Goal: Task Accomplishment & Management: Complete application form

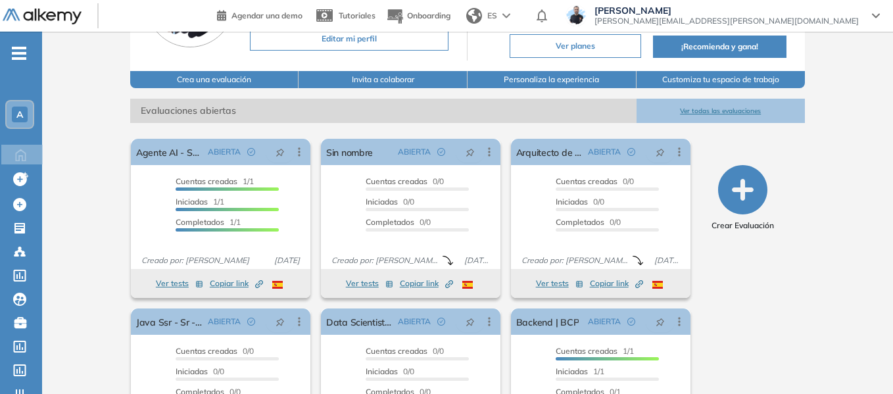
scroll to position [131, 0]
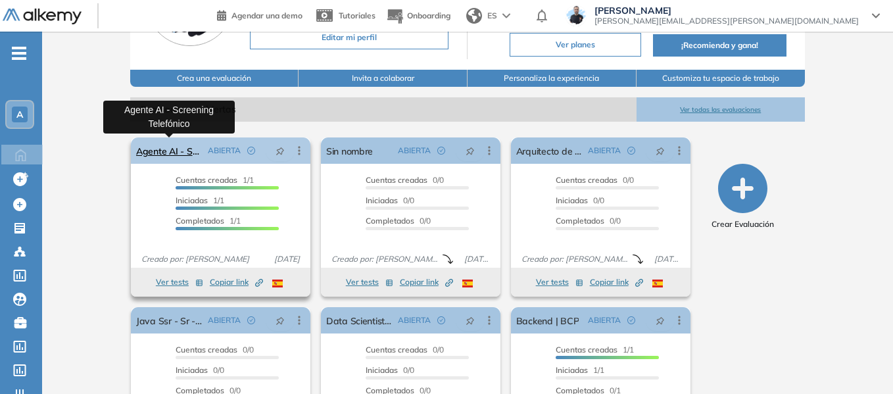
click at [183, 154] on link "Agente AI - Screening Telefónico" at bounding box center [169, 150] width 66 height 26
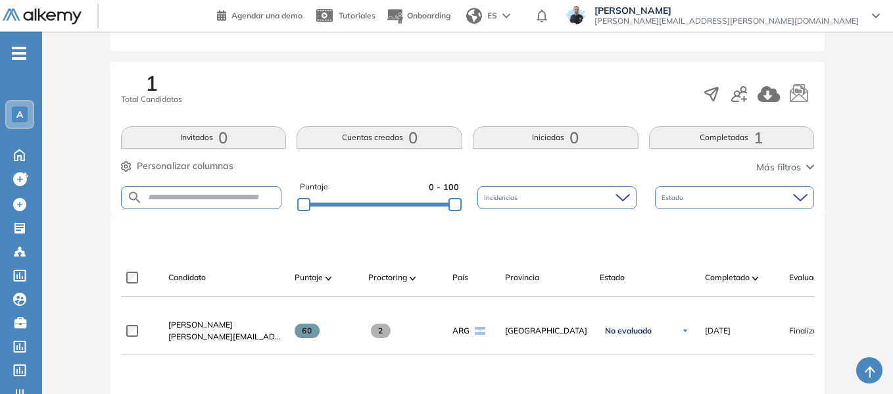
scroll to position [197, 0]
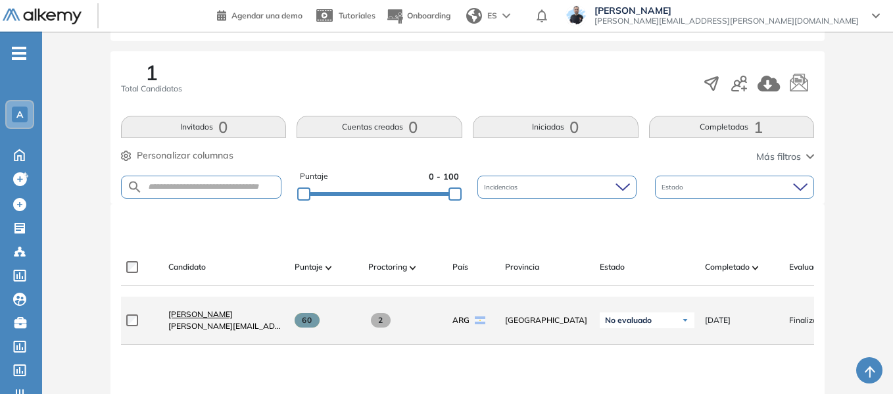
click at [225, 318] on span "Juan Manuel Ferreyra Maspero" at bounding box center [200, 314] width 64 height 10
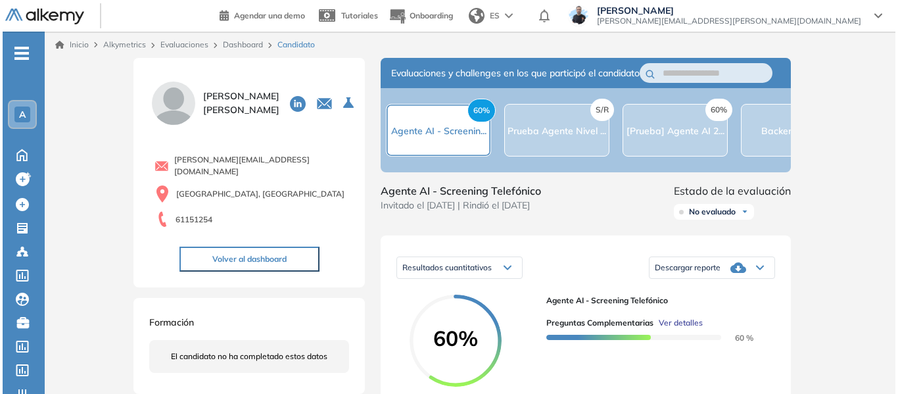
scroll to position [197, 0]
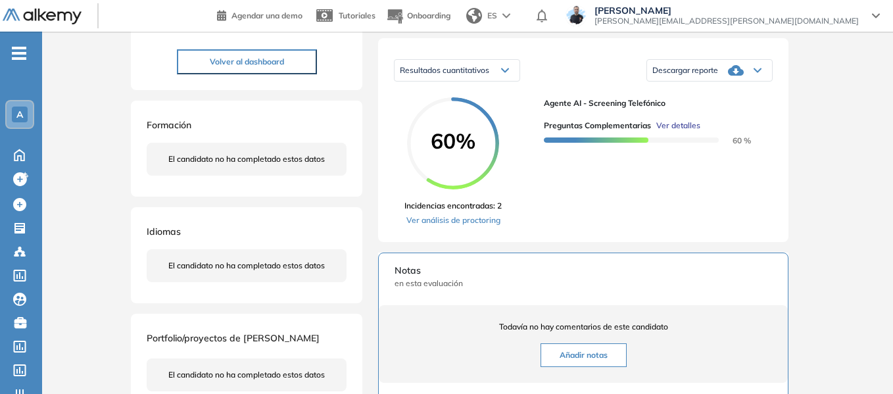
click at [689, 131] on span "Ver detalles" at bounding box center [678, 126] width 44 height 12
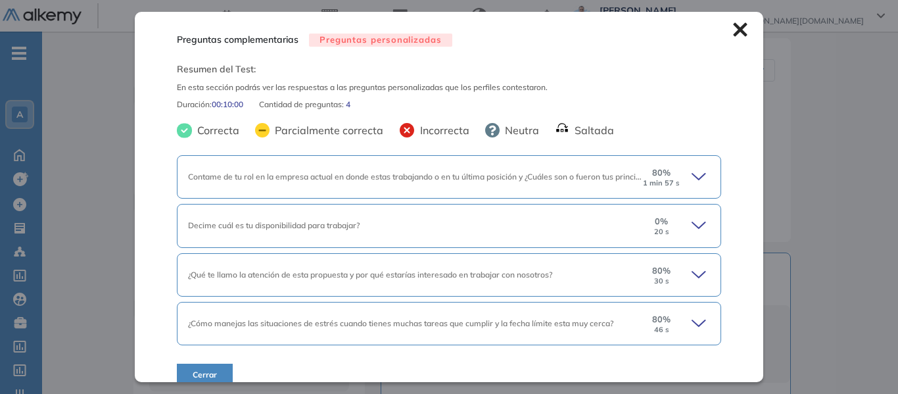
scroll to position [17, 0]
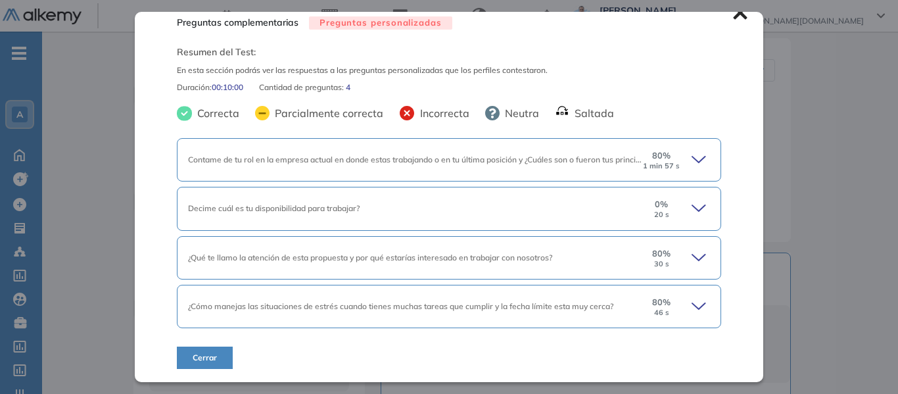
click at [681, 208] on div "0 % 20 s" at bounding box center [676, 208] width 68 height 21
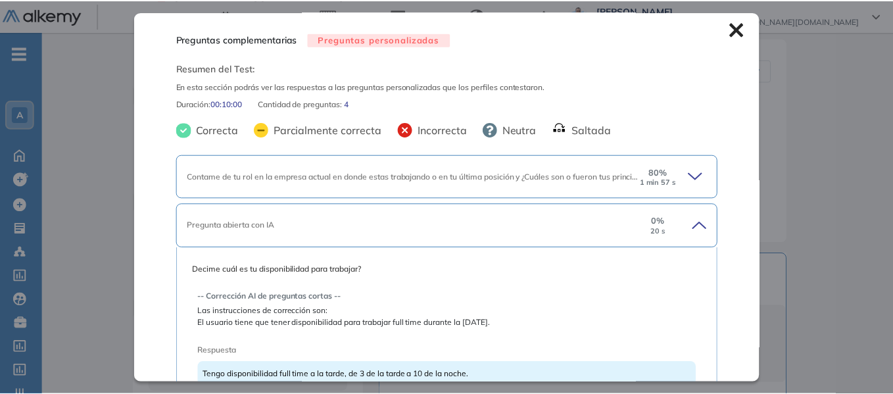
scroll to position [0, 0]
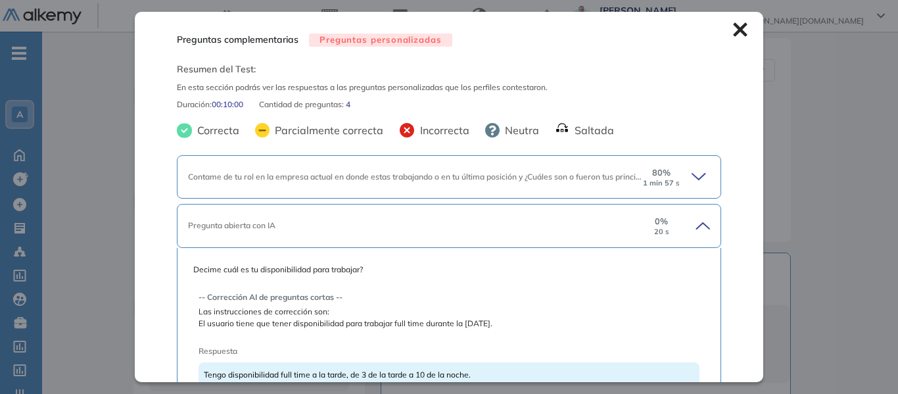
click at [734, 34] on icon at bounding box center [740, 30] width 14 height 14
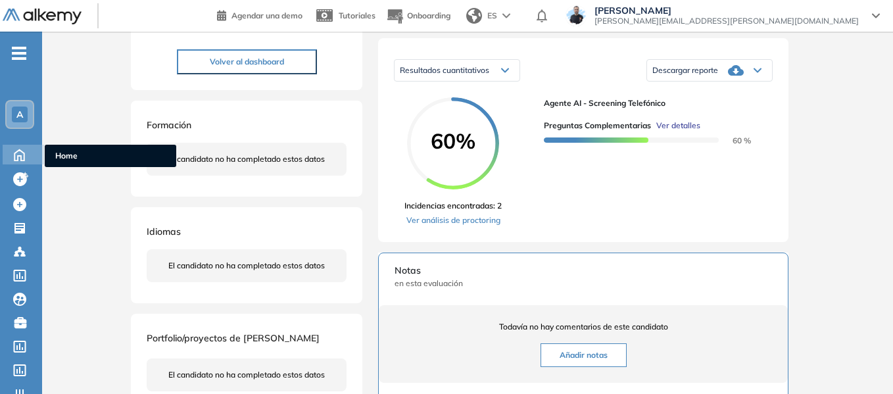
click at [72, 154] on span "Home" at bounding box center [110, 156] width 110 height 12
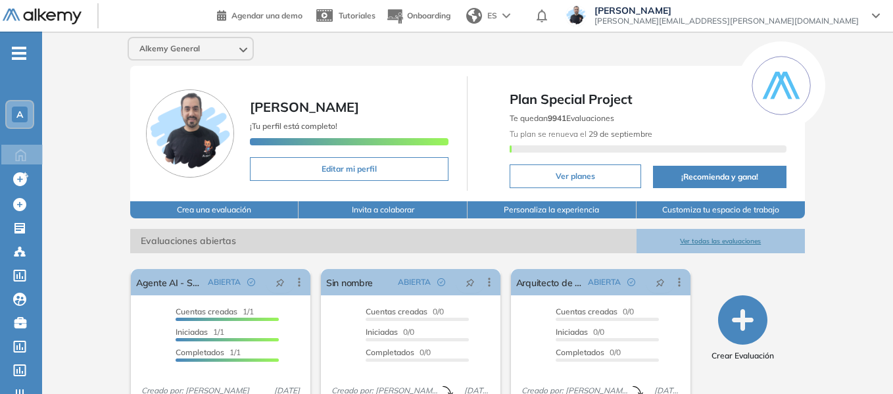
click at [14, 57] on span "-" at bounding box center [19, 52] width 14 height 11
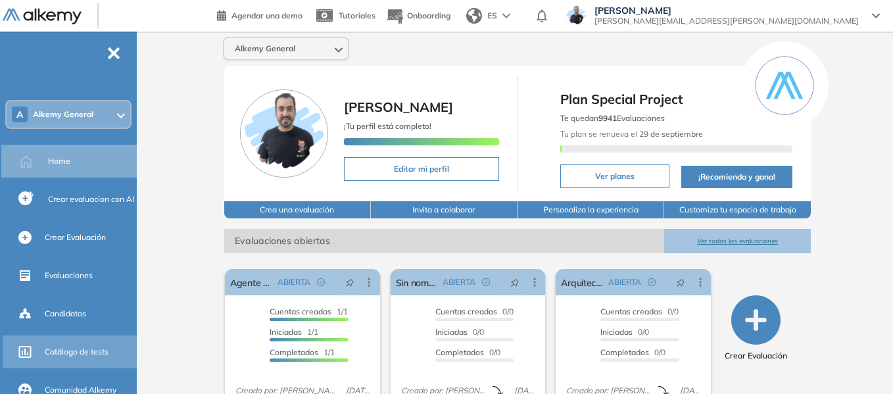
click at [77, 353] on span "Catálogo de tests" at bounding box center [77, 352] width 64 height 12
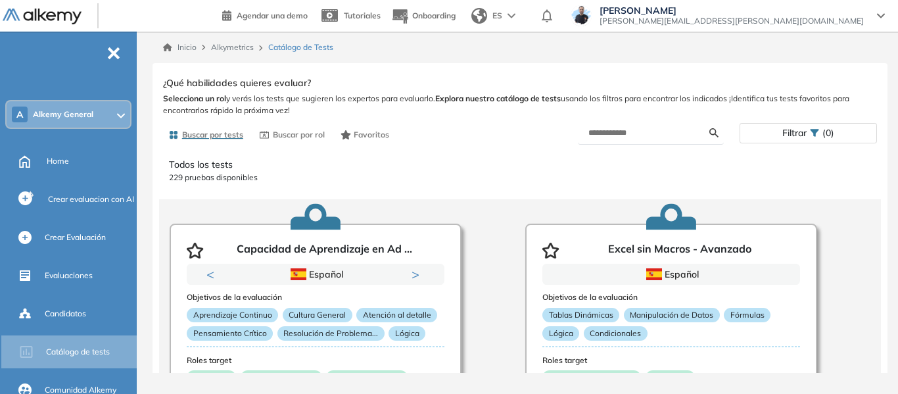
click at [807, 134] on span "Filtrar" at bounding box center [794, 133] width 24 height 19
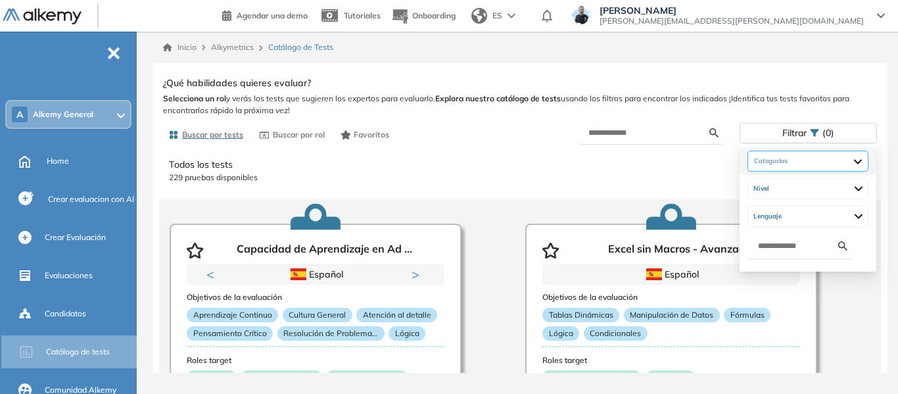
click at [803, 159] on div at bounding box center [807, 161] width 121 height 21
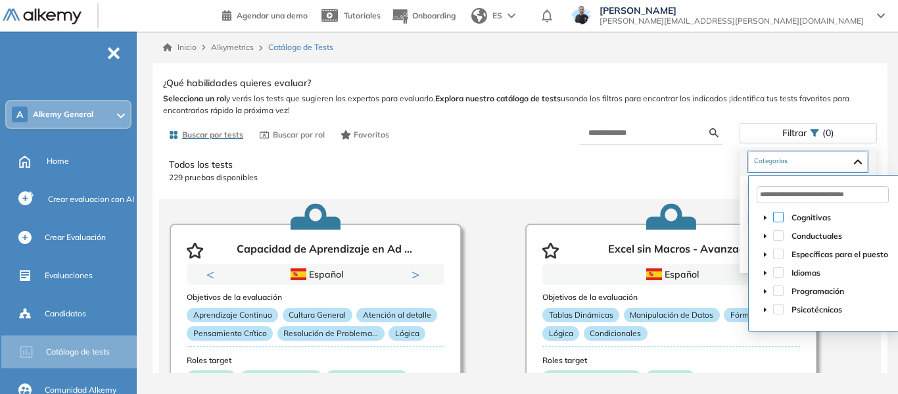
click at [774, 212] on span at bounding box center [778, 217] width 11 height 11
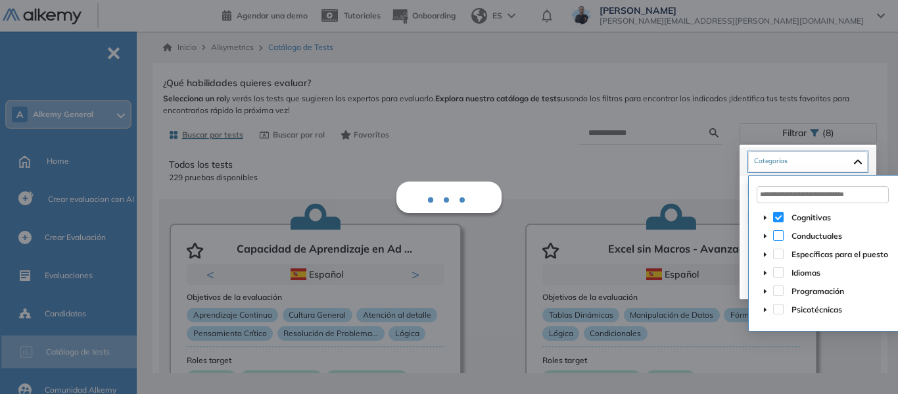
click at [780, 233] on span at bounding box center [778, 235] width 11 height 11
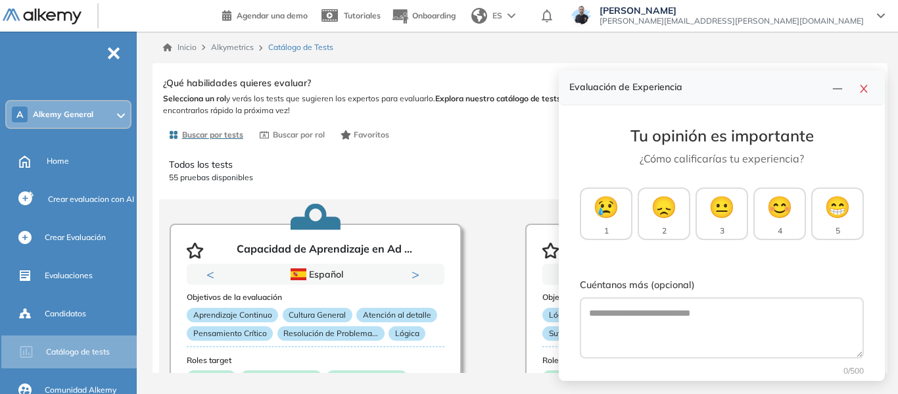
click at [489, 156] on div "Todos los tests 55 pruebas disponibles" at bounding box center [520, 171] width 702 height 36
click at [510, 159] on p "Todos los tests" at bounding box center [520, 165] width 702 height 14
click at [871, 93] on button "button" at bounding box center [863, 87] width 21 height 18
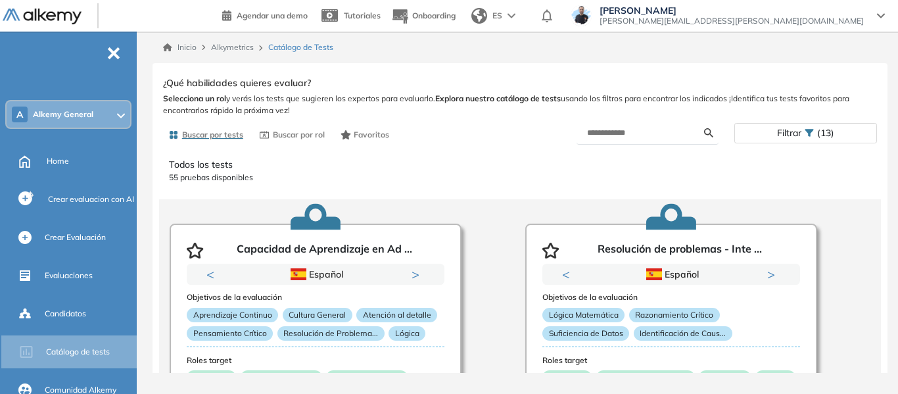
click at [631, 141] on form at bounding box center [648, 133] width 142 height 23
click at [627, 135] on input "text" at bounding box center [645, 133] width 117 height 12
type input "****"
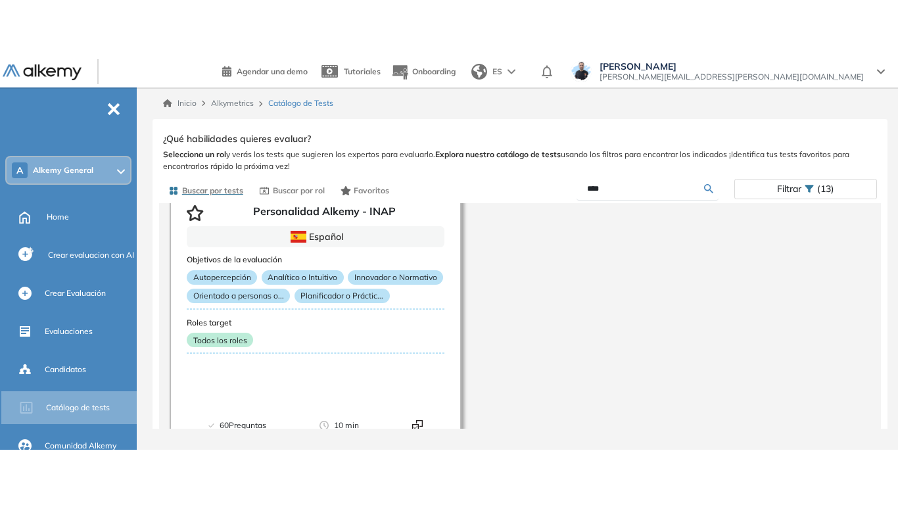
scroll to position [107, 0]
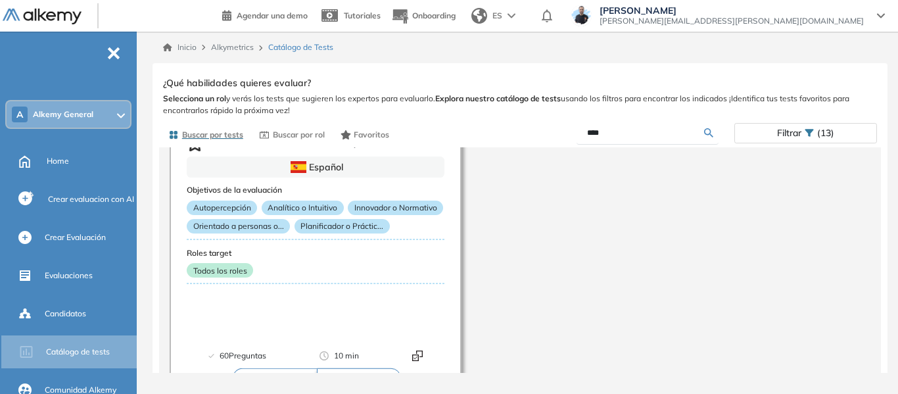
click at [582, 237] on div "Personalidad Alkemy - INAP Español Objetivos de la evaluación Autopercepción An…" at bounding box center [520, 243] width 722 height 303
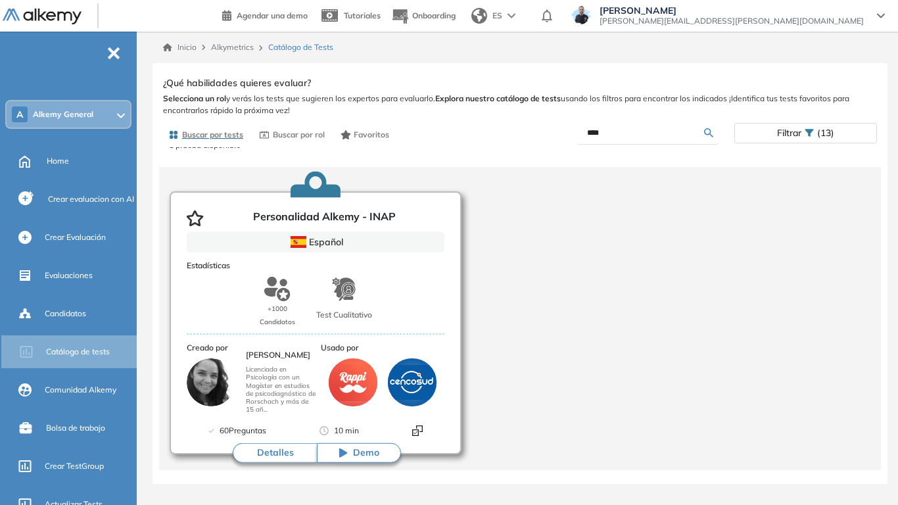
click at [287, 375] on button "Detalles" at bounding box center [275, 453] width 84 height 20
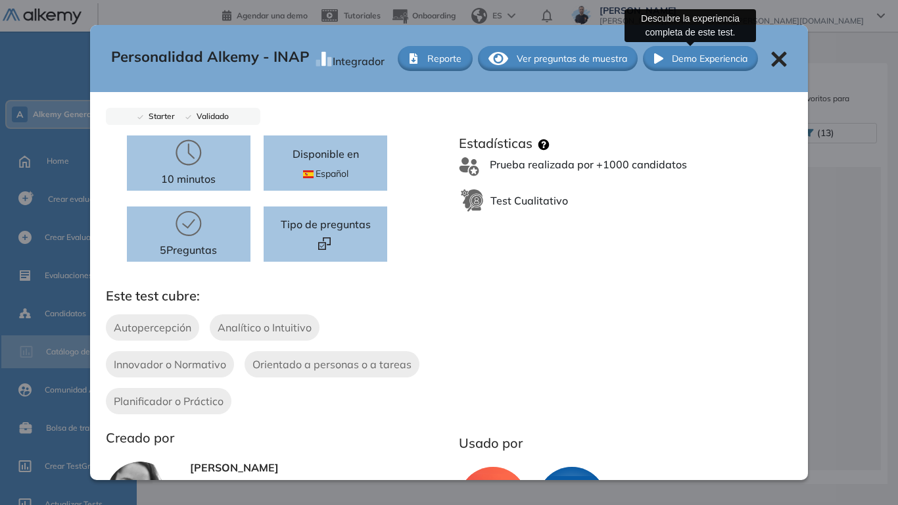
click at [681, 57] on span "Demo Experiencia" at bounding box center [710, 59] width 76 height 14
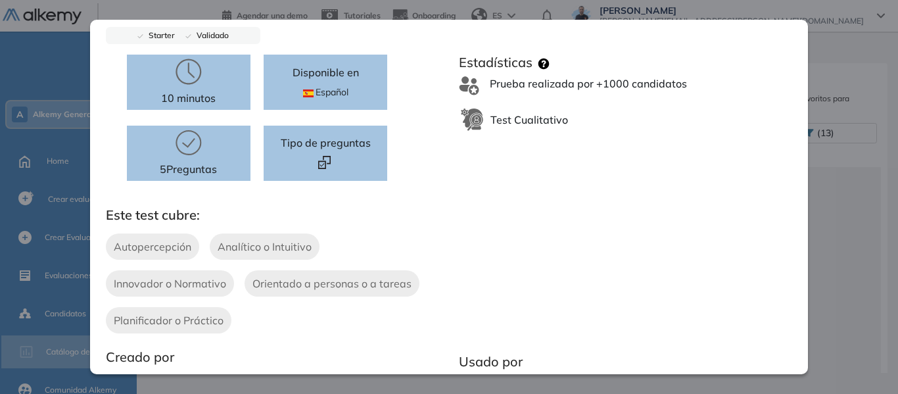
scroll to position [0, 0]
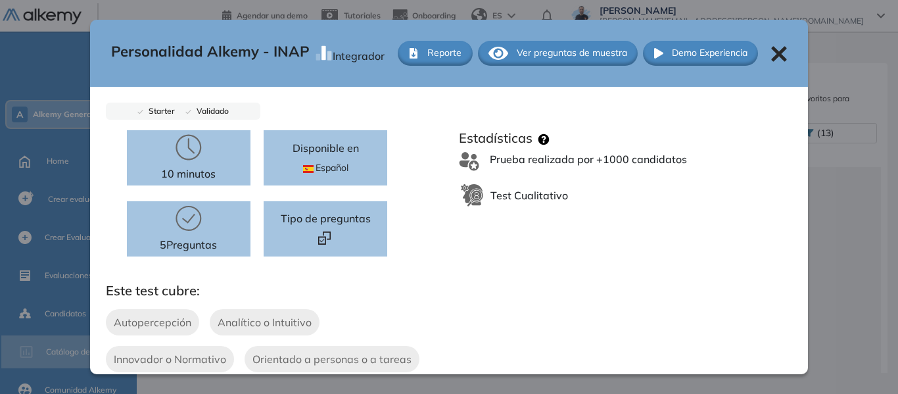
click at [771, 60] on icon at bounding box center [779, 54] width 16 height 16
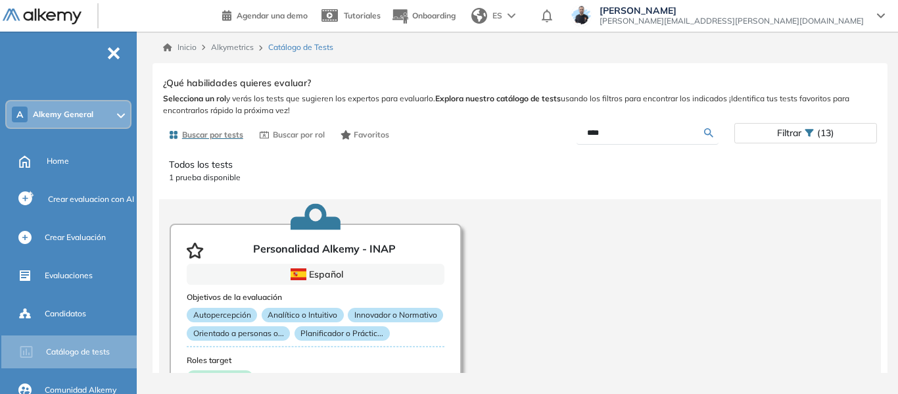
drag, startPoint x: 617, startPoint y: 131, endPoint x: 551, endPoint y: 145, distance: 67.8
click at [551, 145] on div "Buscar por tests Buscar por rol Favoritos **** Filtrar (13)" at bounding box center [520, 135] width 714 height 26
type input "****"
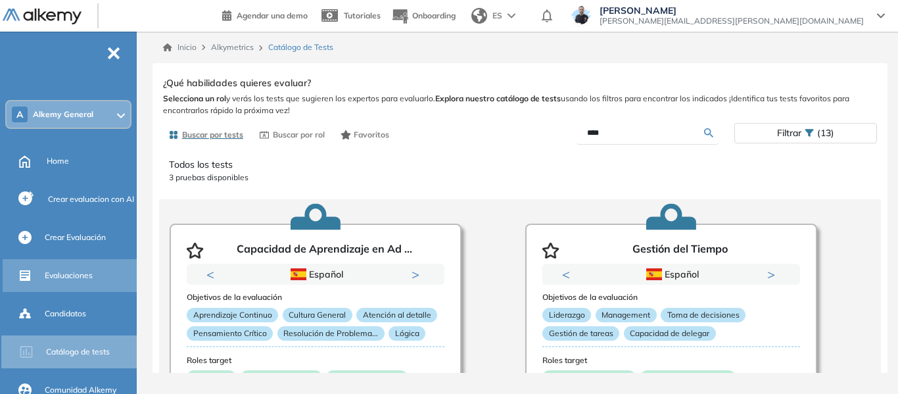
click at [73, 281] on div "Evaluaciones" at bounding box center [89, 275] width 89 height 22
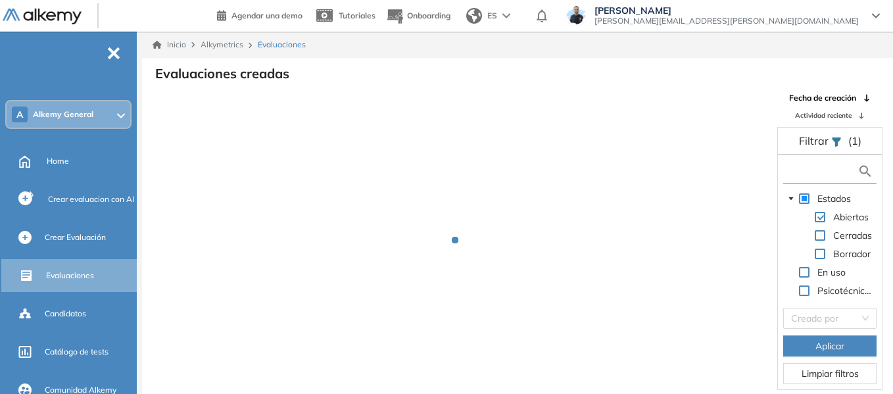
click at [799, 168] on input "text" at bounding box center [821, 171] width 71 height 14
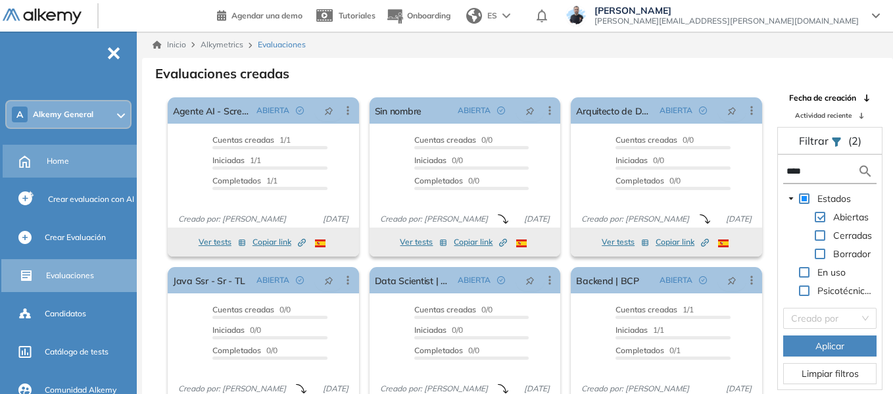
type input "****"
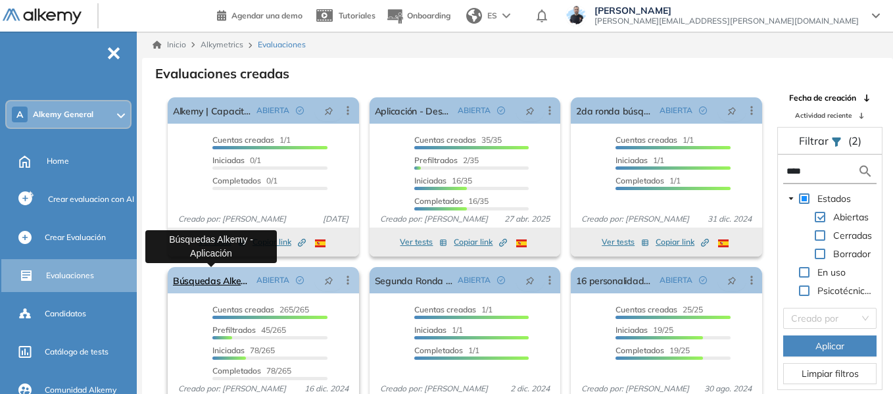
click at [228, 276] on link "Búsquedas Alkemy - Aplicación" at bounding box center [212, 280] width 78 height 26
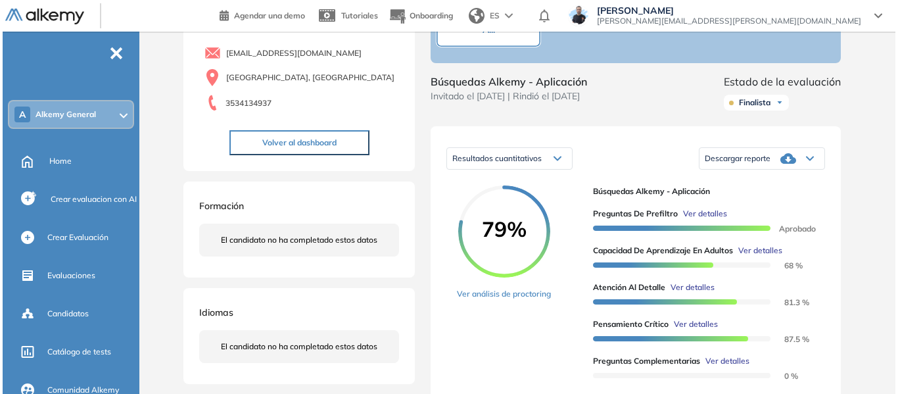
scroll to position [131, 0]
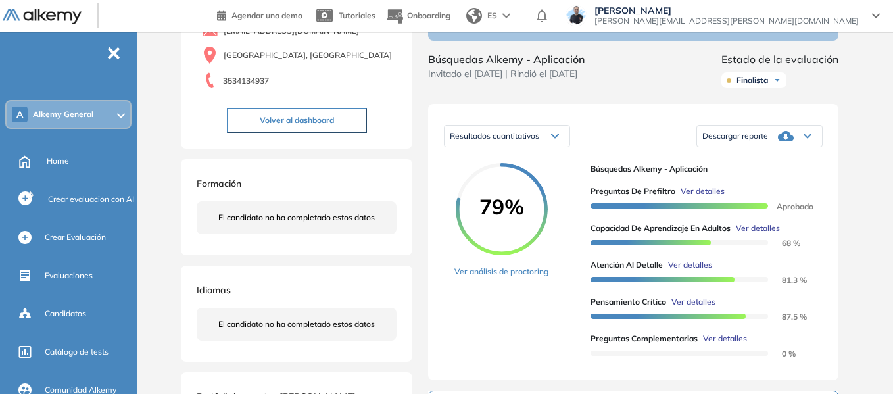
click at [759, 234] on span "Ver detalles" at bounding box center [758, 228] width 44 height 12
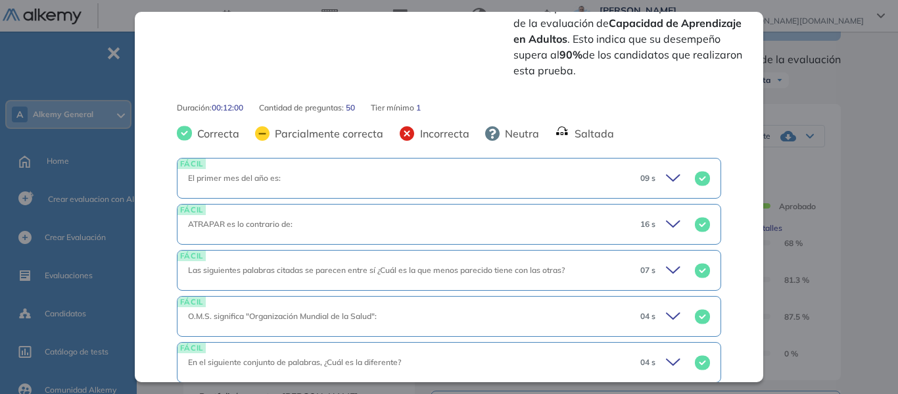
scroll to position [592, 0]
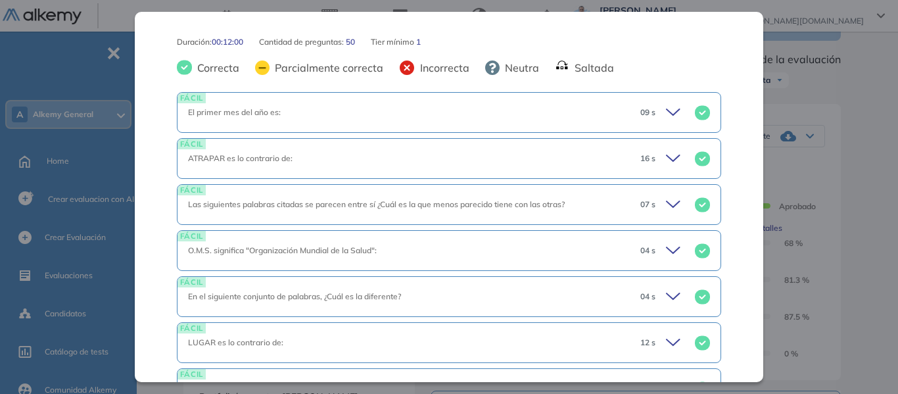
click at [666, 103] on icon at bounding box center [675, 112] width 18 height 18
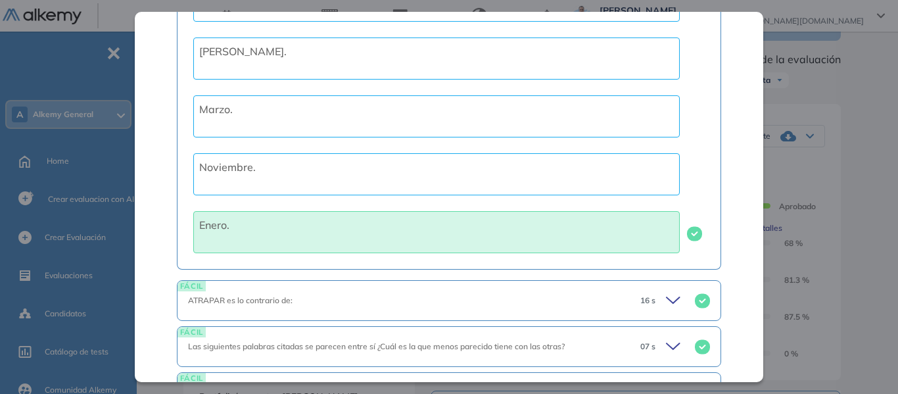
scroll to position [855, 0]
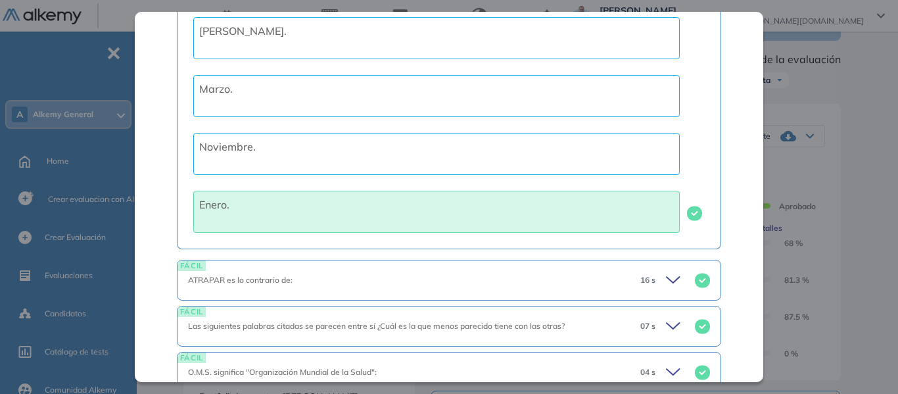
click at [666, 271] on icon at bounding box center [675, 280] width 18 height 18
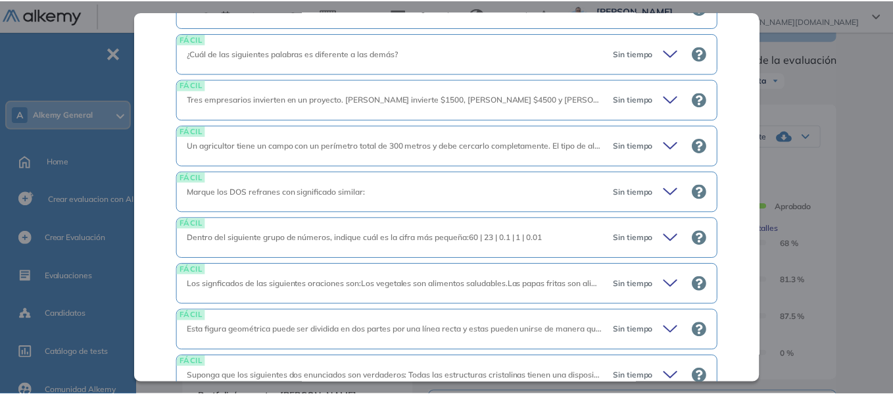
scroll to position [3405, 0]
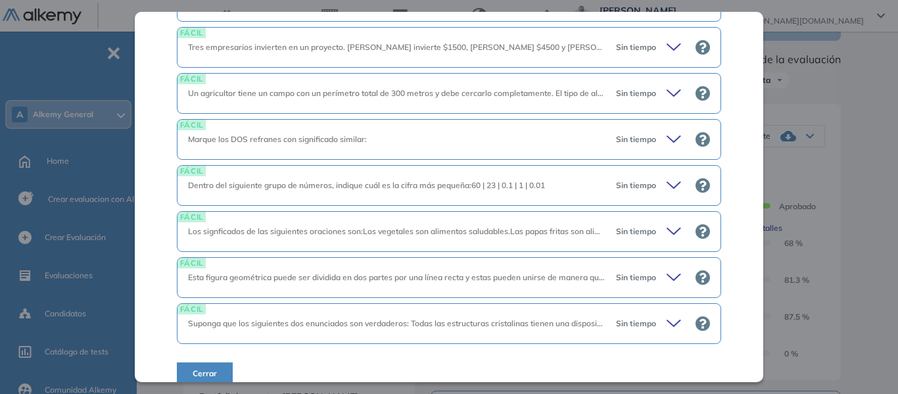
click at [858, 235] on div "Capacidad de Aprendizaje en Adultos Capacidad de Pensamiento Integrador Idiomas…" at bounding box center [520, 311] width 684 height 770
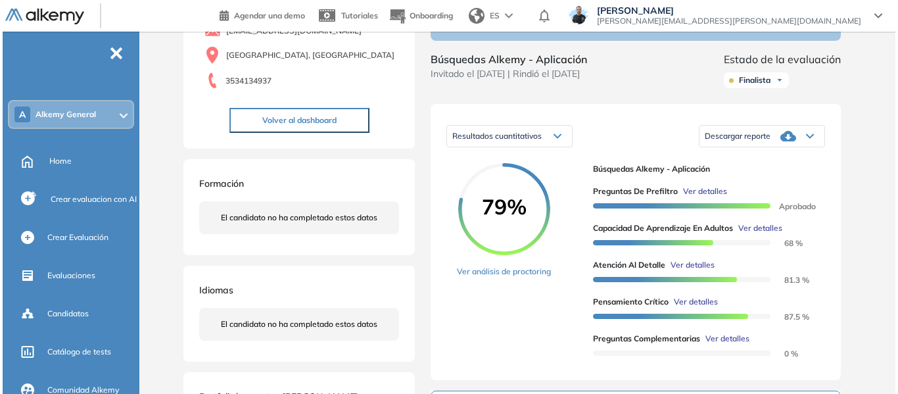
scroll to position [0, 0]
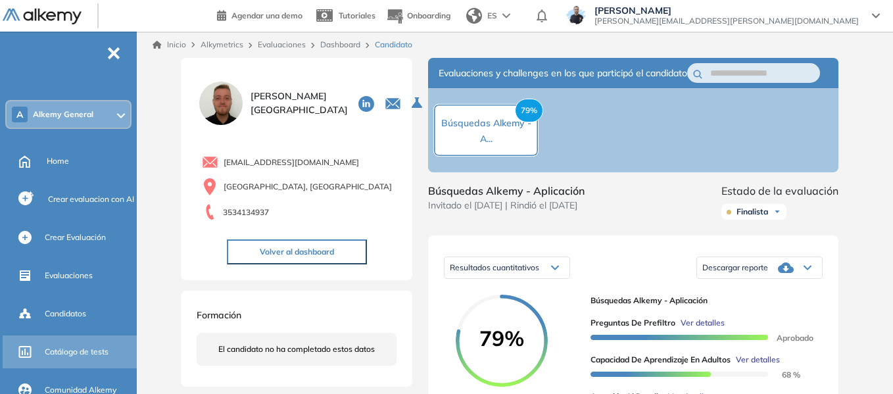
click at [87, 347] on span "Catálogo de tests" at bounding box center [77, 352] width 64 height 12
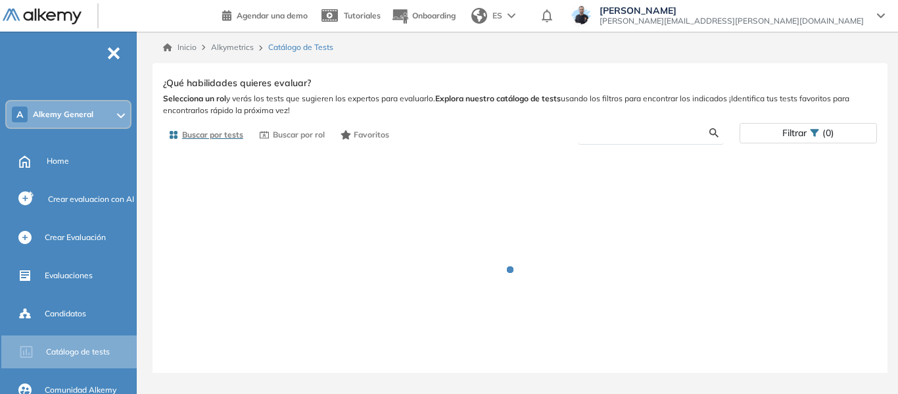
click at [612, 128] on input "text" at bounding box center [648, 133] width 121 height 12
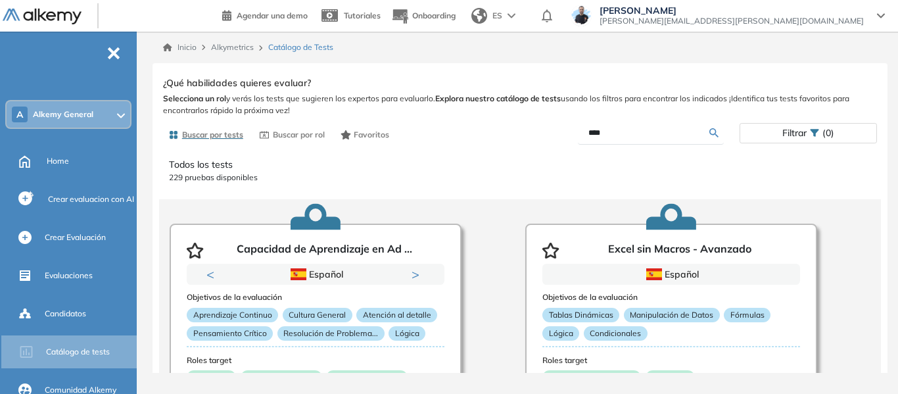
type input "****"
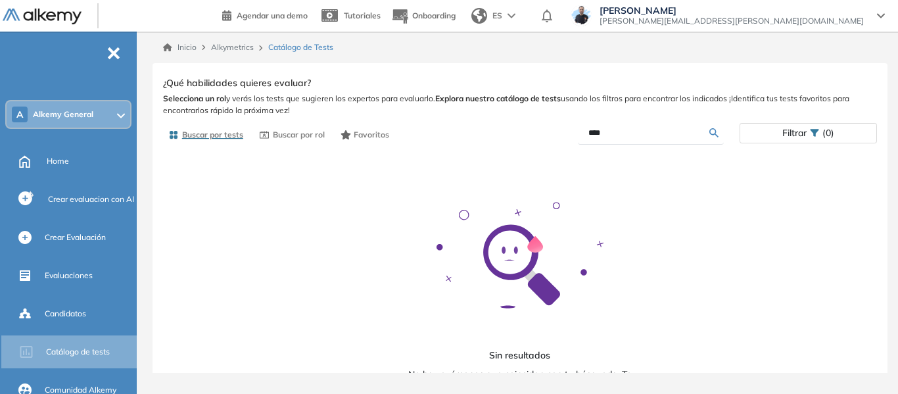
drag, startPoint x: 625, startPoint y: 133, endPoint x: 500, endPoint y: 142, distance: 125.3
click at [500, 142] on div "Buscar por tests Buscar por rol Favoritos **** Filtrar (0)" at bounding box center [520, 135] width 714 height 26
type input "*"
type input "****"
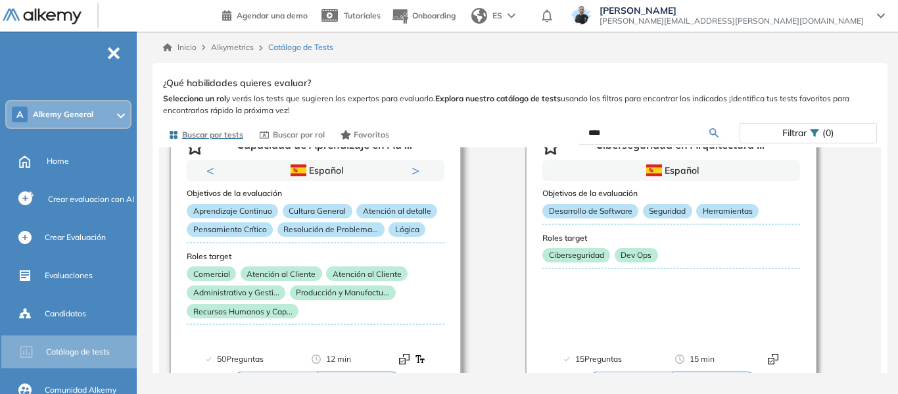
scroll to position [197, 0]
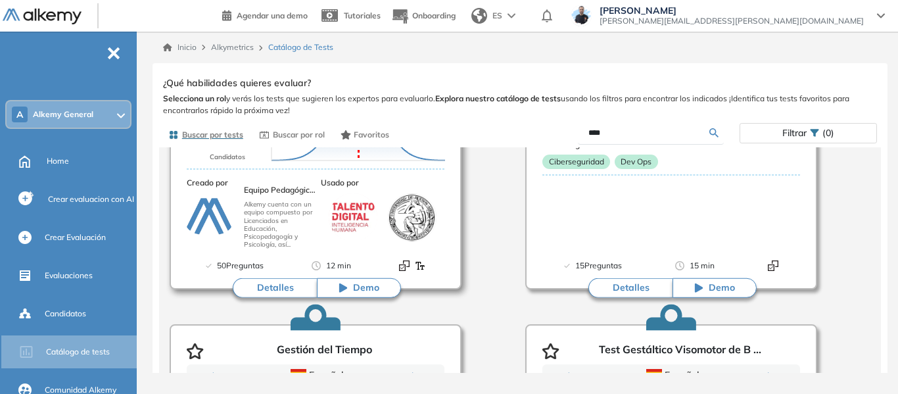
click at [281, 286] on button "Detalles" at bounding box center [275, 288] width 84 height 20
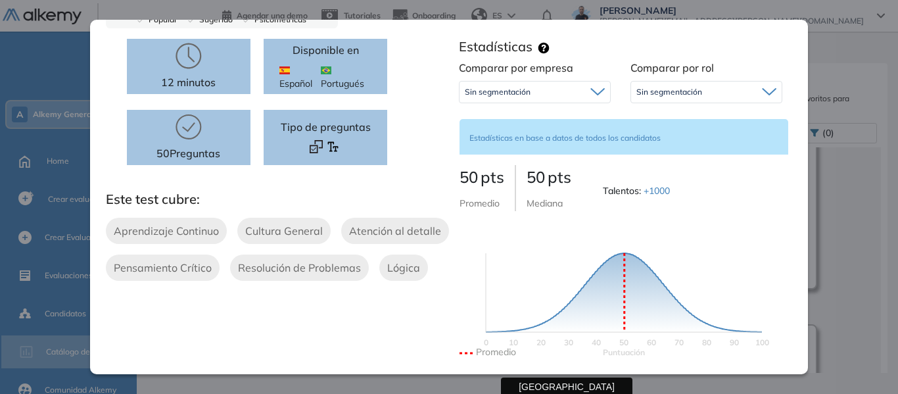
scroll to position [0, 0]
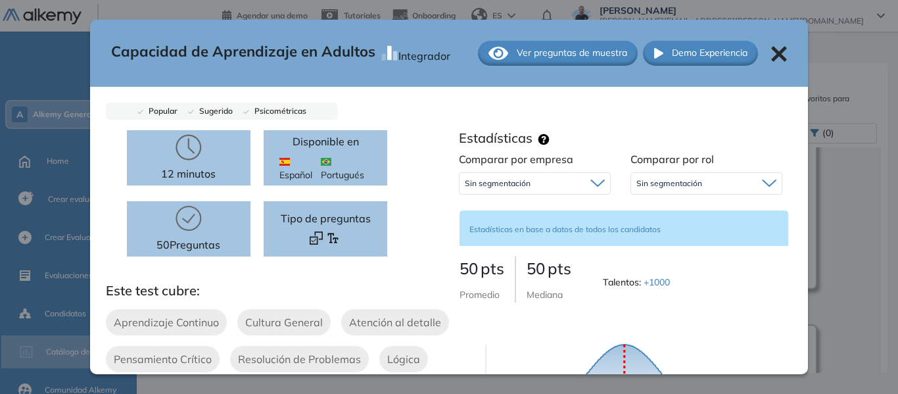
click at [771, 47] on icon at bounding box center [779, 54] width 16 height 16
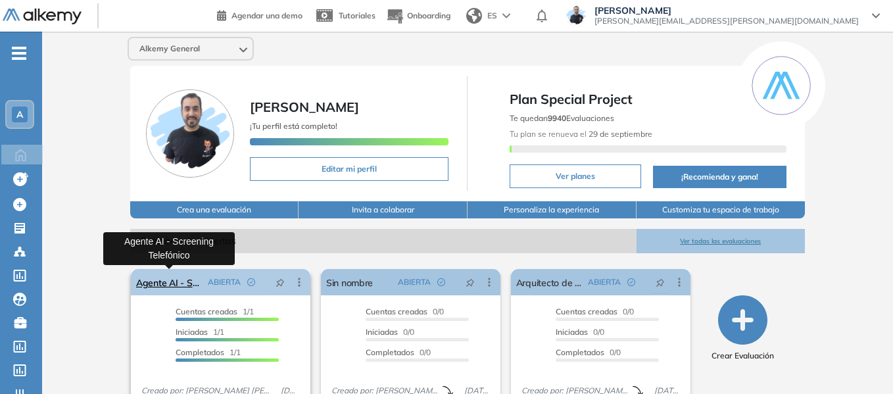
click at [158, 278] on link "Agente AI - Screening Telefónico" at bounding box center [169, 282] width 66 height 26
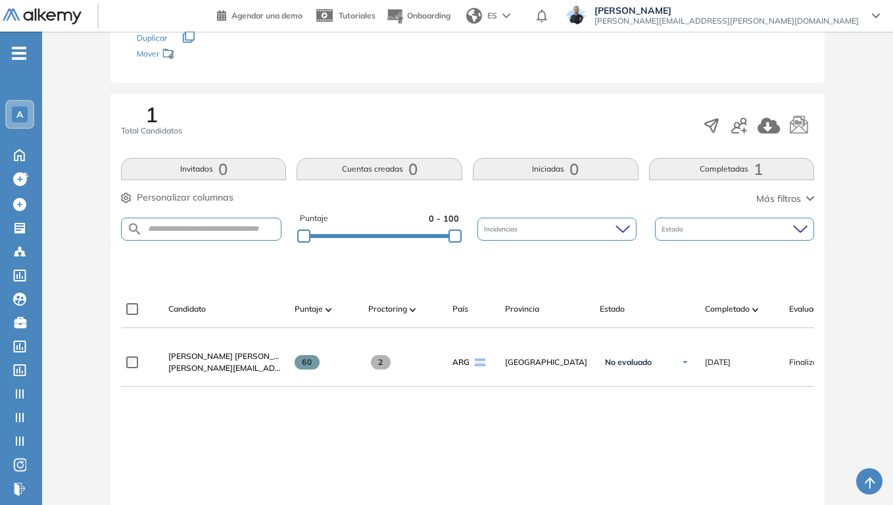
scroll to position [131, 0]
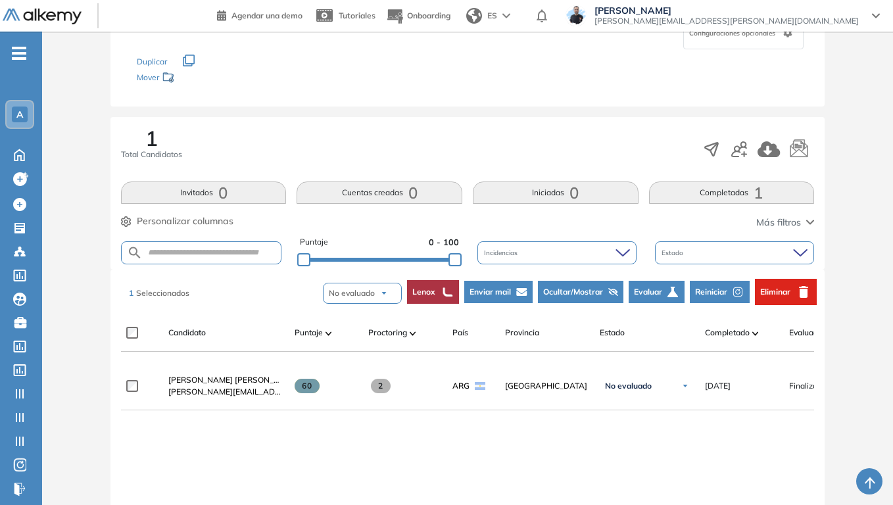
click at [20, 110] on span "A" at bounding box center [19, 114] width 7 height 11
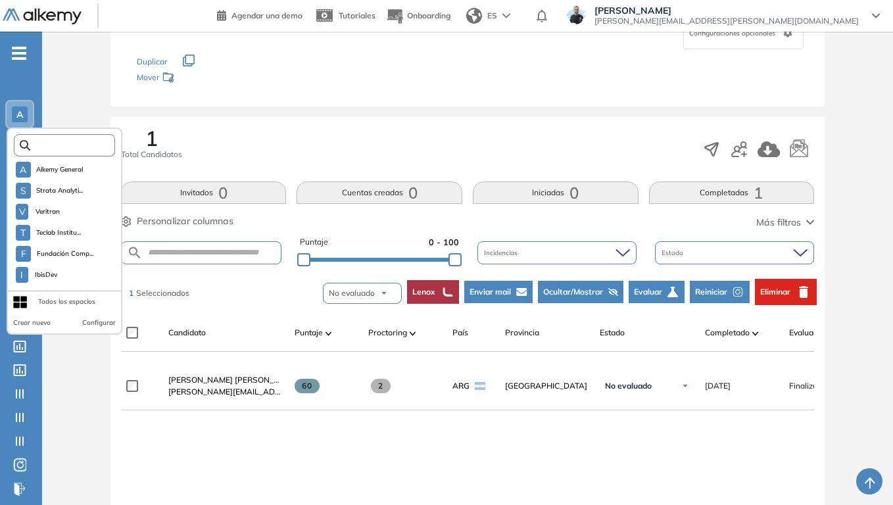
click at [80, 146] on input "text" at bounding box center [68, 146] width 76 height 10
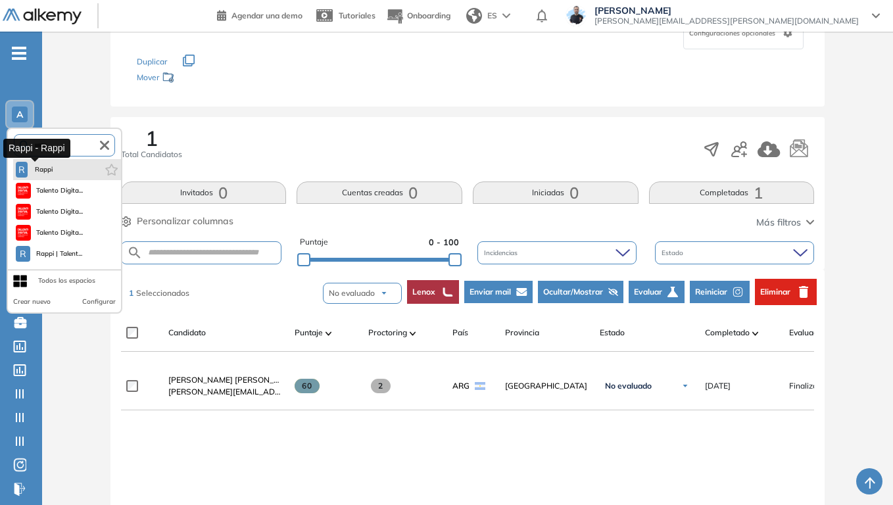
type input "*****"
click at [43, 171] on span "Rappi" at bounding box center [44, 169] width 22 height 11
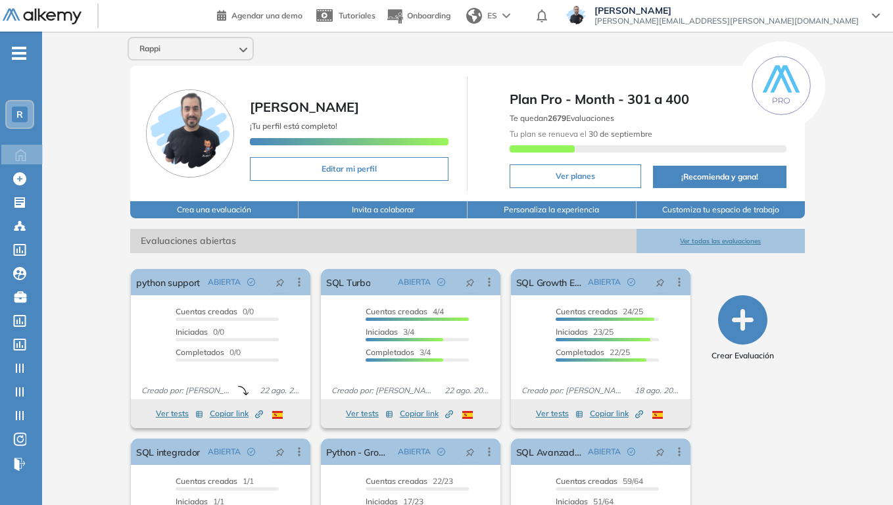
click at [22, 53] on icon "-" at bounding box center [19, 53] width 14 height 3
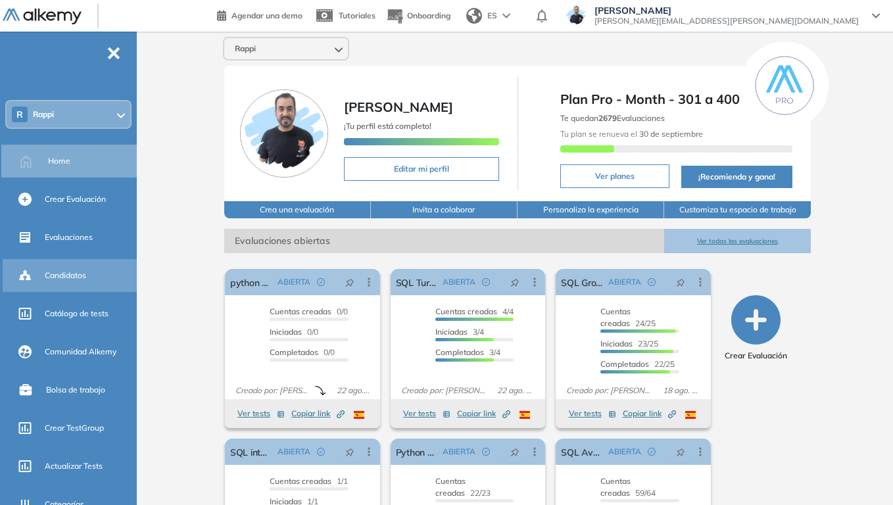
click at [61, 272] on span "Candidatos" at bounding box center [65, 276] width 41 height 12
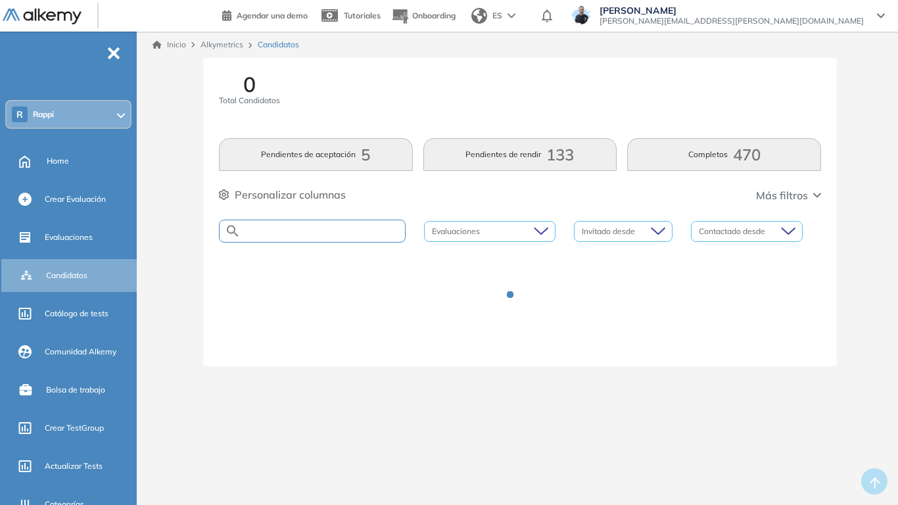
click at [317, 232] on input "text" at bounding box center [323, 231] width 164 height 10
paste input "**********"
type input "**********"
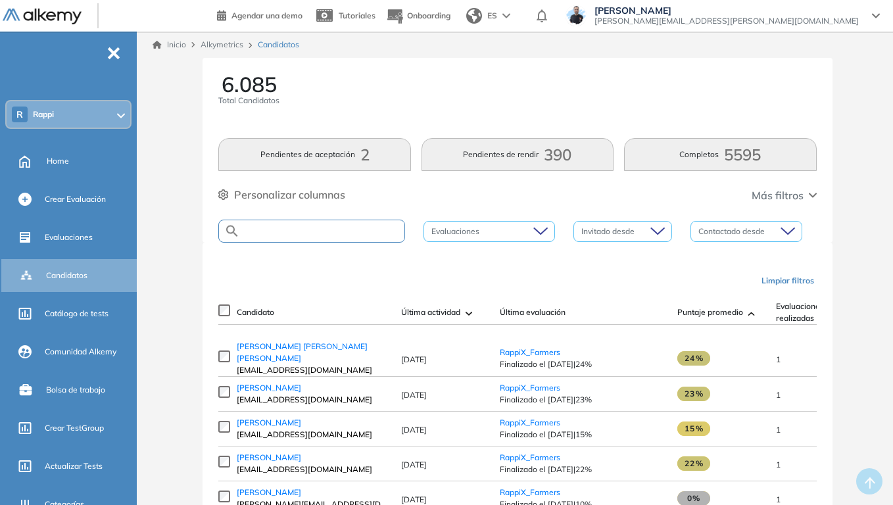
click at [307, 232] on input "text" at bounding box center [322, 231] width 164 height 10
paste input "**********"
type input "**********"
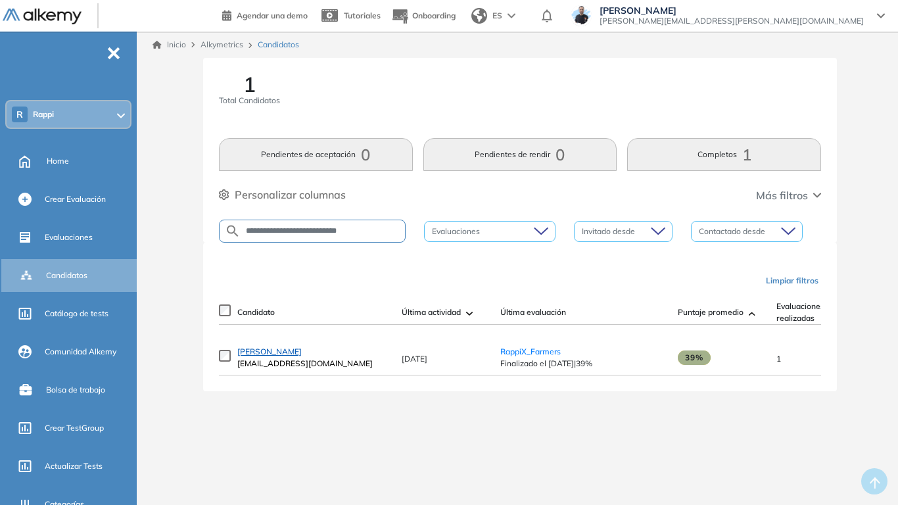
click at [277, 356] on span "Yazmin lucena" at bounding box center [269, 351] width 64 height 10
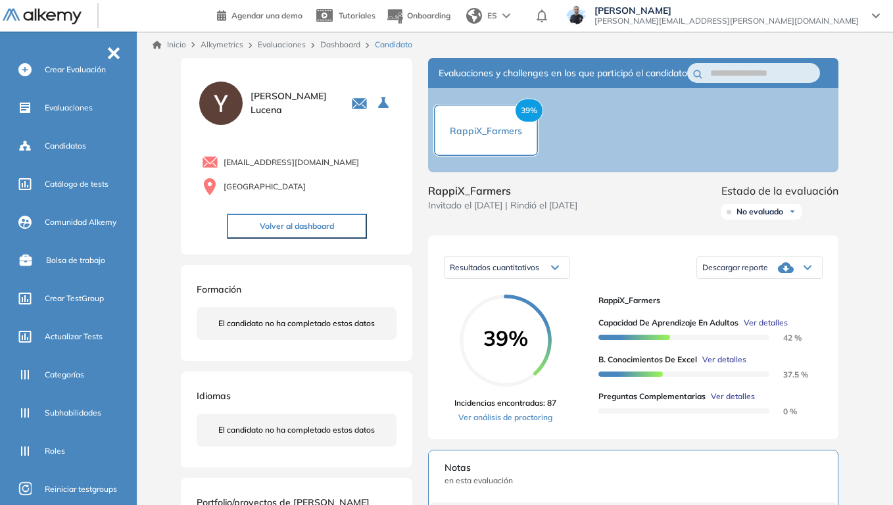
scroll to position [225, 0]
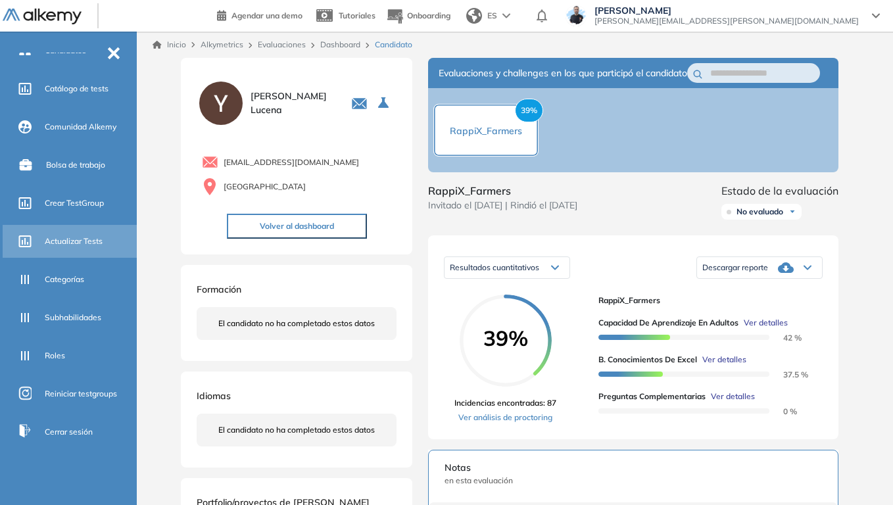
click at [66, 240] on span "Actualizar Tests" at bounding box center [74, 241] width 58 height 12
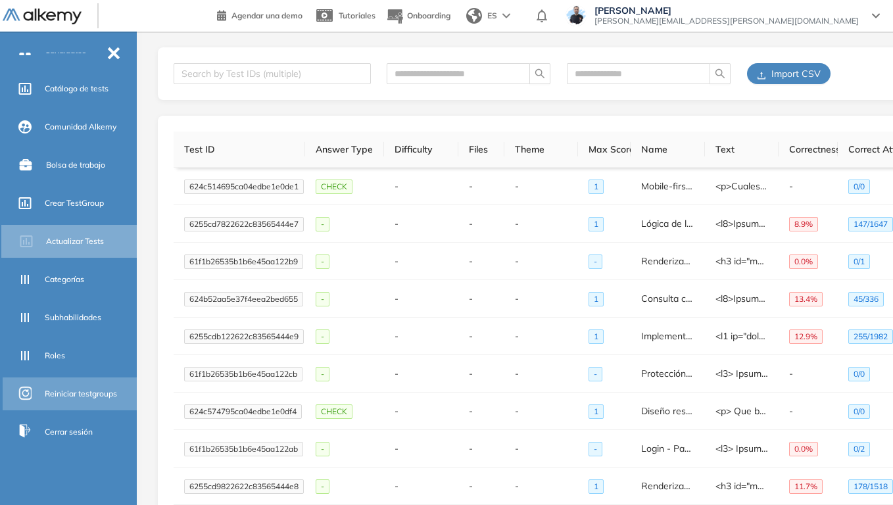
click at [74, 393] on span "Reiniciar testgroups" at bounding box center [81, 394] width 72 height 12
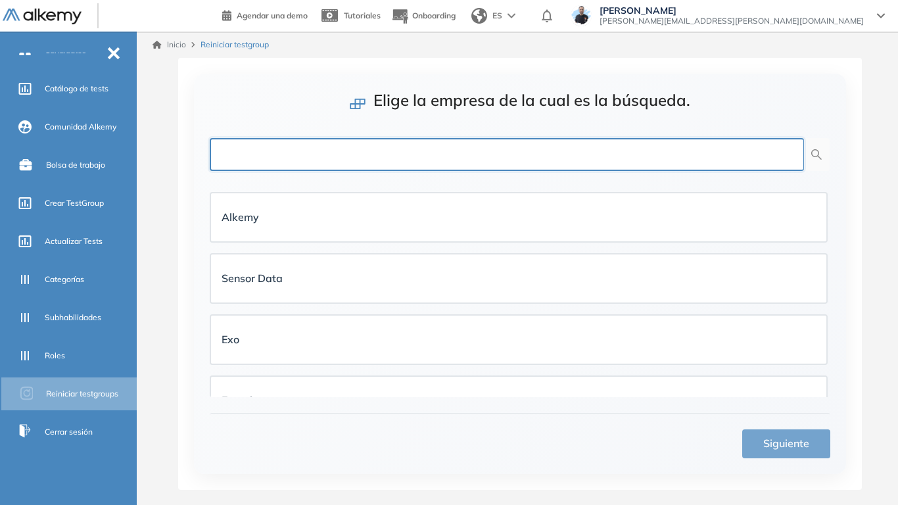
click at [435, 161] on input "text" at bounding box center [507, 154] width 594 height 33
type input "*****"
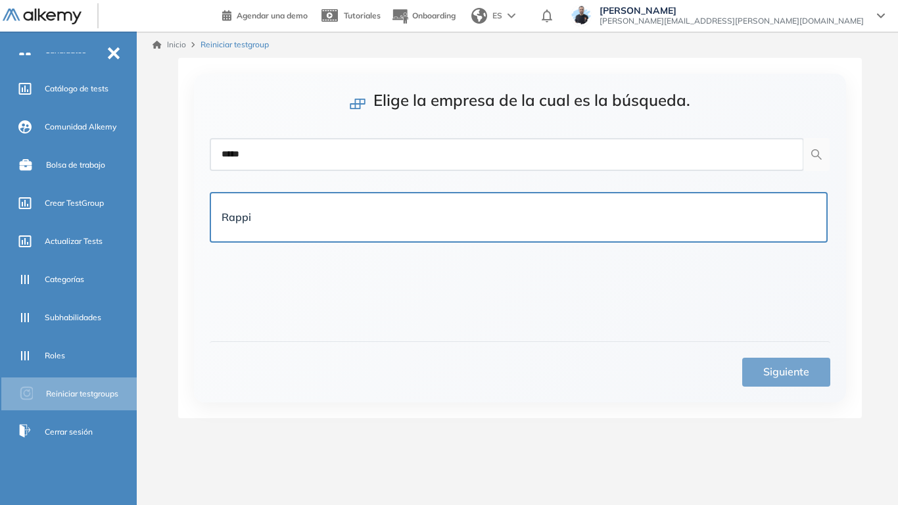
click at [396, 204] on div "Rappi" at bounding box center [519, 217] width 594 height 27
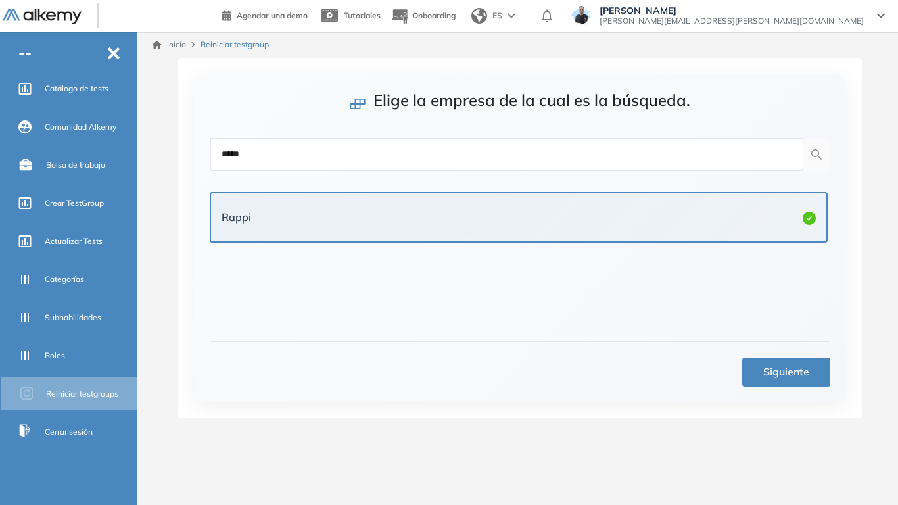
click at [776, 368] on span "Siguiente" at bounding box center [786, 372] width 46 height 16
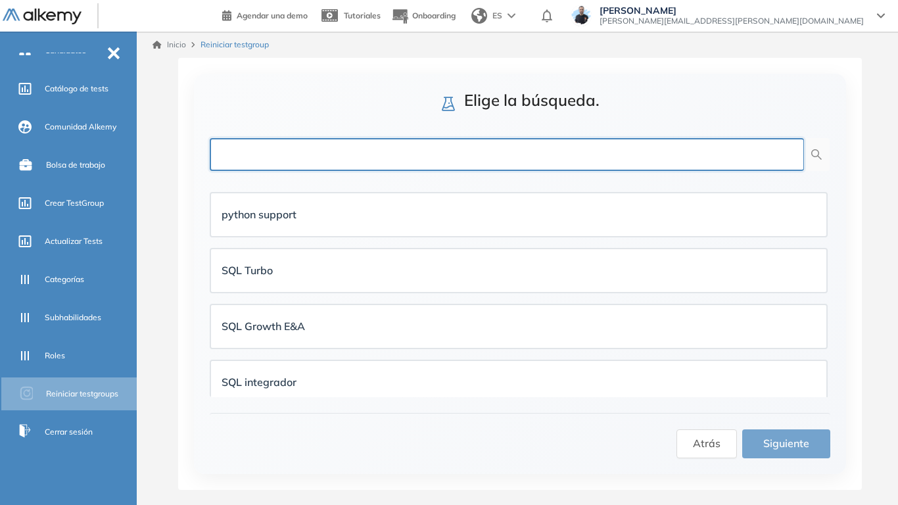
click at [460, 162] on input "text" at bounding box center [507, 154] width 594 height 33
type input "******"
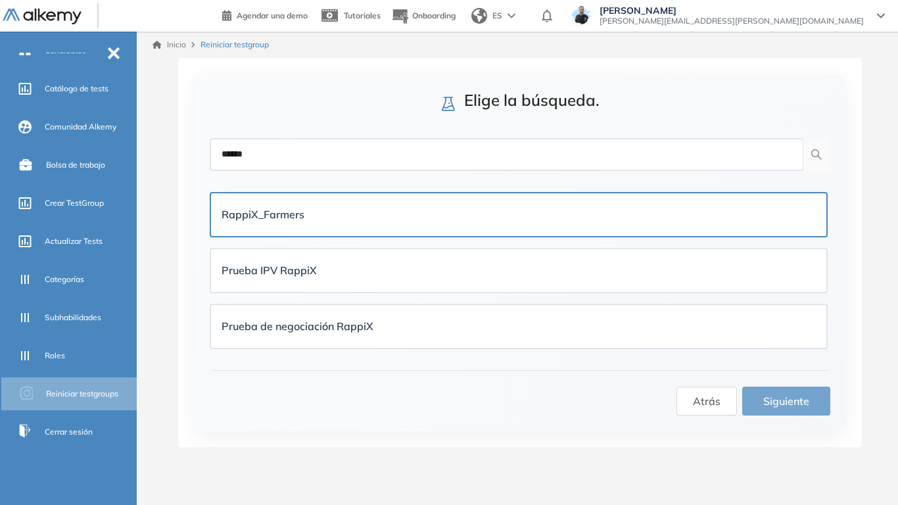
click at [341, 215] on div "RappiX_Farmers" at bounding box center [519, 214] width 594 height 16
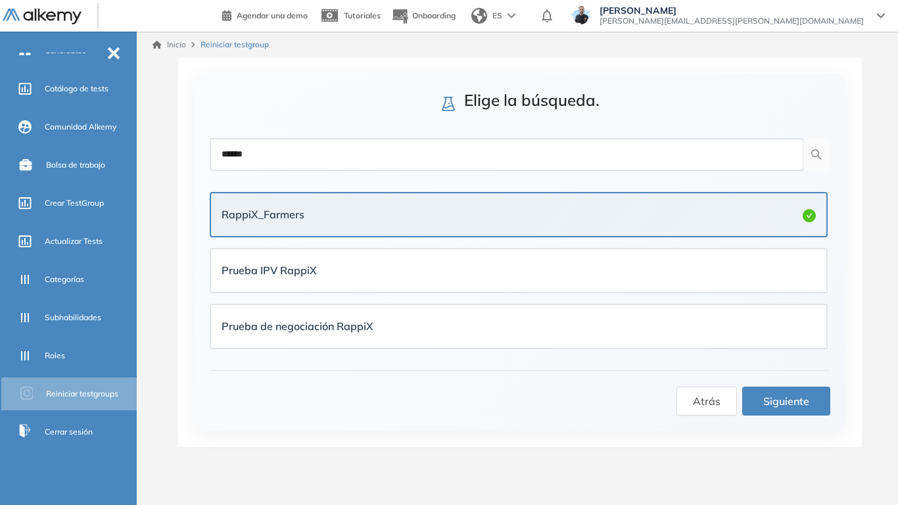
click at [771, 393] on span "Siguiente" at bounding box center [786, 401] width 46 height 16
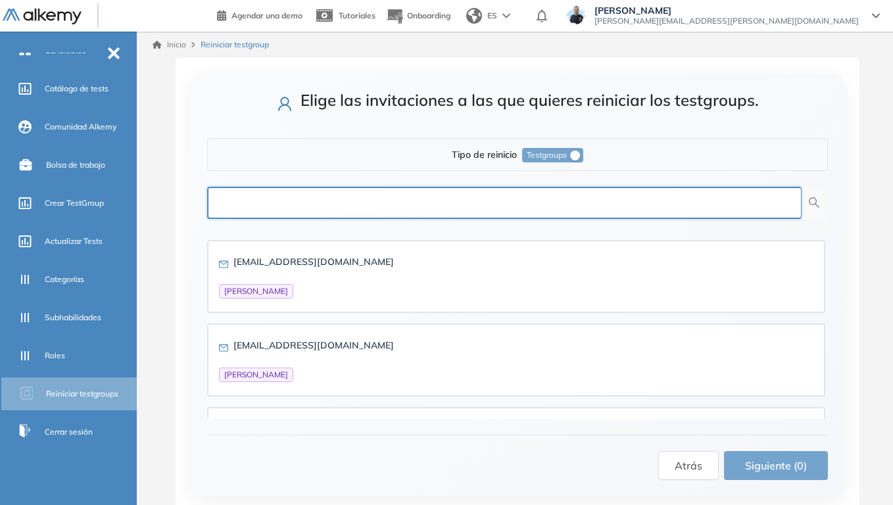
click at [490, 206] on input "text" at bounding box center [504, 203] width 594 height 33
paste input "**********"
type input "**********"
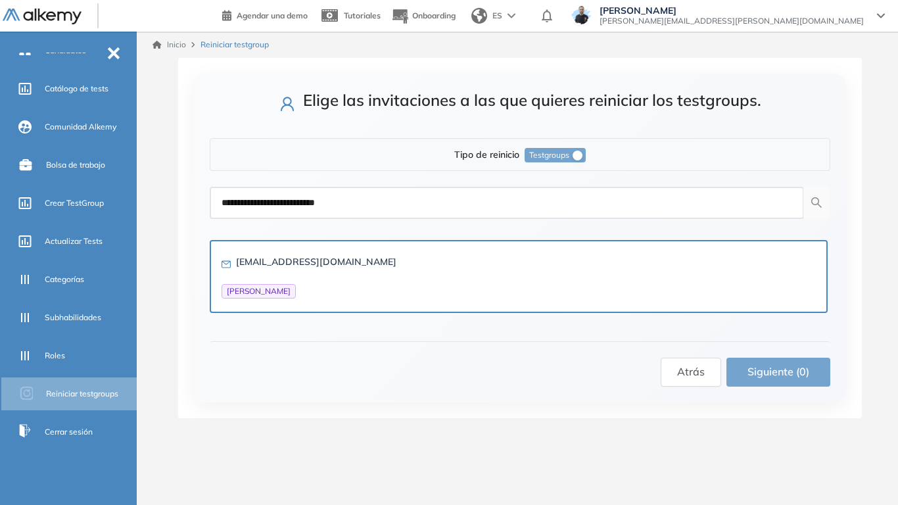
click at [401, 254] on div "yazminl.saludtotal@gmail.com Yazmin lucena" at bounding box center [519, 276] width 594 height 49
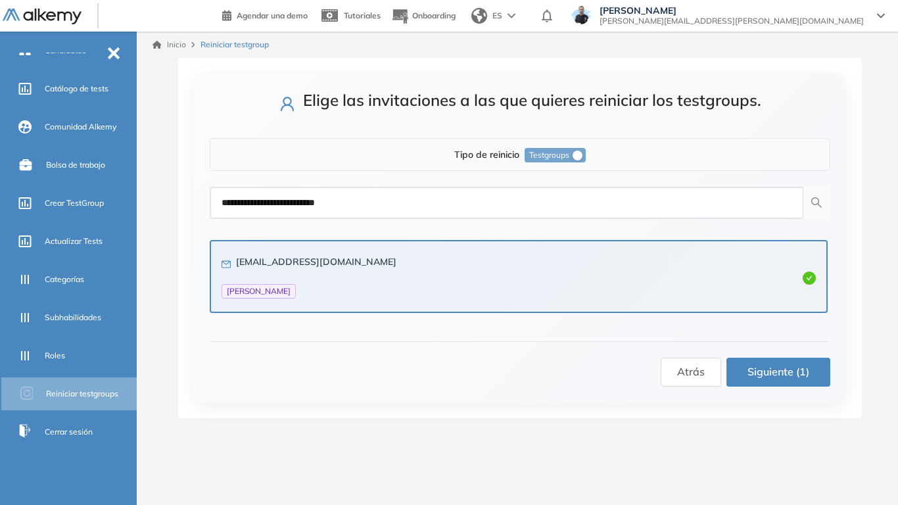
click at [785, 378] on span "Siguiente (1)" at bounding box center [778, 372] width 62 height 16
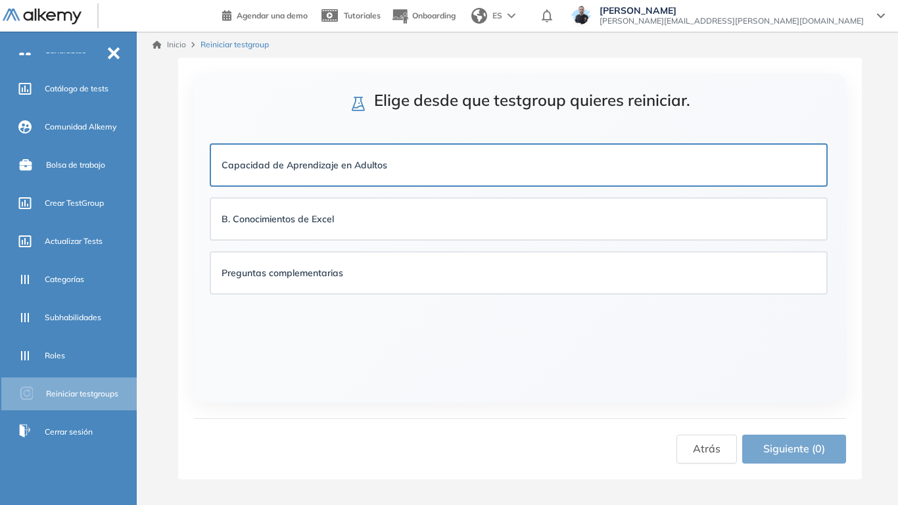
click at [375, 163] on strong "Capacidad de Aprendizaje en Adultos" at bounding box center [305, 165] width 166 height 12
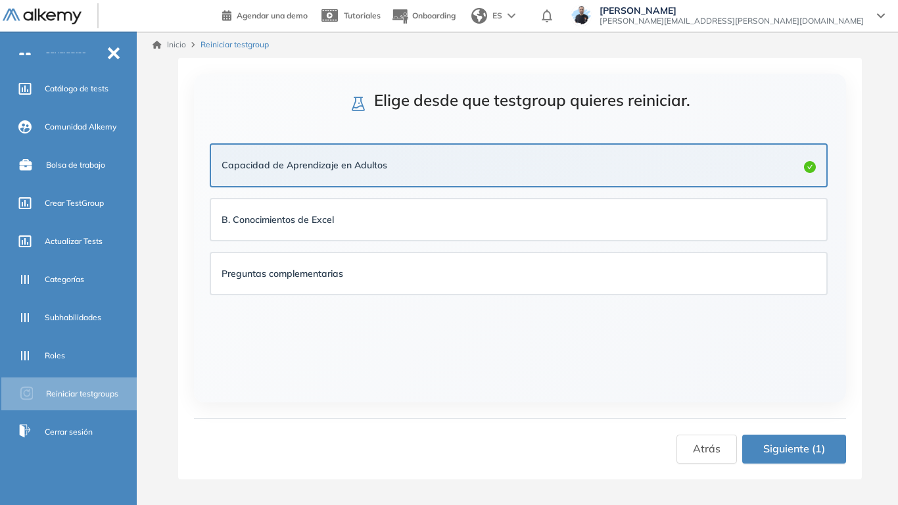
click at [797, 393] on span "Siguiente (1)" at bounding box center [794, 448] width 62 height 16
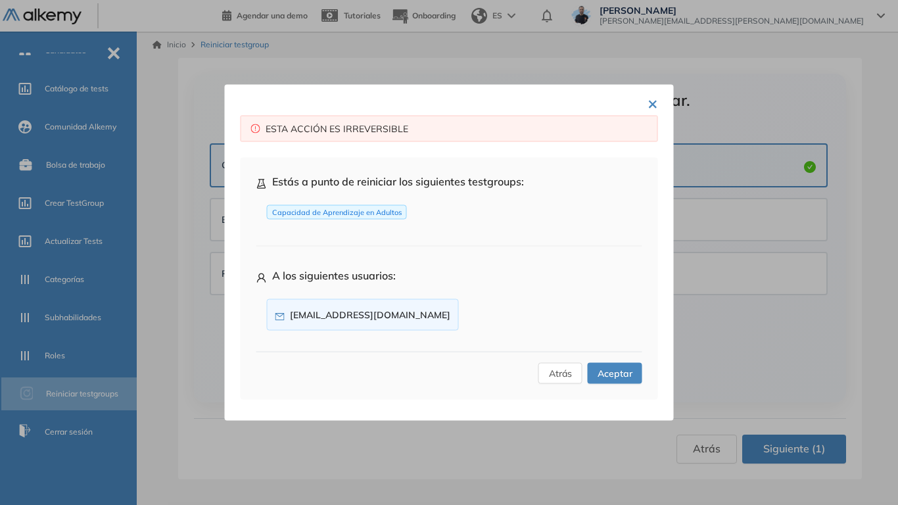
click at [624, 379] on span "Aceptar" at bounding box center [615, 373] width 35 height 14
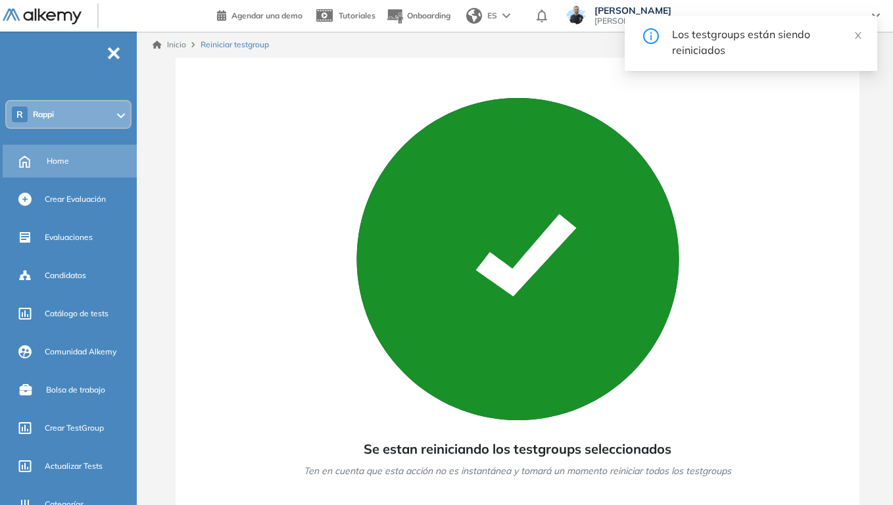
click at [56, 168] on div "Home" at bounding box center [90, 161] width 87 height 22
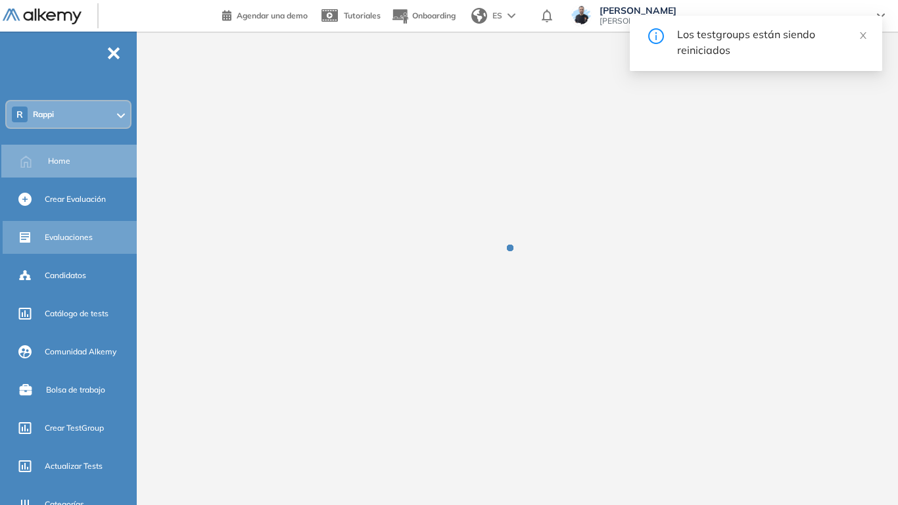
click at [72, 243] on div "Evaluaciones" at bounding box center [89, 237] width 89 height 22
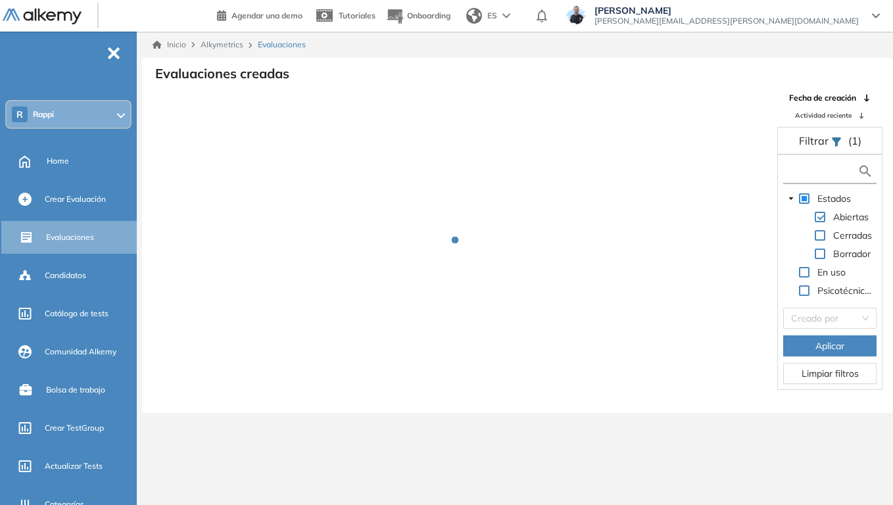
click at [817, 172] on input "text" at bounding box center [821, 171] width 71 height 14
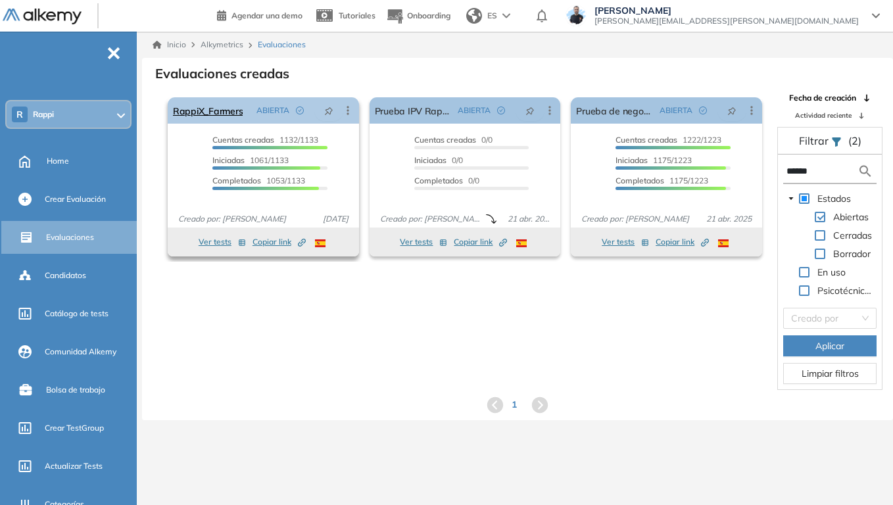
type input "******"
click at [231, 104] on link "RappiX_Farmers" at bounding box center [208, 110] width 70 height 26
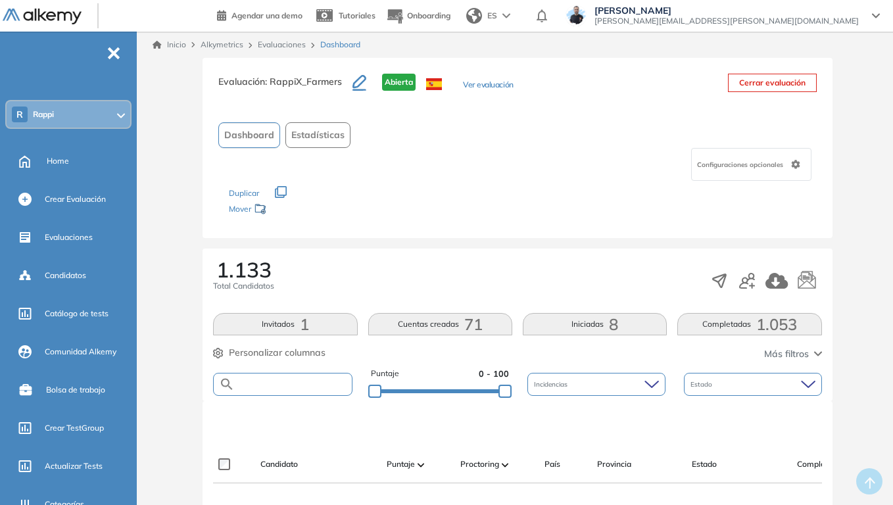
click at [296, 381] on input "text" at bounding box center [293, 384] width 116 height 10
paste input "**********"
type input "**********"
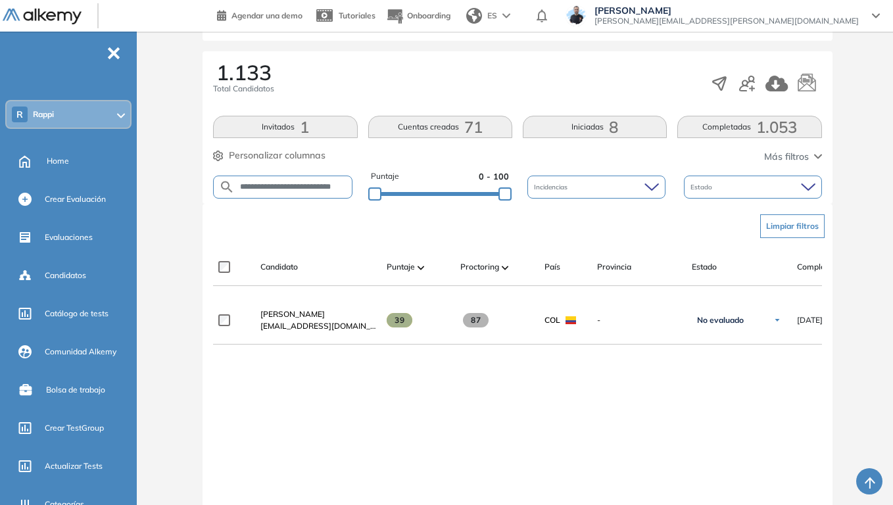
scroll to position [0, 275]
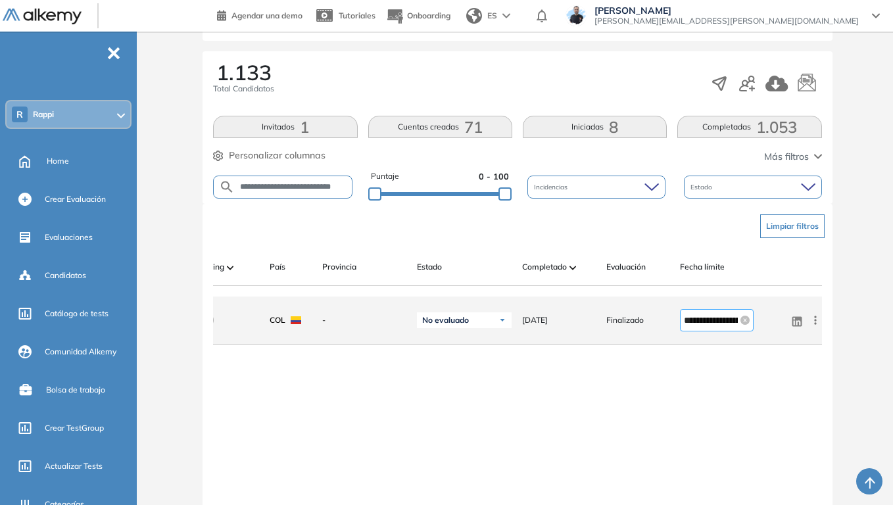
click at [689, 320] on input "**********" at bounding box center [711, 320] width 54 height 14
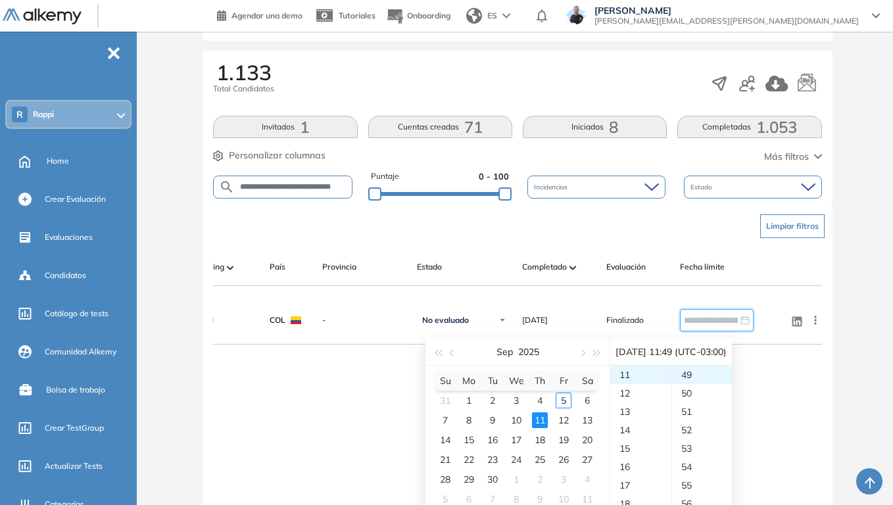
type input "**********"
click at [816, 393] on div "**********" at bounding box center [517, 431] width 608 height 269
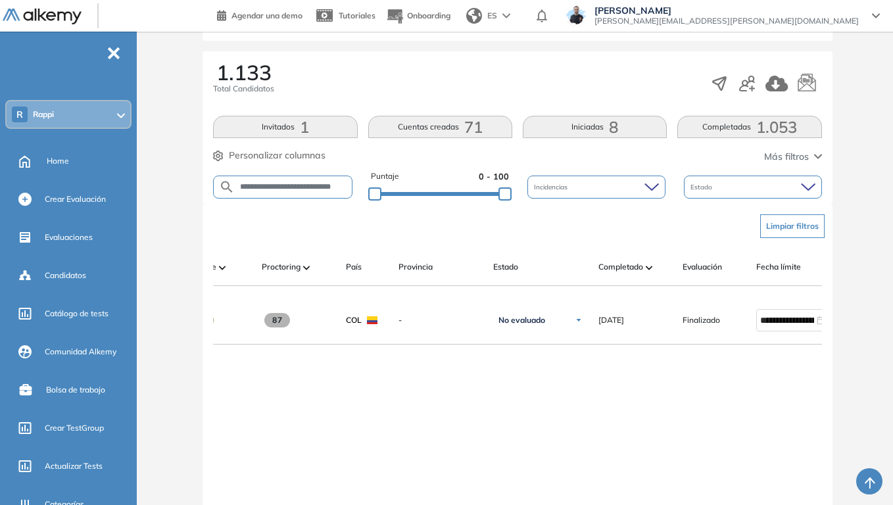
scroll to position [0, 0]
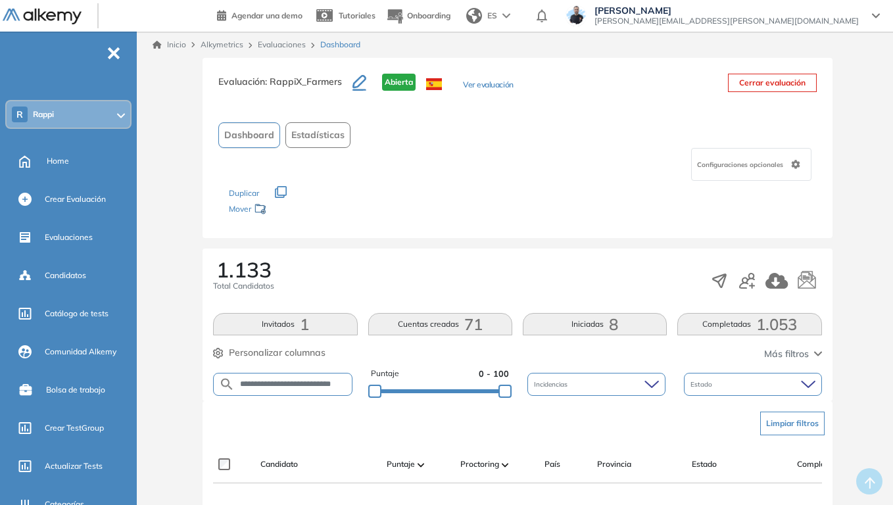
click at [112, 53] on span "-" at bounding box center [114, 52] width 14 height 11
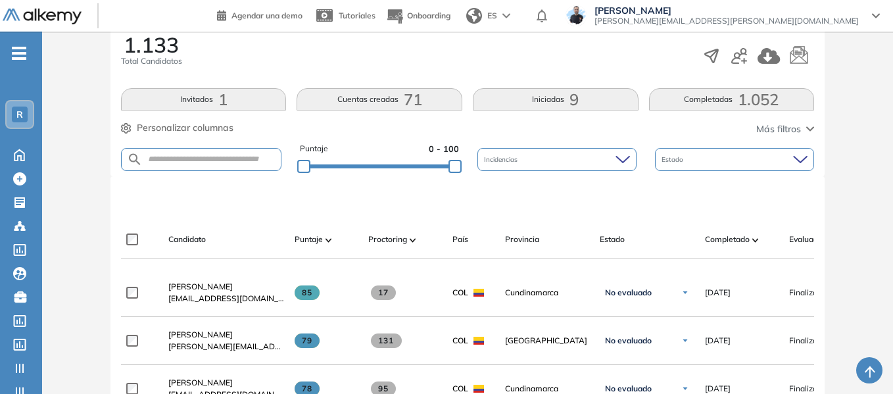
scroll to position [231, 0]
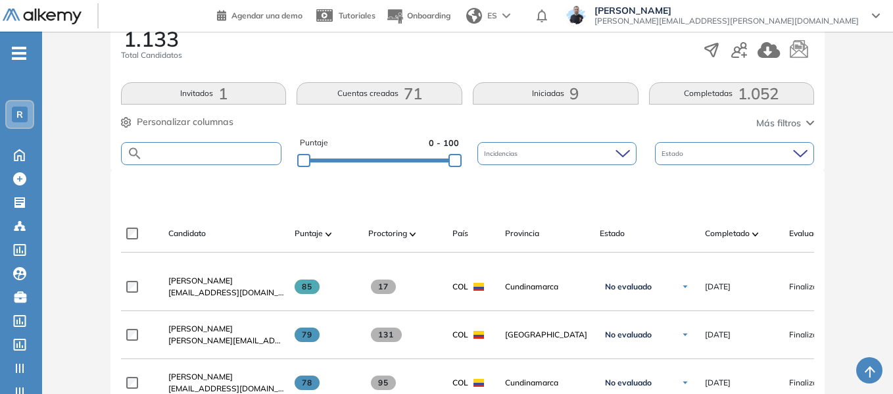
click at [222, 149] on input "text" at bounding box center [212, 154] width 138 height 10
paste input "**********"
type input "**********"
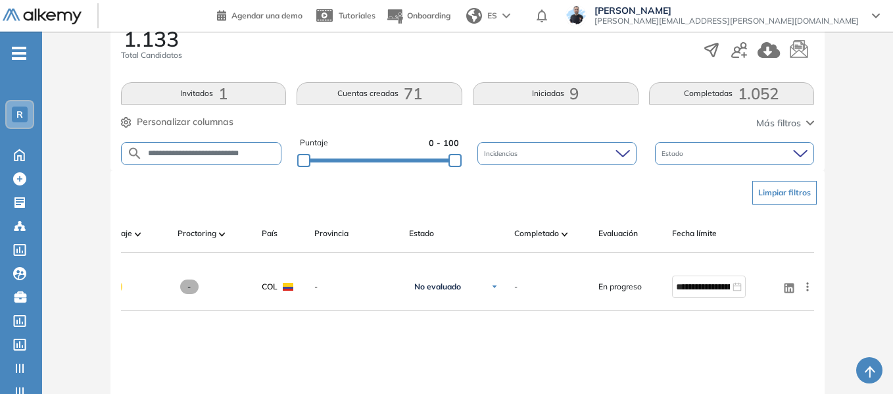
scroll to position [0, 0]
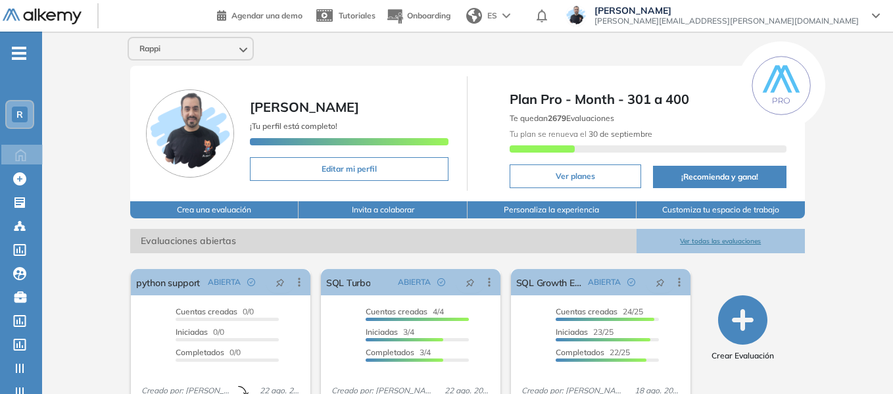
click at [14, 118] on div "R" at bounding box center [20, 115] width 16 height 16
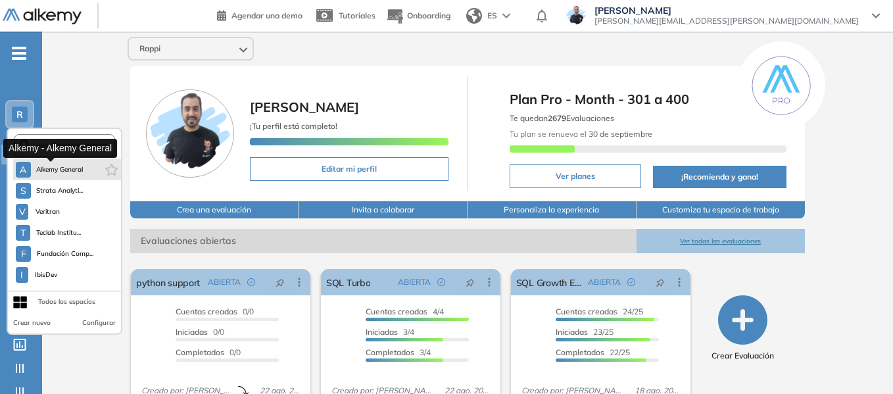
click at [70, 170] on span "Alkemy General" at bounding box center [59, 169] width 47 height 11
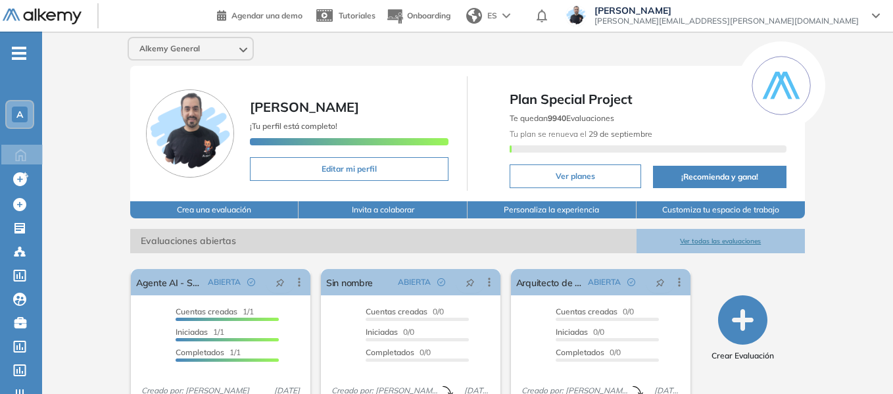
click at [17, 54] on icon "-" at bounding box center [19, 53] width 14 height 3
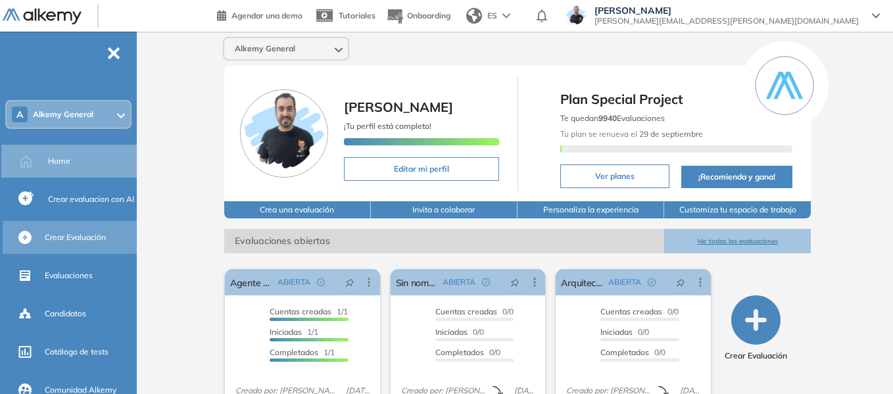
click at [89, 233] on span "Crear Evaluación" at bounding box center [75, 237] width 61 height 12
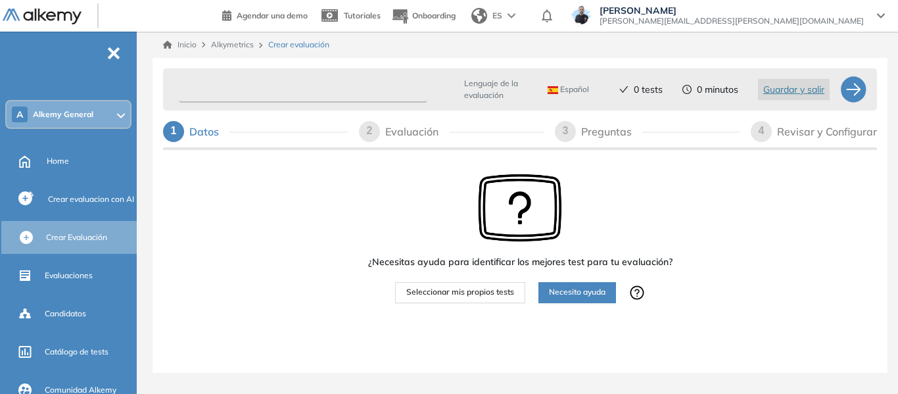
click at [333, 96] on input "text" at bounding box center [303, 90] width 249 height 26
type input "**********"
click at [478, 295] on span "Seleccionar mis propios tests" at bounding box center [460, 292] width 108 height 12
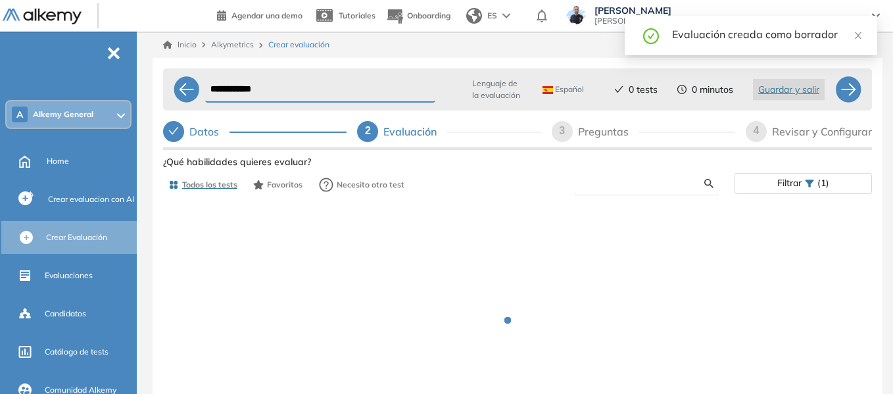
click at [627, 181] on input "text" at bounding box center [644, 184] width 119 height 12
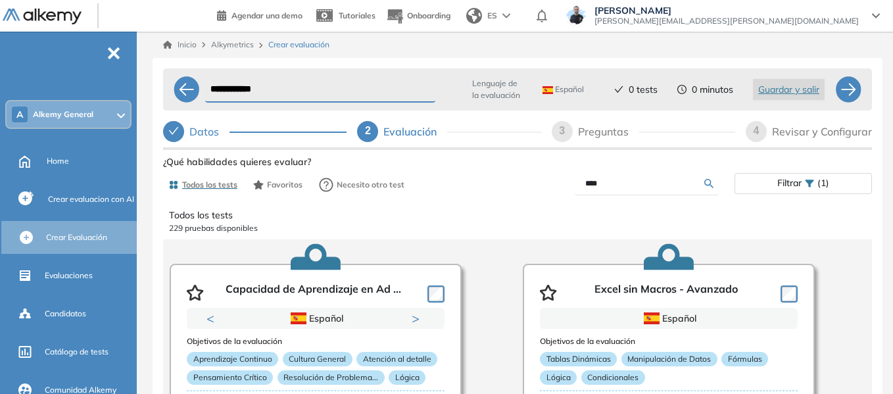
type input "****"
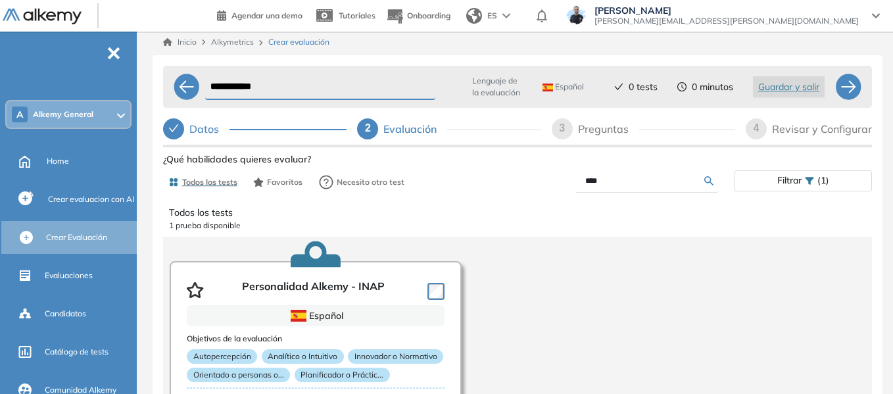
scroll to position [43, 0]
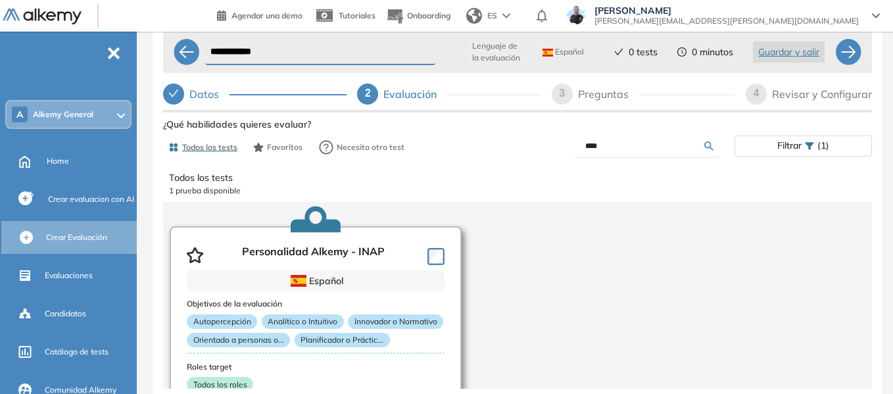
click at [446, 256] on article "Personalidad Alkemy - INAP Español Objetivos de la evaluación Autopercepción An…" at bounding box center [316, 357] width 292 height 263
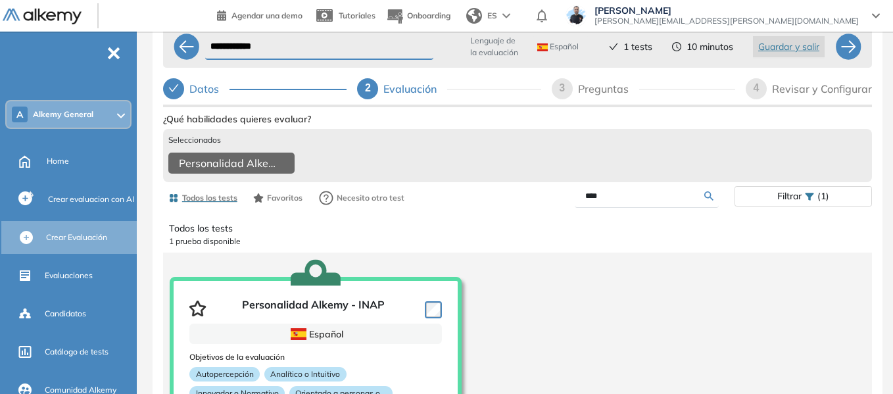
scroll to position [0, 0]
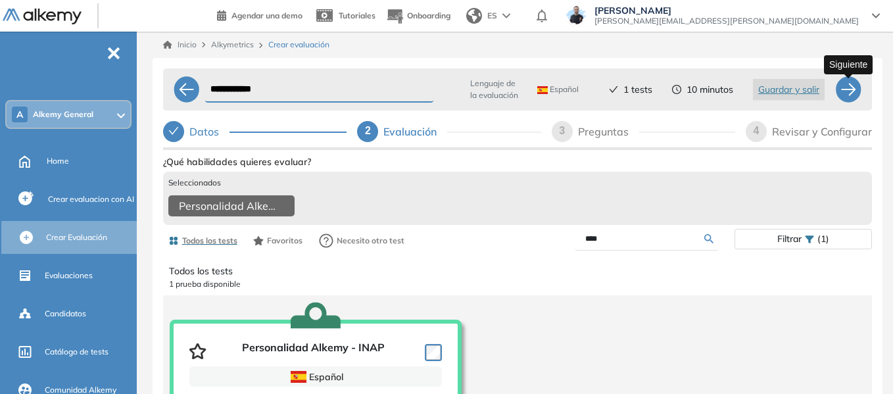
click at [845, 89] on div at bounding box center [848, 89] width 26 height 26
select select "*****"
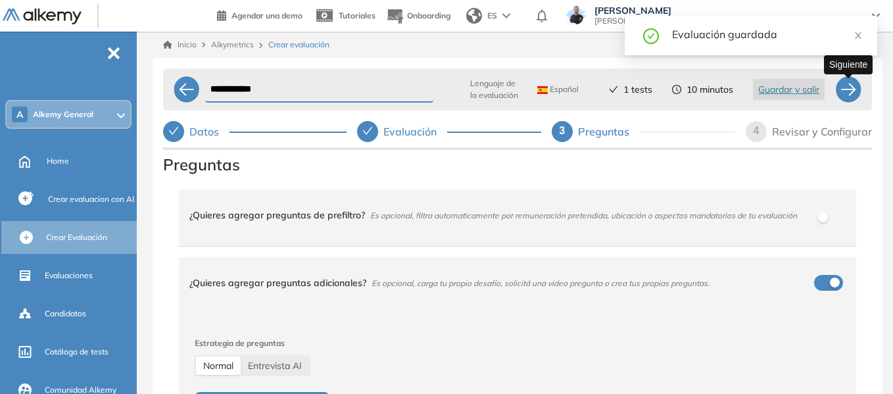
click at [845, 90] on div at bounding box center [848, 89] width 26 height 26
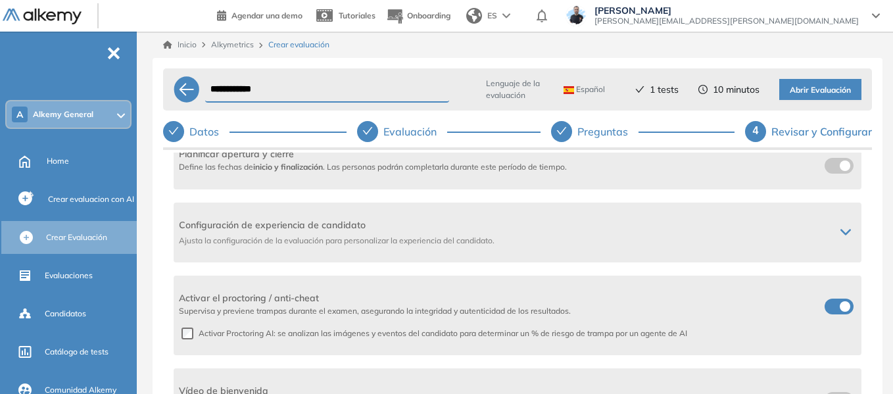
scroll to position [329, 0]
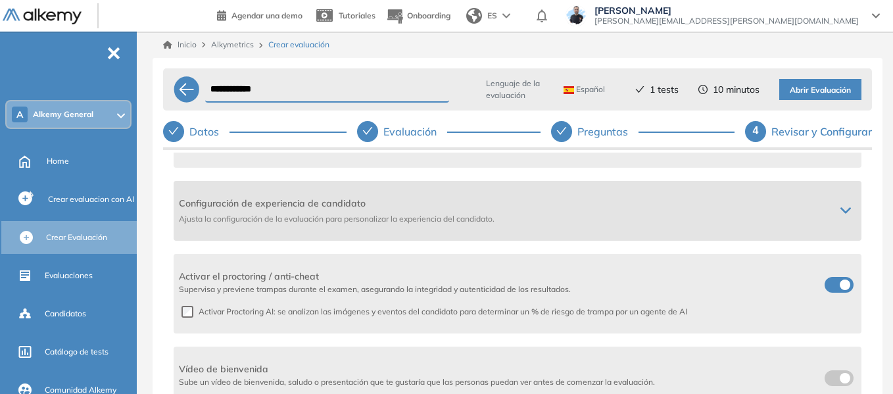
click at [841, 210] on icon at bounding box center [845, 210] width 11 height 11
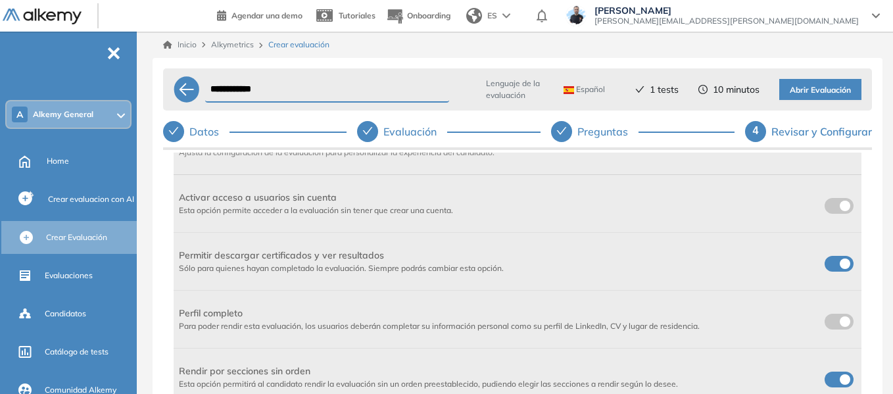
scroll to position [394, 0]
click at [831, 212] on label at bounding box center [838, 207] width 29 height 16
click at [835, 262] on span at bounding box center [829, 261] width 11 height 11
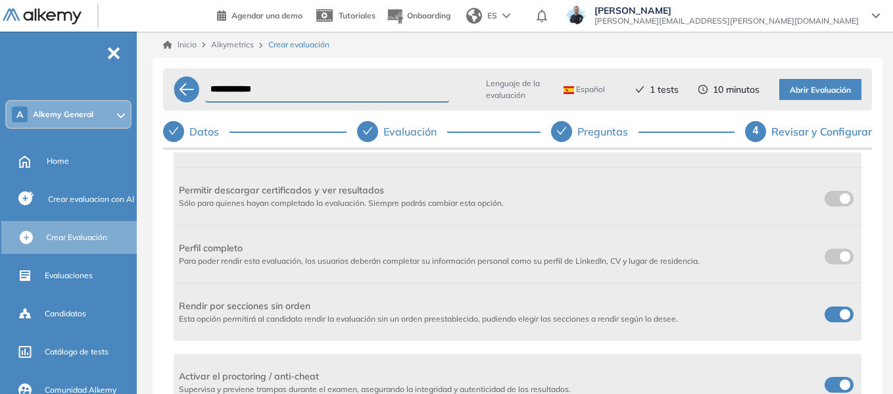
click at [830, 310] on label at bounding box center [838, 314] width 29 height 16
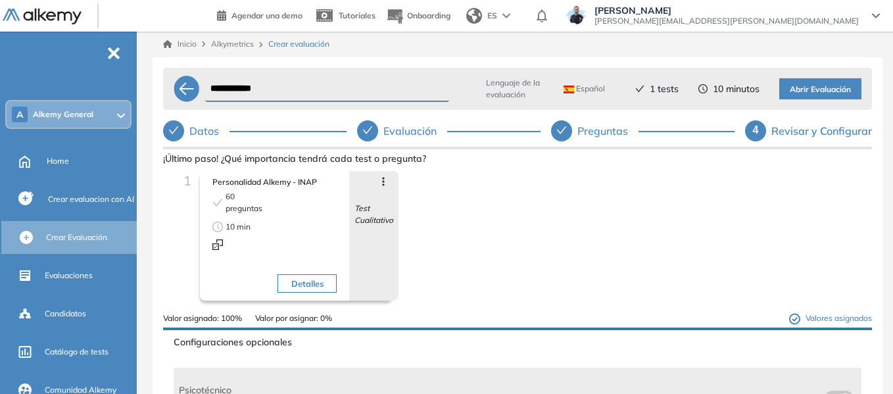
scroll to position [0, 0]
click at [822, 91] on span "Abrir Evaluación" at bounding box center [820, 90] width 61 height 12
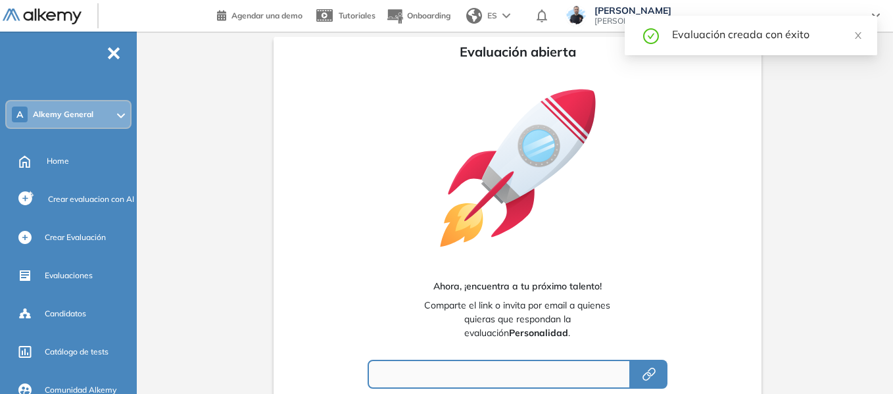
type input "**********"
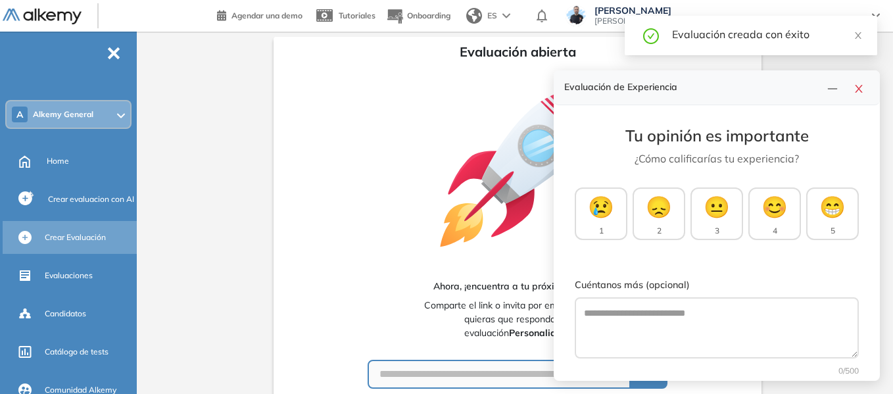
click at [82, 233] on span "Crear Evaluación" at bounding box center [75, 237] width 61 height 12
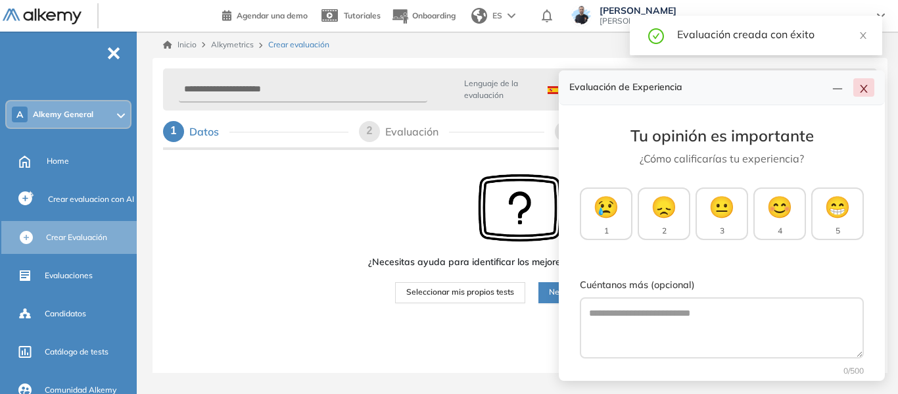
click at [865, 95] on button "button" at bounding box center [863, 87] width 21 height 18
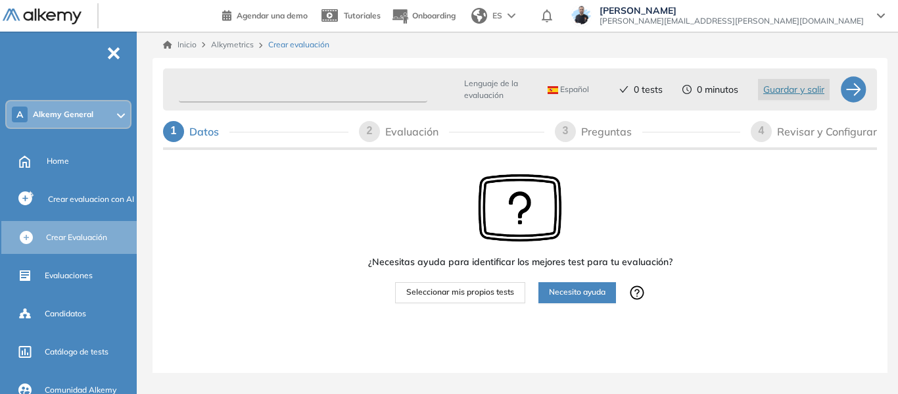
click at [337, 96] on input "text" at bounding box center [303, 90] width 249 height 26
type input "**********"
click at [488, 293] on span "Seleccionar mis propios tests" at bounding box center [460, 292] width 108 height 12
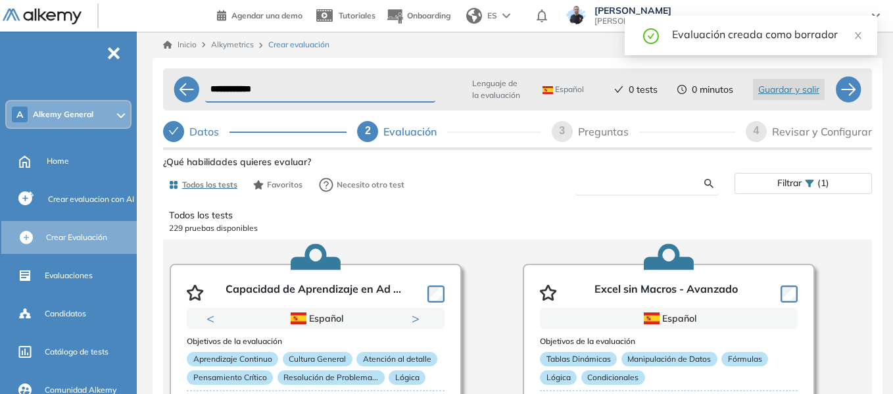
click at [679, 185] on input "text" at bounding box center [644, 184] width 119 height 12
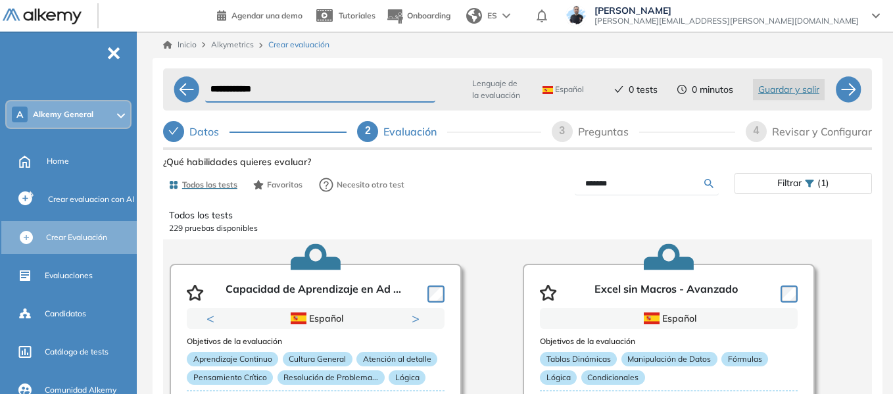
type input "*******"
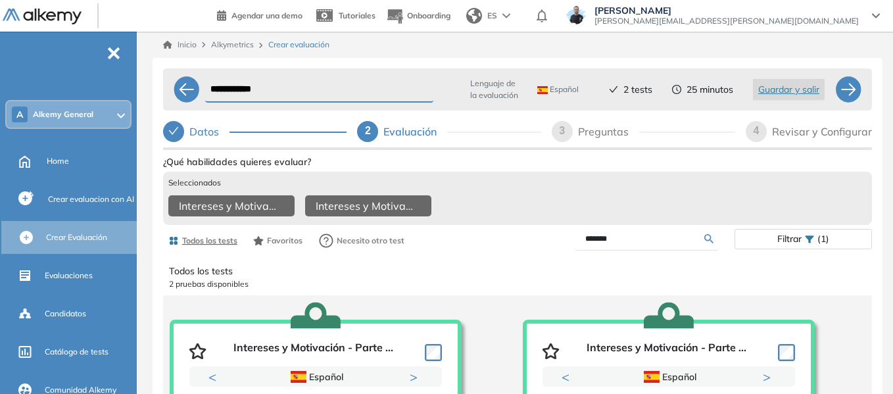
drag, startPoint x: 633, startPoint y: 245, endPoint x: 554, endPoint y: 241, distance: 79.0
click at [554, 241] on div "*******" at bounding box center [625, 238] width 217 height 23
type input "***"
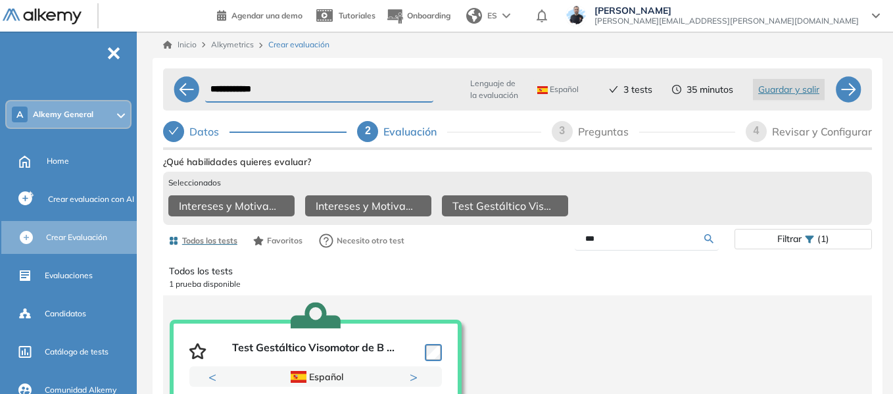
drag, startPoint x: 596, startPoint y: 250, endPoint x: 576, endPoint y: 249, distance: 20.5
click at [576, 249] on form "***" at bounding box center [647, 238] width 144 height 23
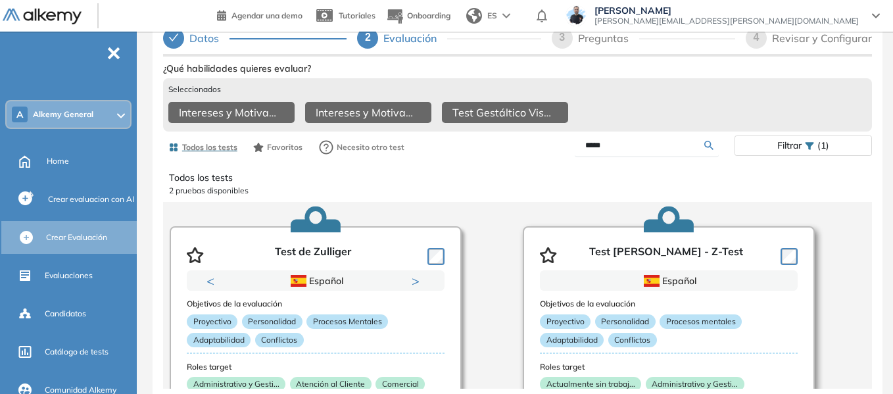
click at [795, 254] on article "Test de Zulliger - Z-Test Español Objetivos de la evaluación Proyectivo Persona…" at bounding box center [669, 357] width 292 height 263
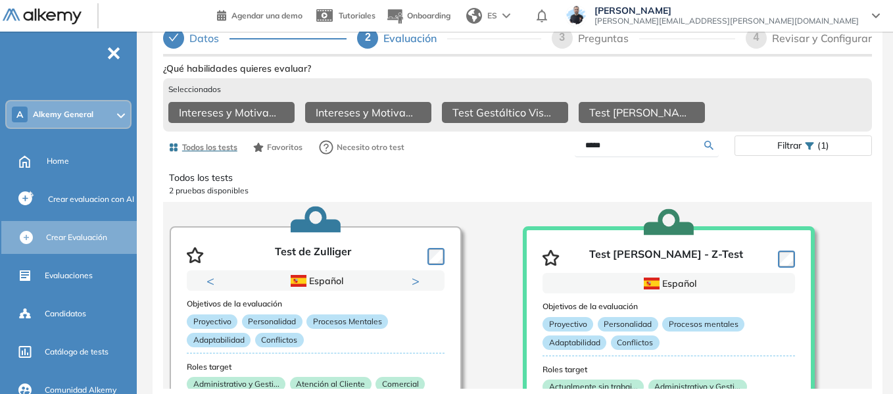
drag, startPoint x: 628, startPoint y: 141, endPoint x: 562, endPoint y: 137, distance: 65.9
click at [562, 137] on div "*****" at bounding box center [625, 145] width 217 height 23
type input "******"
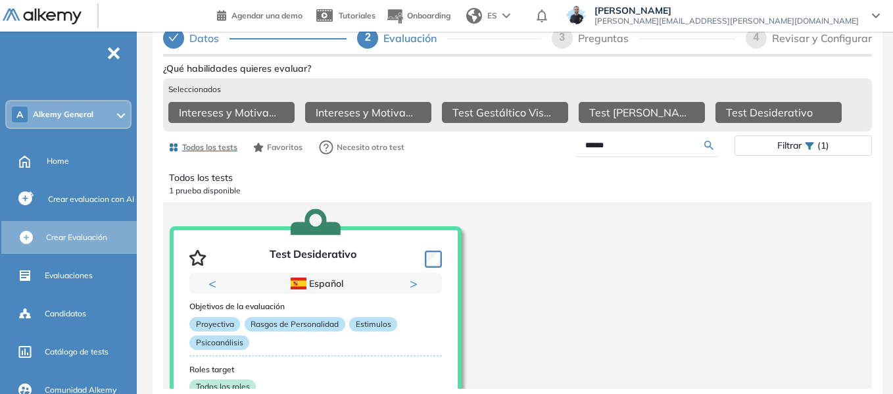
drag, startPoint x: 659, startPoint y: 137, endPoint x: 550, endPoint y: 152, distance: 109.4
click at [550, 152] on div "******" at bounding box center [625, 145] width 217 height 23
type input "*****"
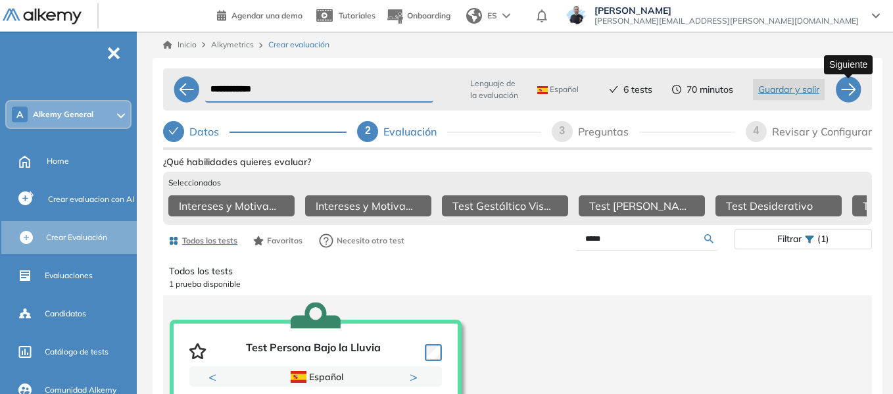
click at [843, 91] on div at bounding box center [848, 89] width 26 height 26
select select "*****"
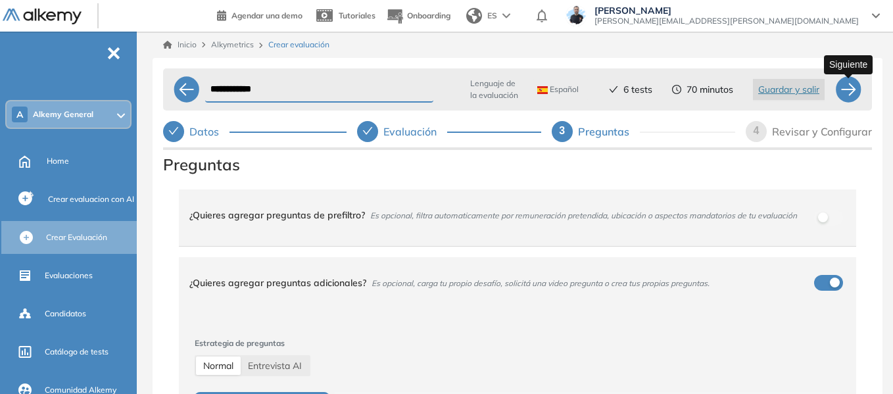
click at [853, 89] on div at bounding box center [848, 89] width 26 height 26
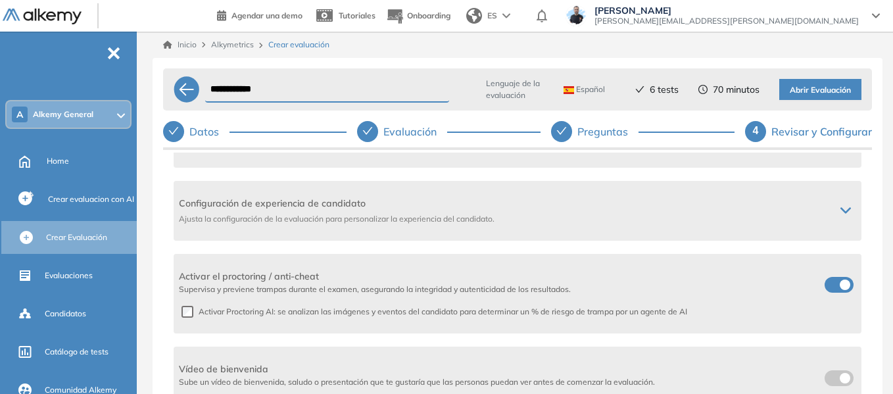
scroll to position [512, 0]
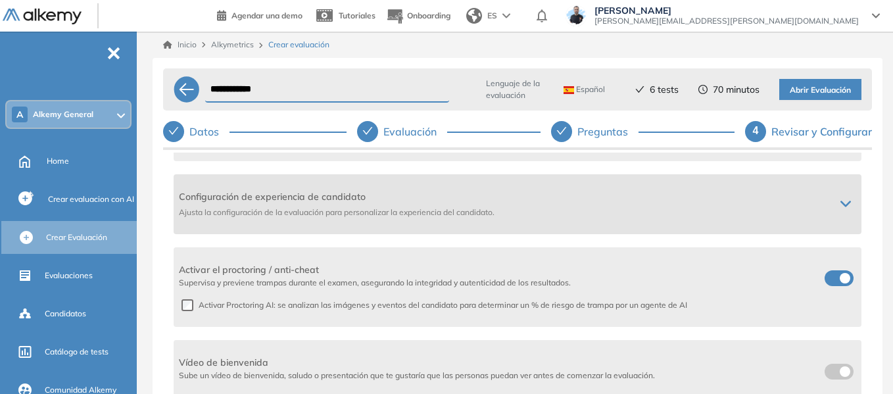
click at [840, 193] on div "Configuración de experiencia de candidato Ajusta la configuración de la evaluac…" at bounding box center [518, 204] width 688 height 60
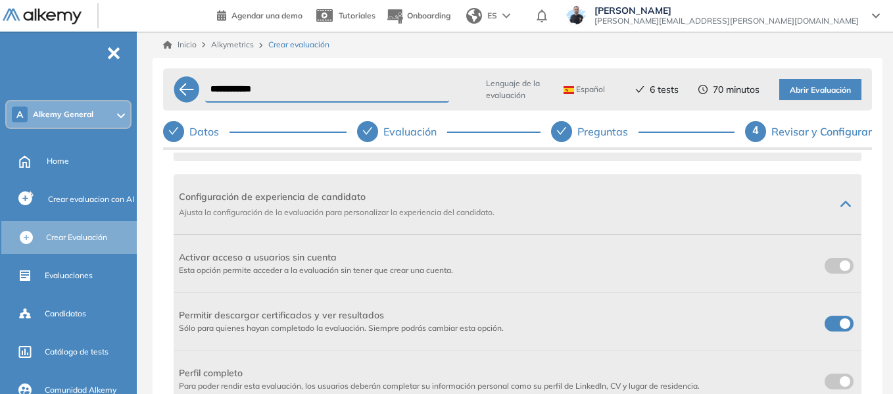
click at [834, 262] on label at bounding box center [838, 266] width 29 height 16
click at [824, 321] on span at bounding box center [829, 321] width 11 height 11
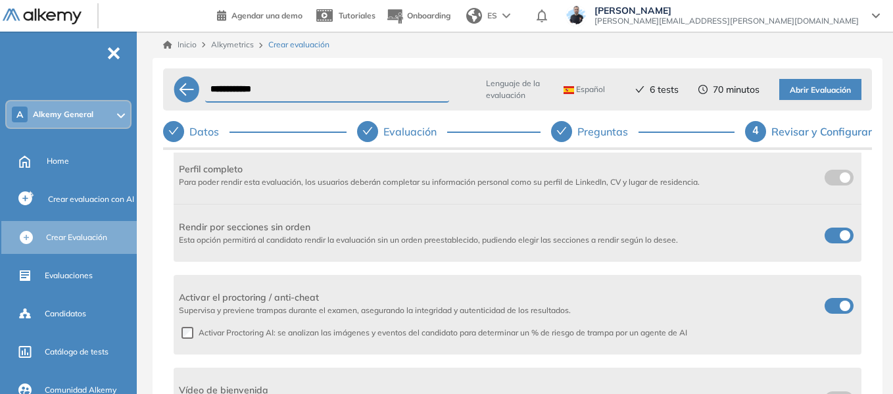
scroll to position [744, 0]
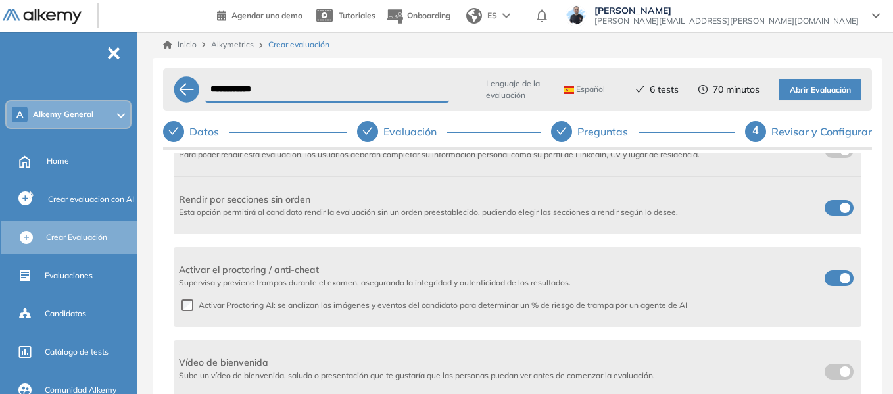
click at [835, 205] on span at bounding box center [829, 205] width 11 height 11
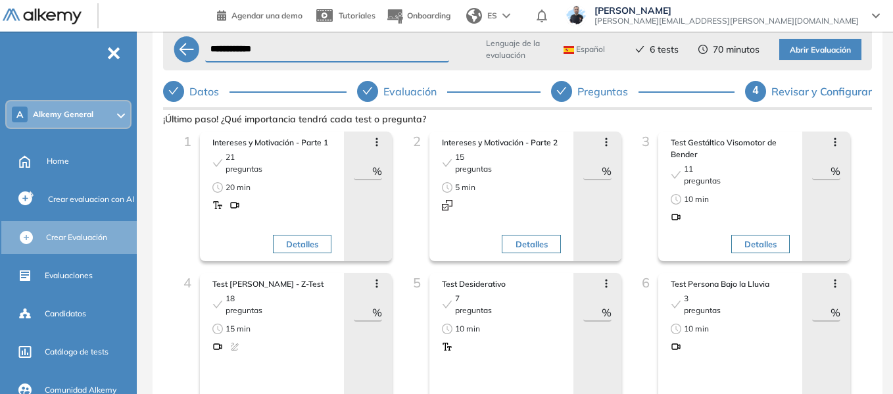
scroll to position [0, 0]
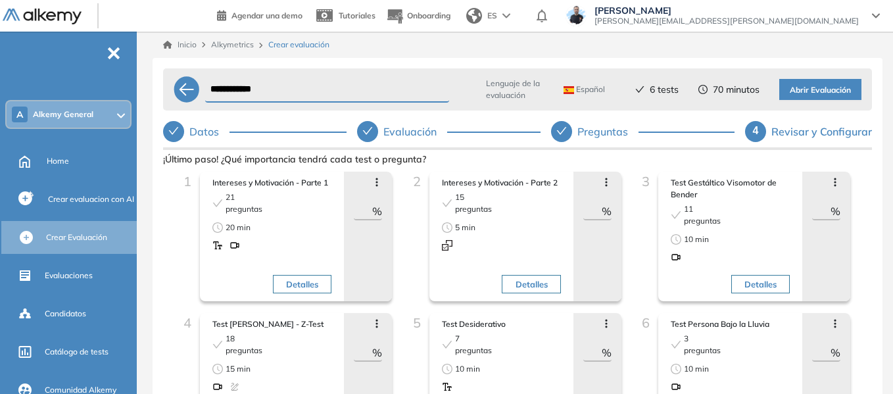
click at [828, 91] on span "Abrir Evaluación" at bounding box center [820, 90] width 61 height 12
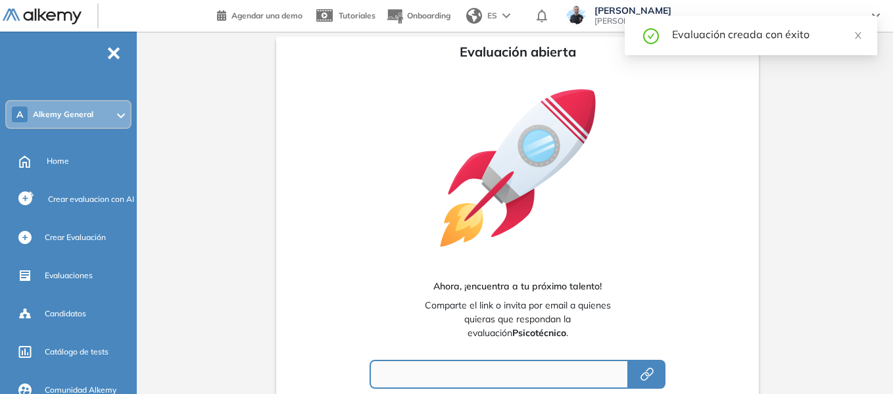
type input "**********"
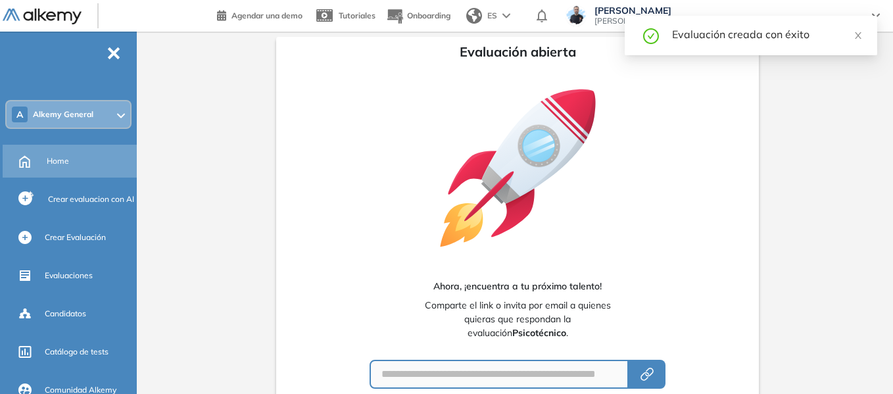
click at [66, 159] on span "Home" at bounding box center [58, 161] width 22 height 12
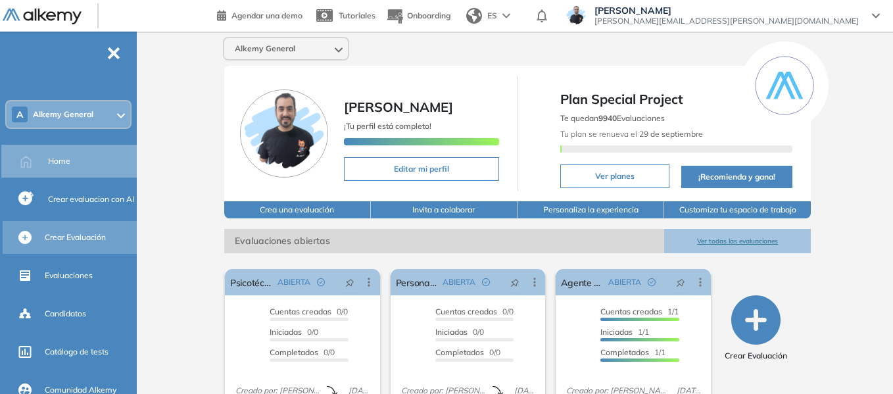
click at [91, 235] on span "Crear Evaluación" at bounding box center [75, 237] width 61 height 12
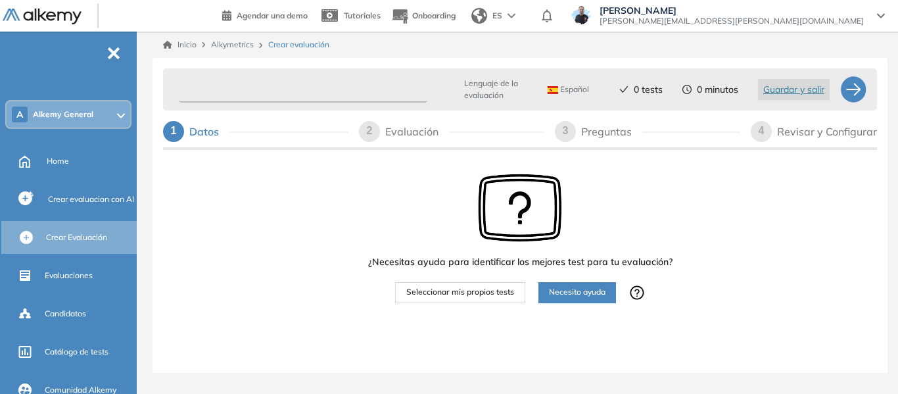
click at [251, 91] on input "text" at bounding box center [303, 90] width 249 height 26
type input "*********"
click at [467, 295] on span "Seleccionar mis propios tests" at bounding box center [460, 292] width 108 height 12
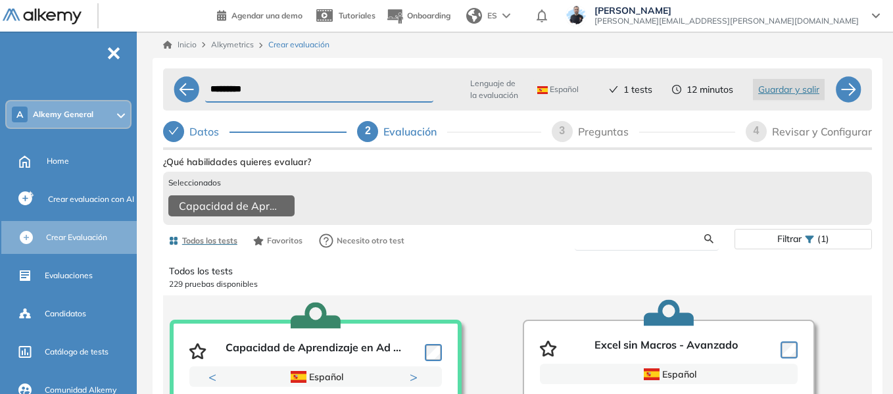
click at [618, 245] on input "text" at bounding box center [644, 239] width 119 height 12
type input "******"
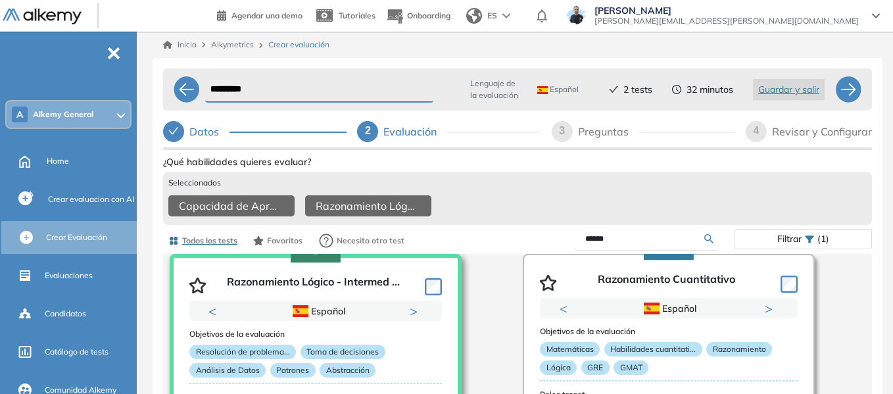
scroll to position [68, 0]
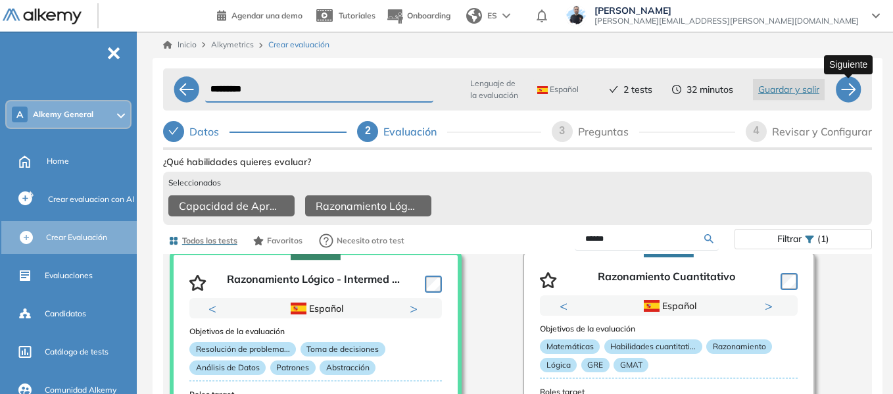
click at [850, 92] on div at bounding box center [848, 89] width 26 height 26
select select "*****"
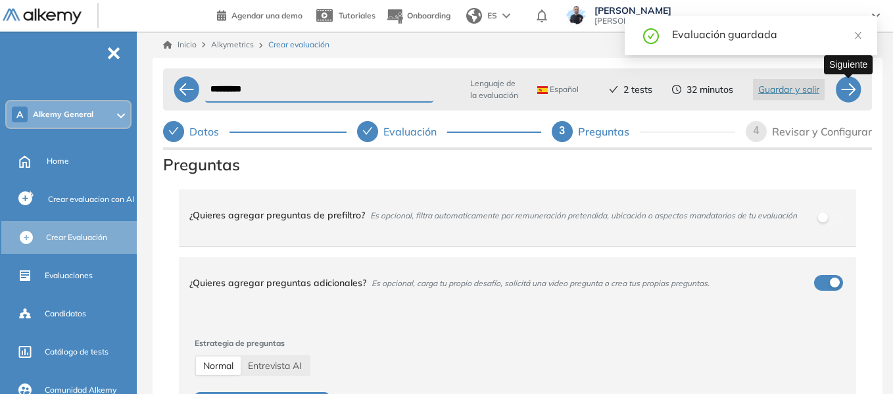
click at [843, 87] on div at bounding box center [848, 89] width 26 height 26
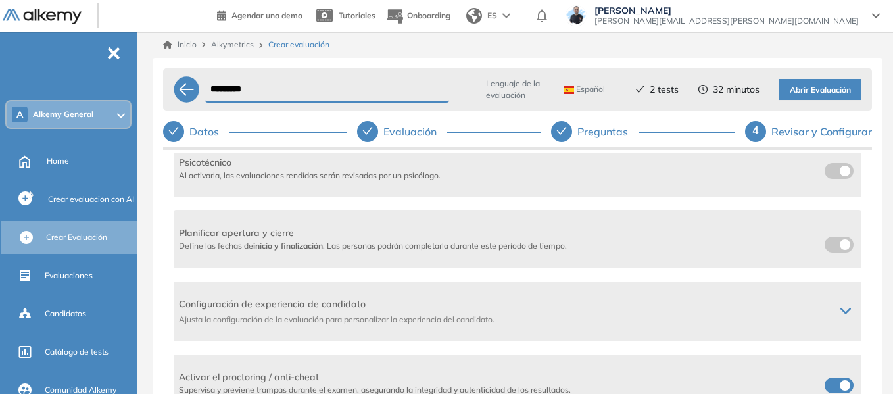
scroll to position [329, 0]
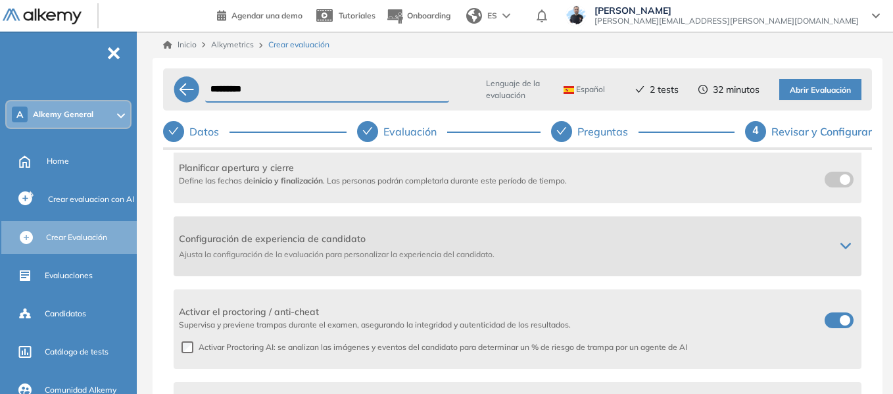
click at [840, 241] on icon at bounding box center [845, 246] width 11 height 11
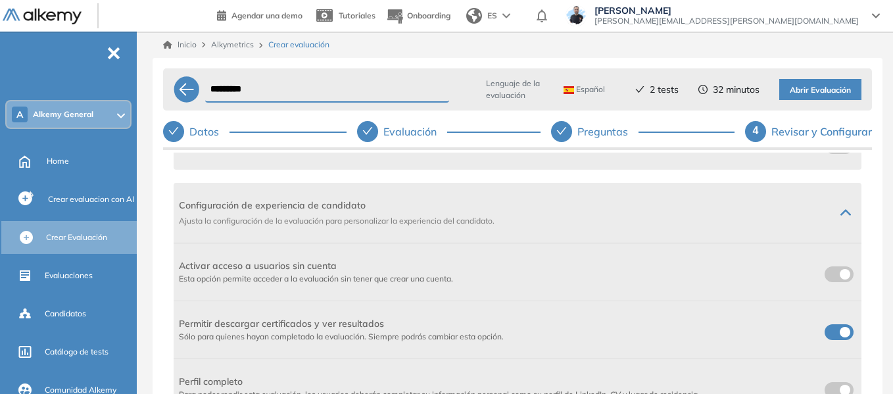
scroll to position [394, 0]
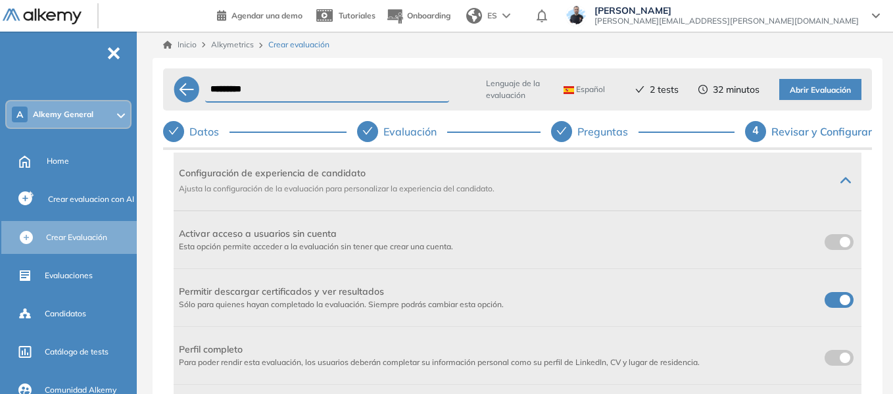
click at [832, 247] on label at bounding box center [838, 242] width 29 height 16
click at [834, 300] on label at bounding box center [838, 300] width 29 height 16
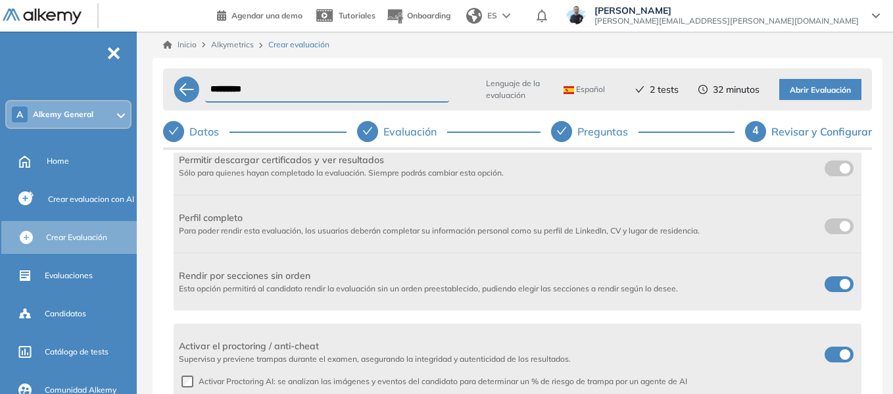
click at [839, 291] on label at bounding box center [838, 284] width 29 height 16
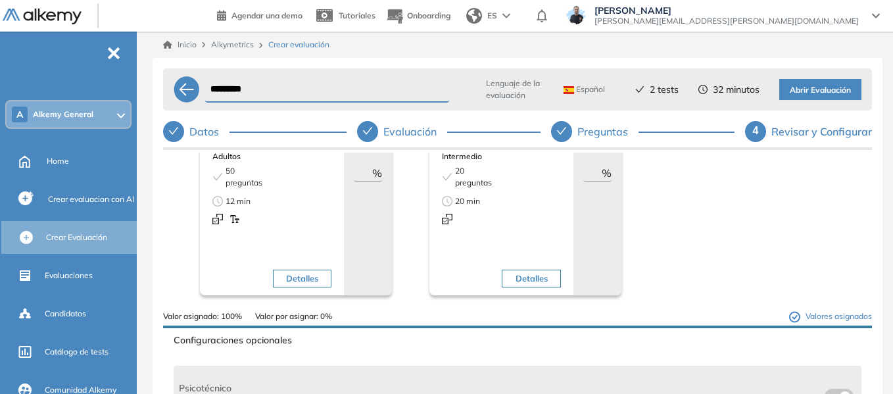
scroll to position [0, 0]
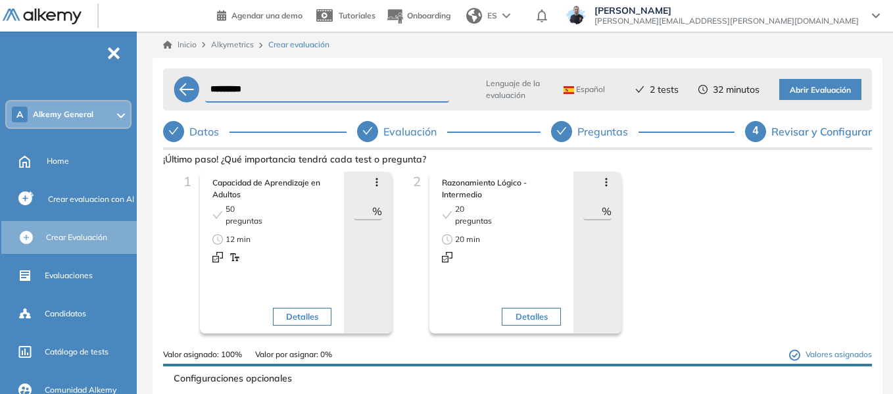
click at [832, 89] on span "Abrir Evaluación" at bounding box center [820, 90] width 61 height 12
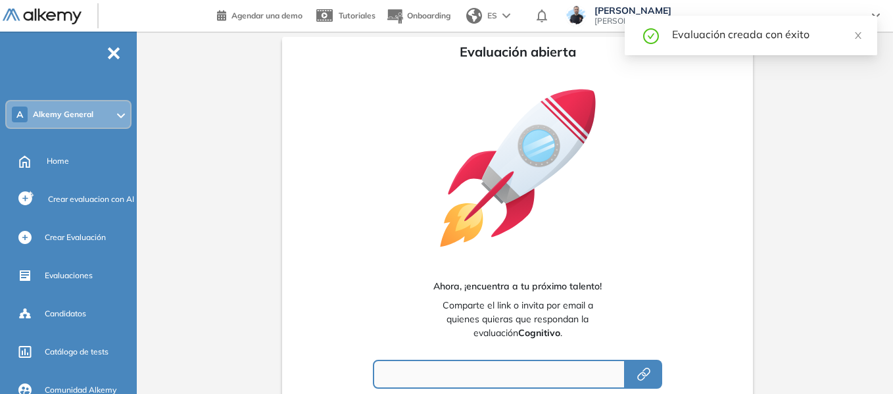
type input "**********"
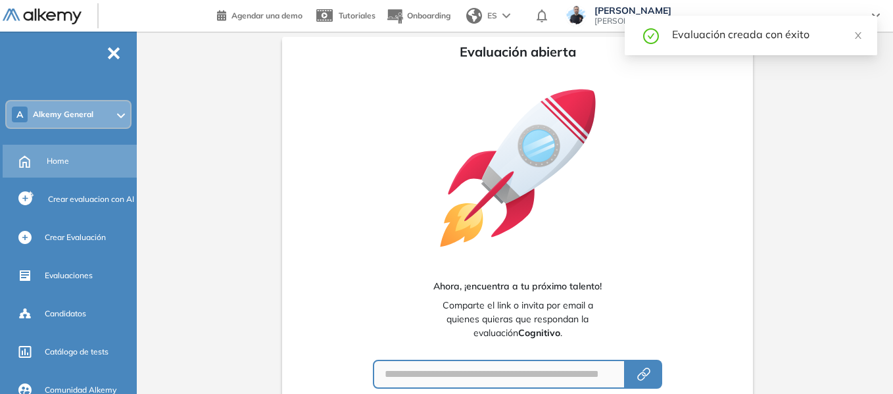
click at [62, 160] on span "Home" at bounding box center [58, 161] width 22 height 12
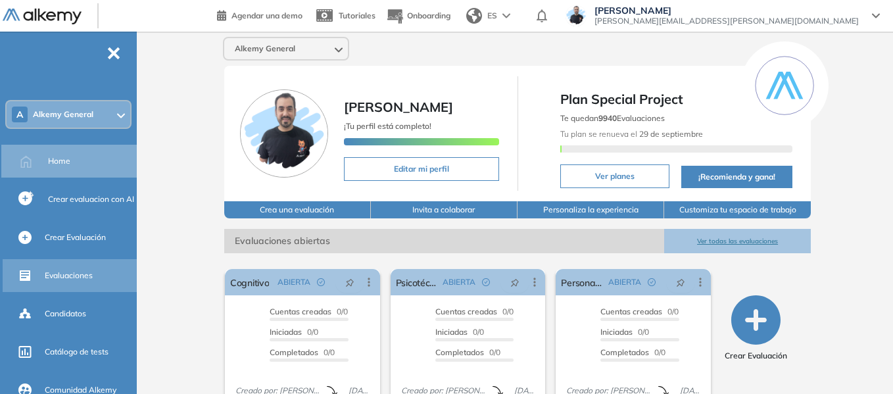
click at [70, 273] on span "Evaluaciones" at bounding box center [69, 276] width 48 height 12
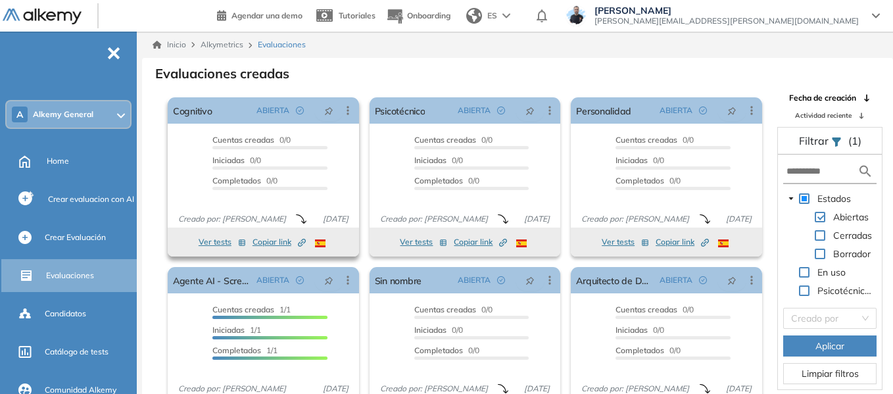
click at [266, 243] on span "Copiar link Created by potrace 1.16, written by Peter Selinger 2001-2019" at bounding box center [278, 242] width 53 height 12
click at [672, 241] on span "Copiar link Created by potrace 1.16, written by [PERSON_NAME] [DATE]-[DATE]" at bounding box center [681, 242] width 53 height 12
click at [463, 235] on button "Copiar link Created by potrace 1.16, written by [PERSON_NAME] [DATE]-[DATE]" at bounding box center [480, 242] width 53 height 16
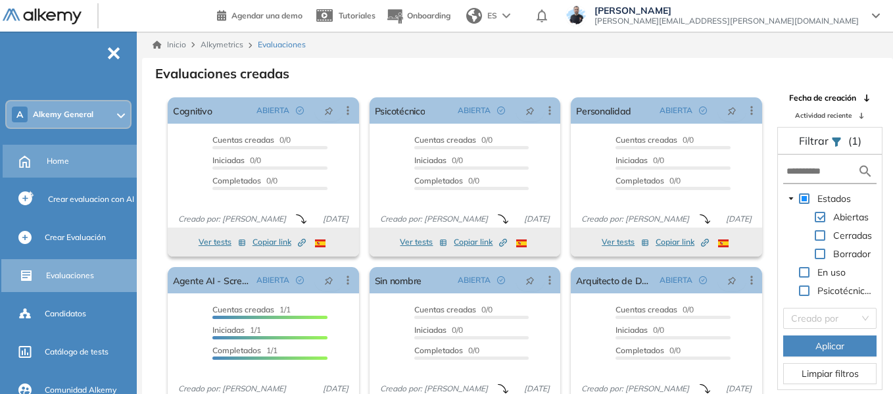
click at [67, 162] on span "Home" at bounding box center [58, 161] width 22 height 12
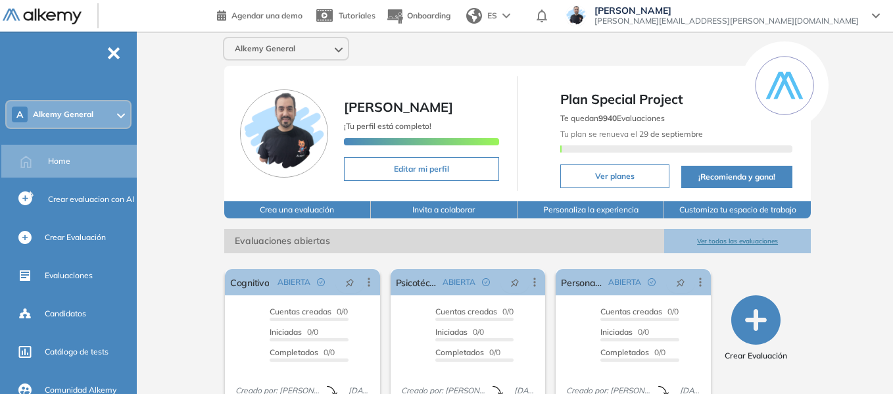
click at [64, 118] on span "Alkemy General" at bounding box center [63, 114] width 60 height 11
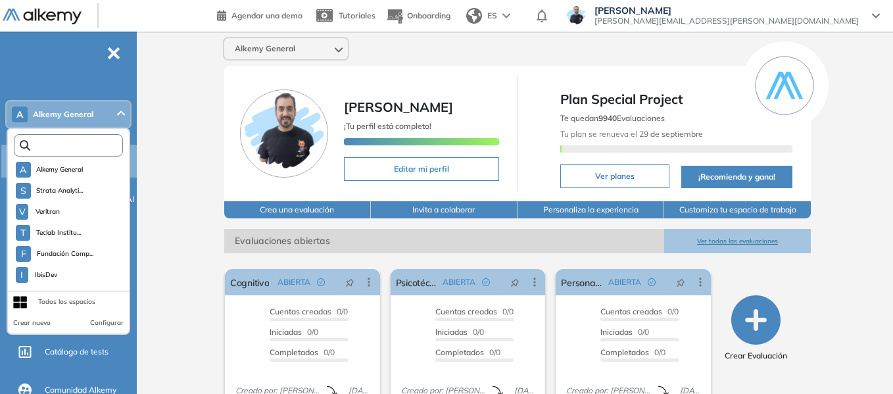
click at [80, 147] on input "text" at bounding box center [71, 146] width 82 height 10
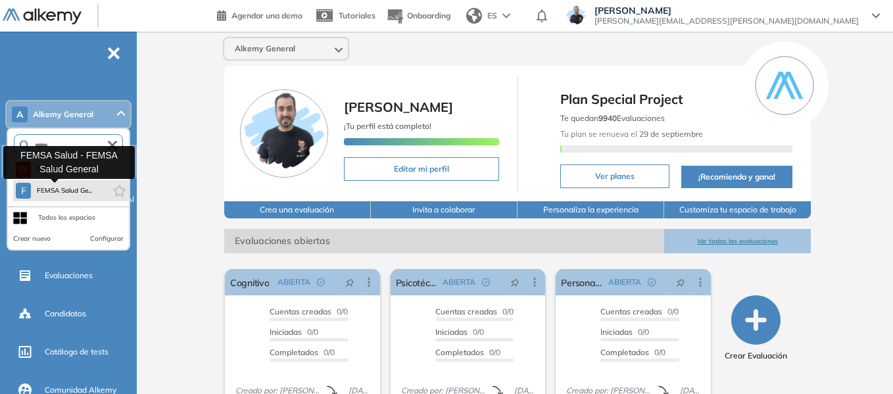
type input "*****"
click at [79, 187] on span "FEMSA Salud Ge..." at bounding box center [64, 190] width 56 height 11
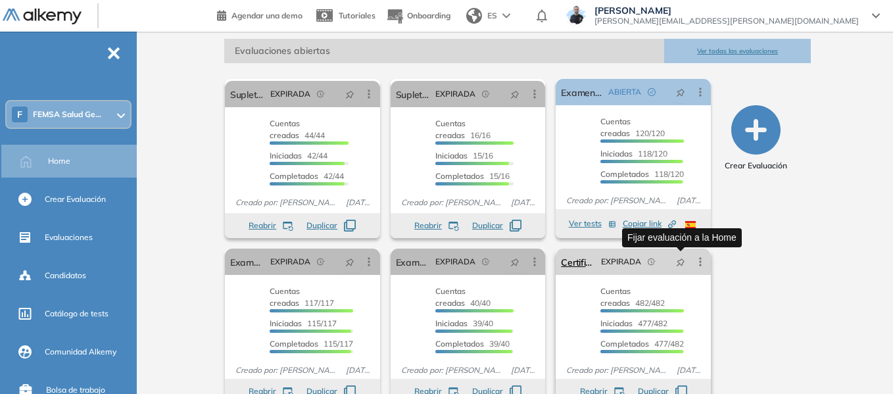
scroll to position [197, 0]
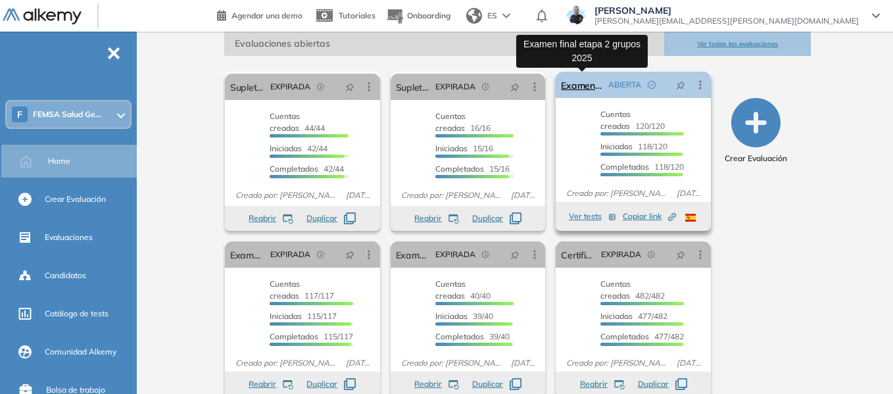
click at [582, 89] on link "Examen final etapa 2 grupos 2025" at bounding box center [582, 85] width 42 height 26
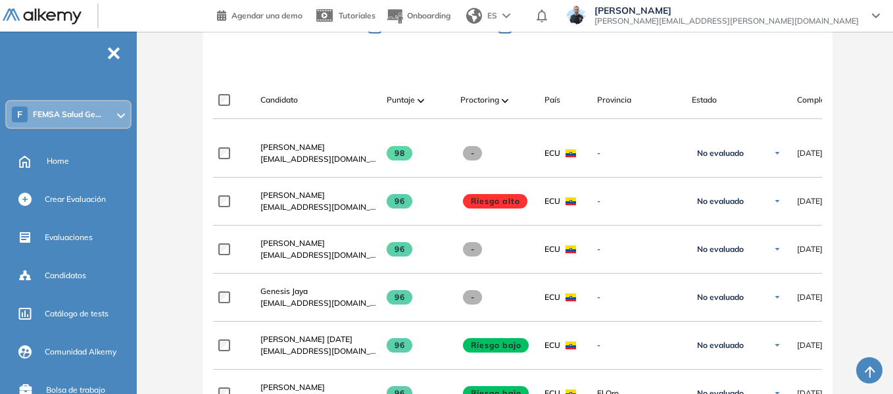
scroll to position [394, 0]
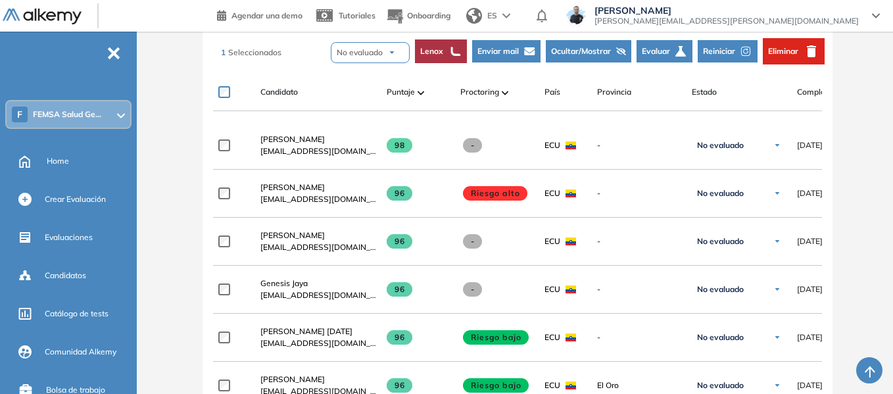
click at [736, 50] on button "Reiniciar" at bounding box center [728, 51] width 60 height 22
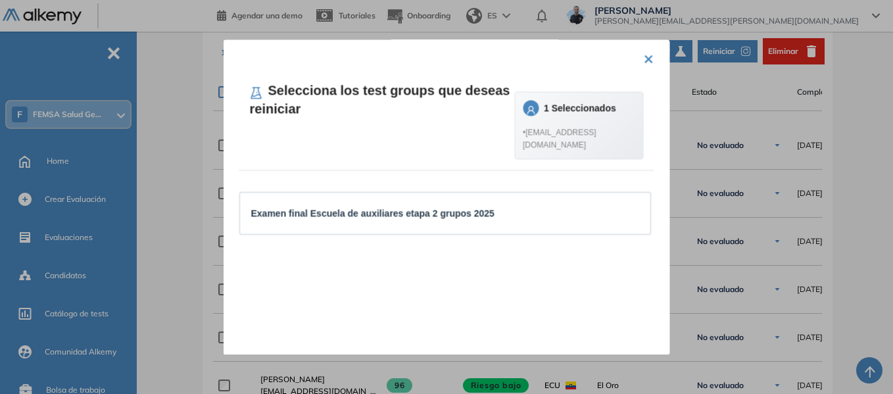
click at [646, 60] on button "×" at bounding box center [649, 58] width 11 height 26
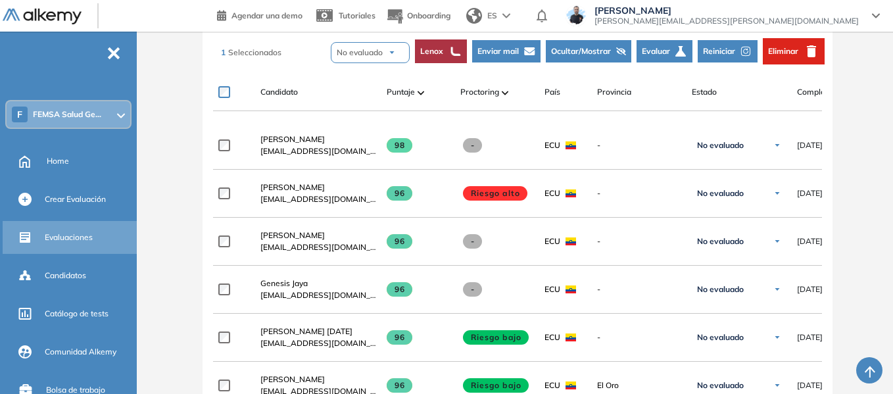
click at [80, 229] on div "Evaluaciones" at bounding box center [89, 237] width 89 height 22
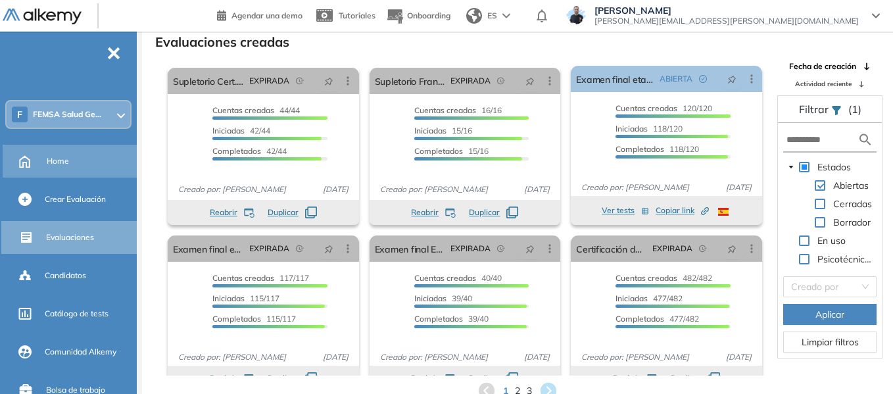
scroll to position [66, 0]
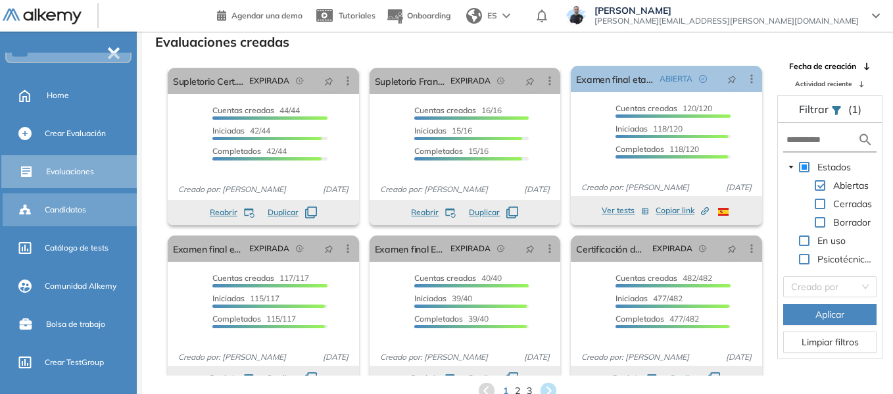
click at [71, 208] on span "Candidatos" at bounding box center [65, 210] width 41 height 12
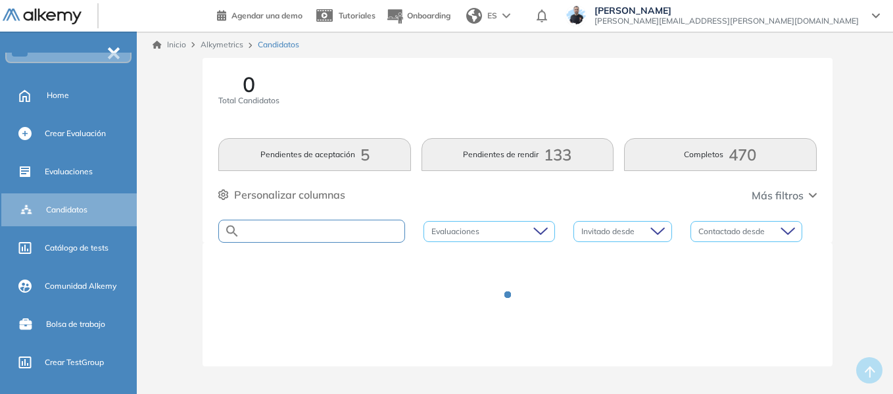
click at [297, 229] on input "text" at bounding box center [322, 231] width 164 height 10
type input "******"
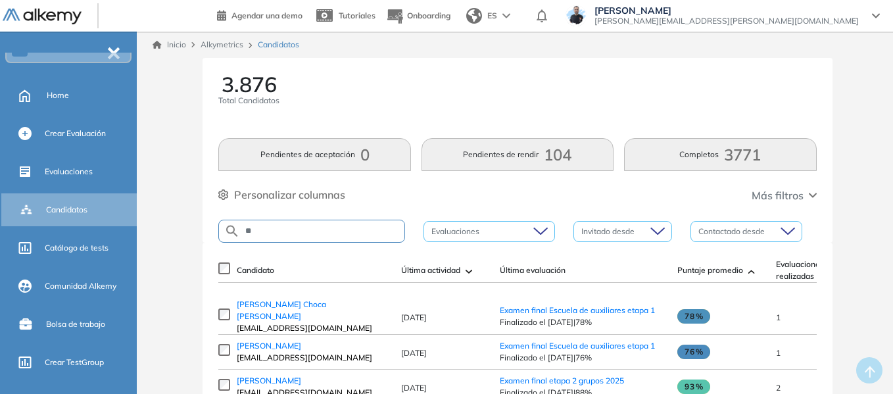
type input "*"
type input "**********"
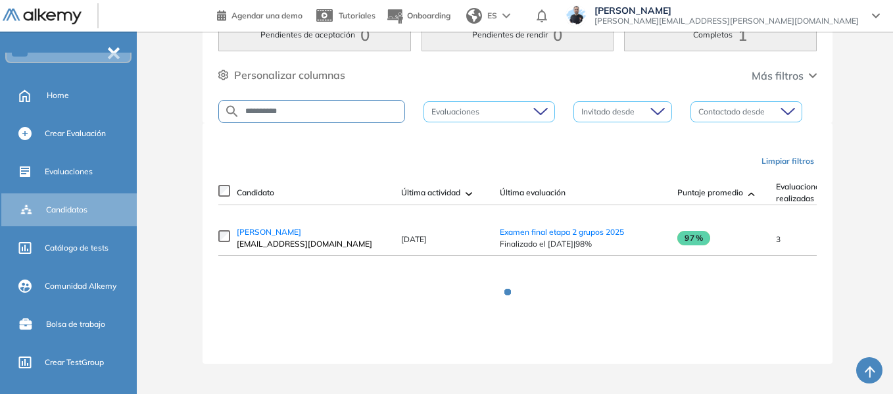
scroll to position [34, 0]
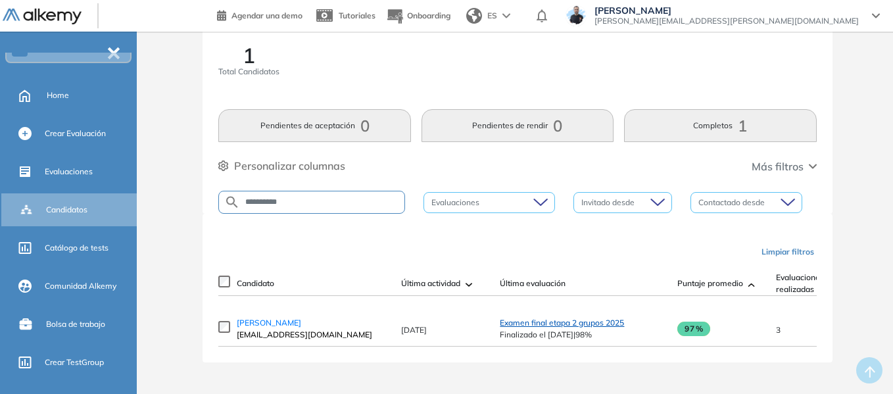
click at [549, 321] on span "Examen final etapa 2 grupos 2025" at bounding box center [562, 323] width 124 height 10
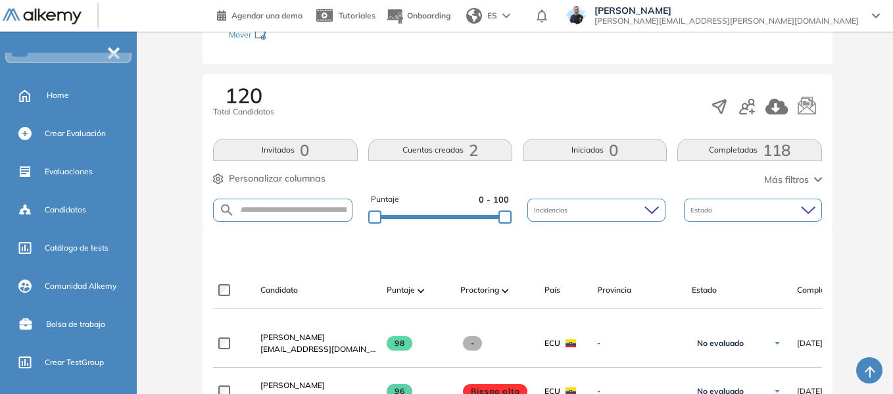
scroll to position [197, 0]
click at [295, 214] on input "text" at bounding box center [293, 209] width 116 height 10
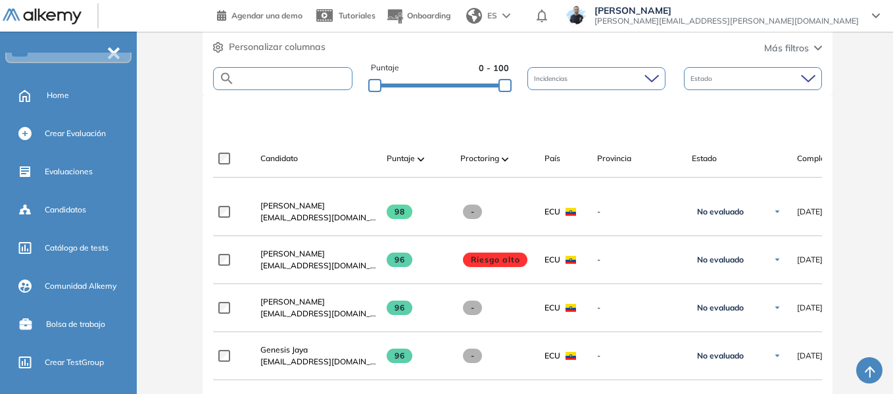
scroll to position [329, 0]
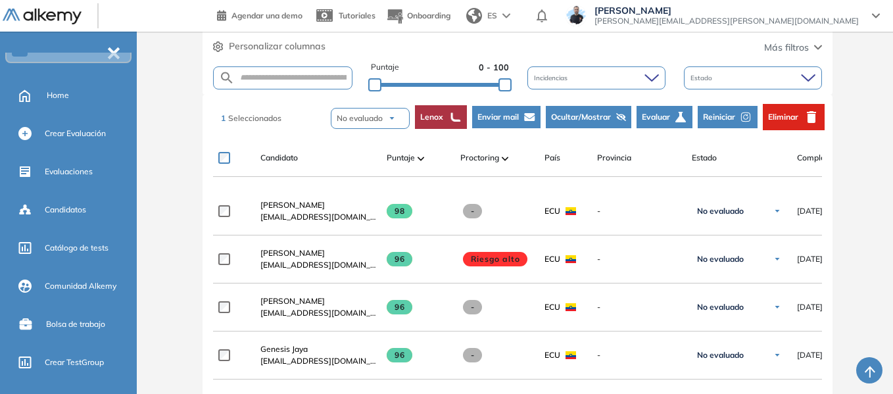
click at [740, 114] on icon "button" at bounding box center [746, 117] width 12 height 12
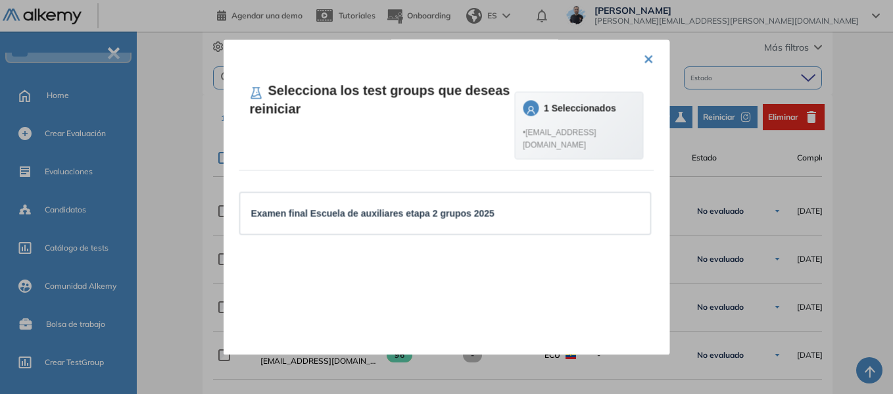
click at [644, 62] on button "×" at bounding box center [649, 58] width 11 height 26
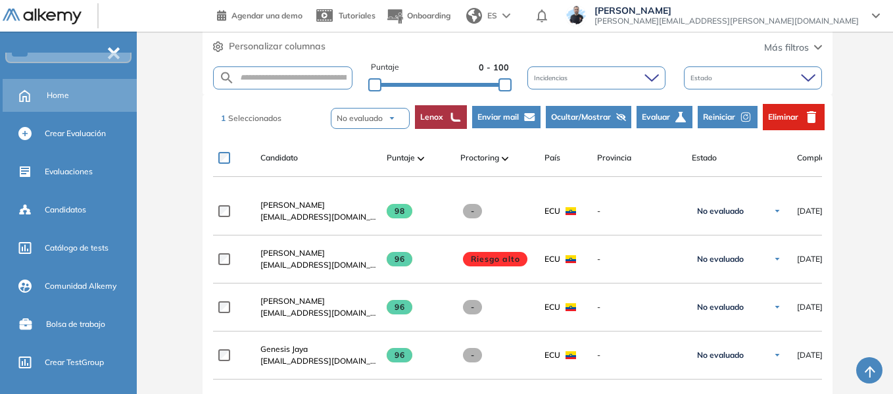
click at [55, 99] on span "Home" at bounding box center [58, 95] width 22 height 12
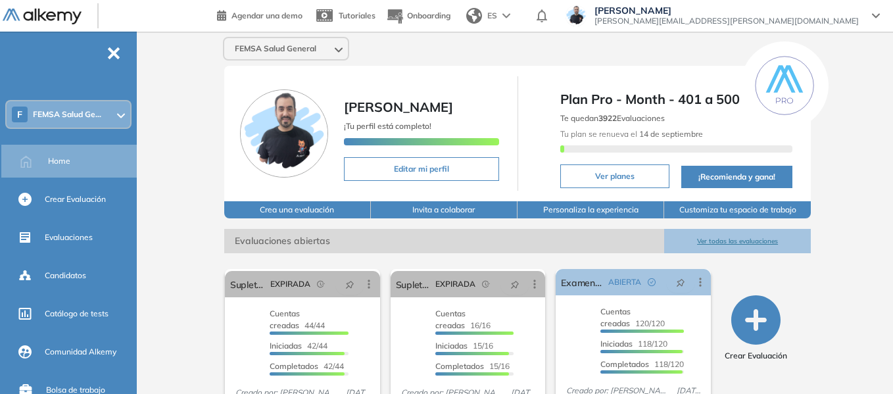
click at [55, 115] on span "FEMSA Salud Ge..." at bounding box center [67, 114] width 68 height 11
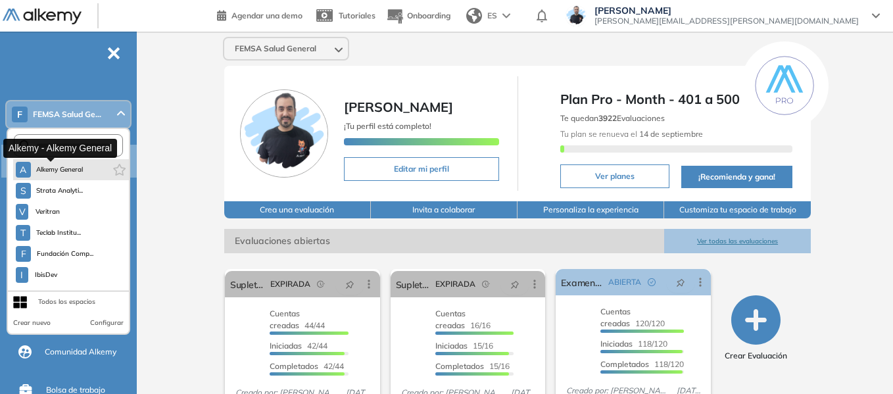
click at [58, 173] on span "Alkemy General" at bounding box center [59, 169] width 47 height 11
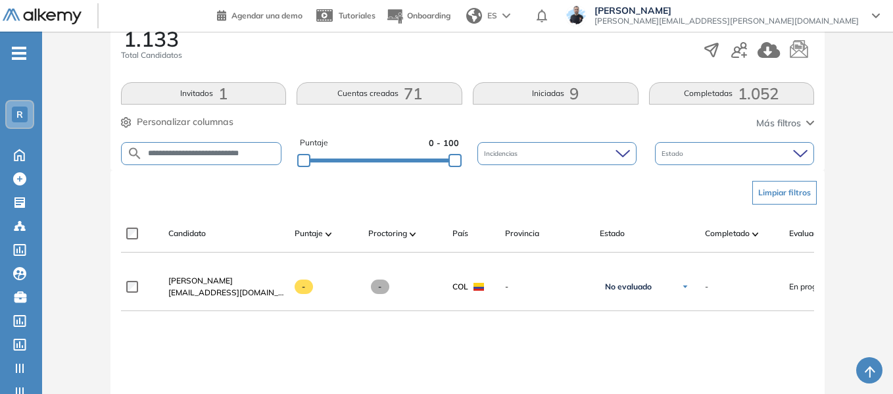
scroll to position [231, 0]
click at [20, 113] on span "R" at bounding box center [19, 114] width 7 height 11
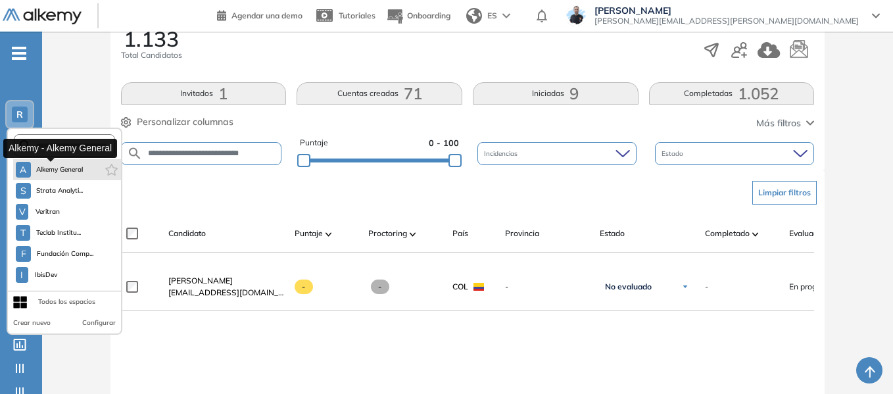
click at [69, 171] on span "Alkemy General" at bounding box center [59, 169] width 47 height 11
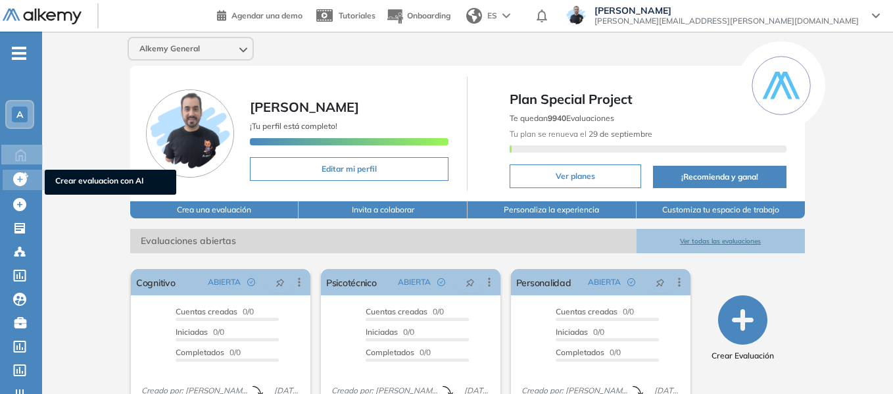
click at [97, 183] on span "Crear evaluacion con AI" at bounding box center [110, 182] width 110 height 14
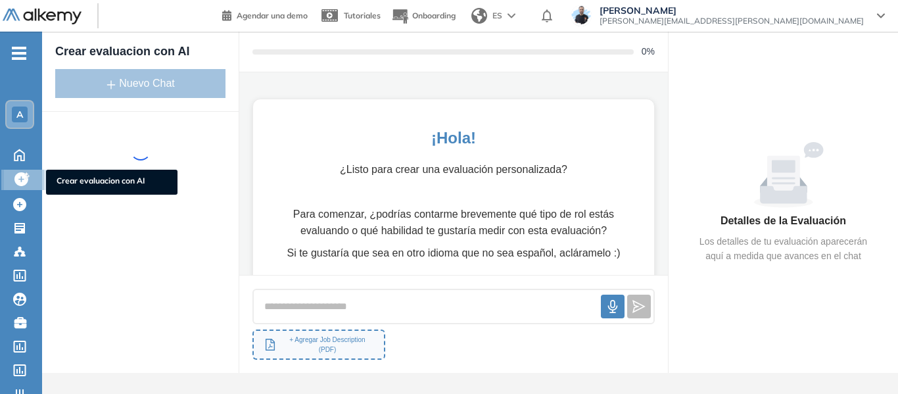
scroll to position [50, 0]
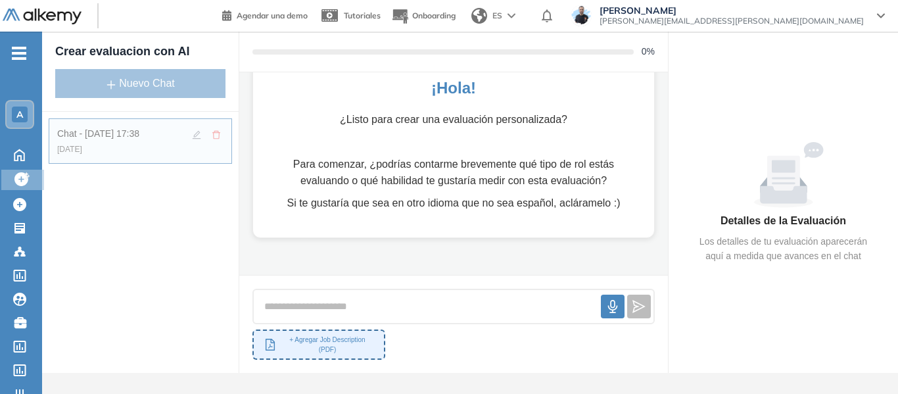
click at [358, 345] on button "+ Agregar Job Description (PDF)" at bounding box center [318, 344] width 133 height 30
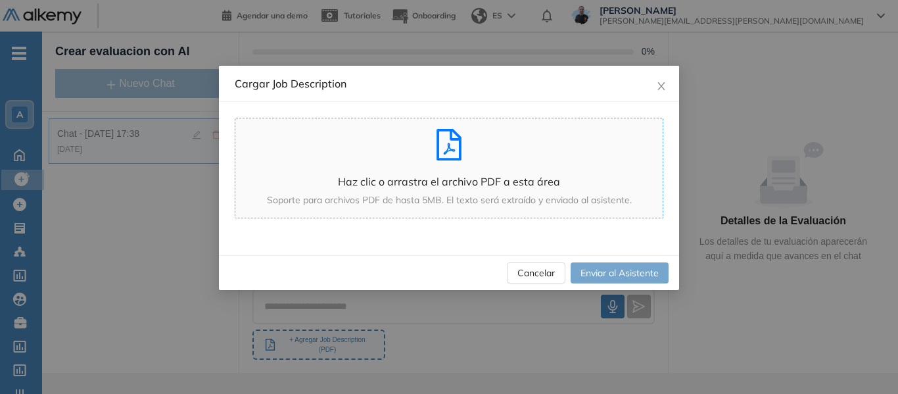
click at [447, 162] on div "Haz clic o arrastra el archivo PDF a esta área Soporte para archivos PDF de has…" at bounding box center [448, 168] width 427 height 78
click at [540, 269] on span "Cancelar" at bounding box center [535, 273] width 37 height 14
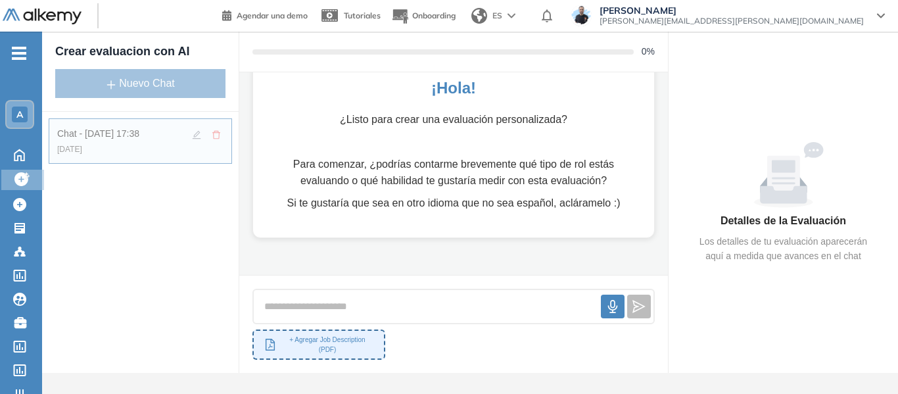
click at [339, 341] on button "+ Agregar Job Description (PDF)" at bounding box center [318, 344] width 133 height 30
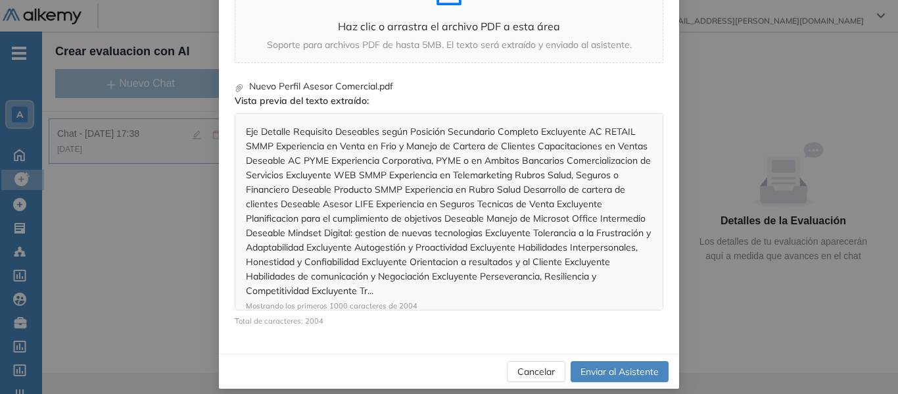
scroll to position [166, 0]
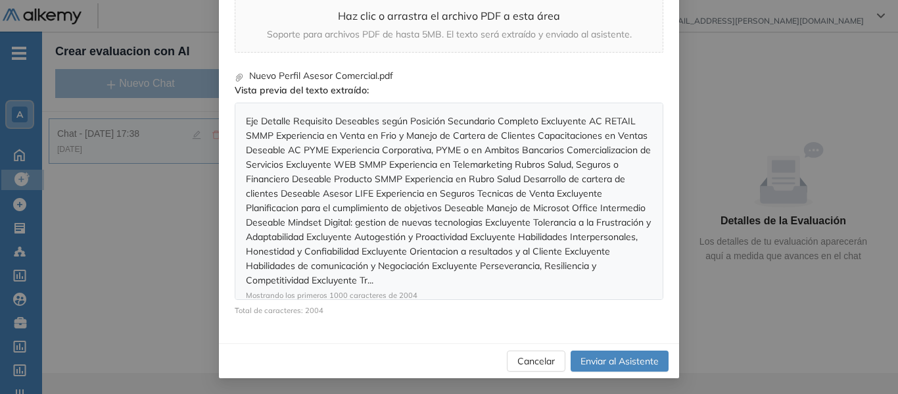
click at [625, 366] on span "Enviar al Asistente" at bounding box center [620, 361] width 78 height 14
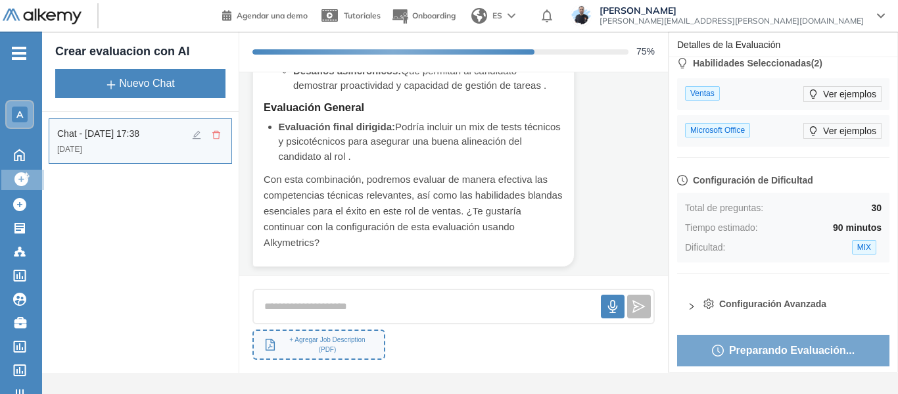
scroll to position [10, 0]
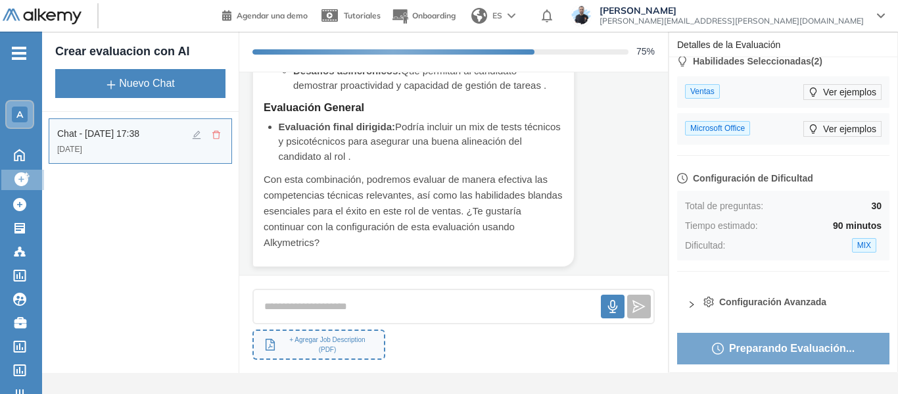
click at [693, 307] on icon "right" at bounding box center [692, 304] width 8 height 8
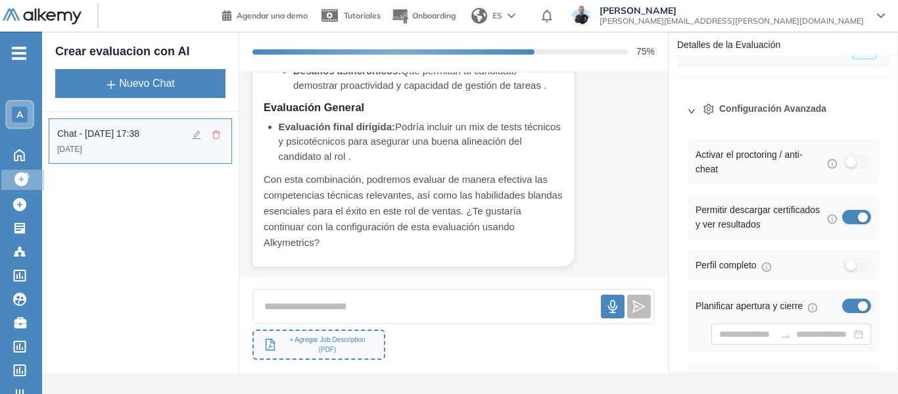
scroll to position [207, 0]
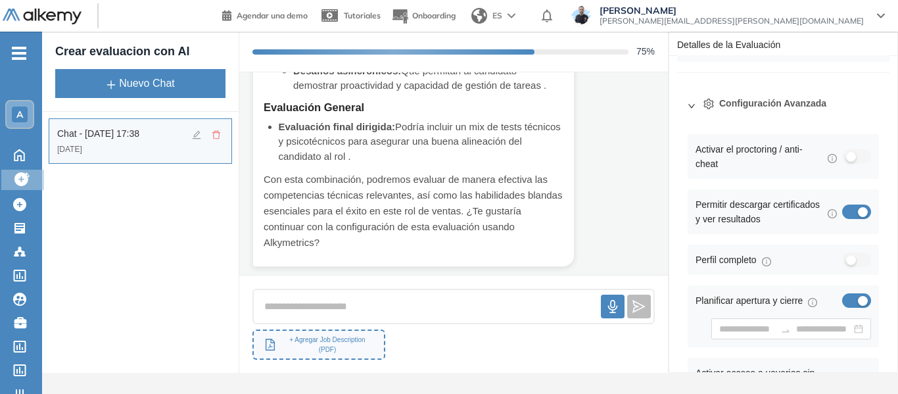
click at [851, 155] on button "button" at bounding box center [856, 156] width 29 height 14
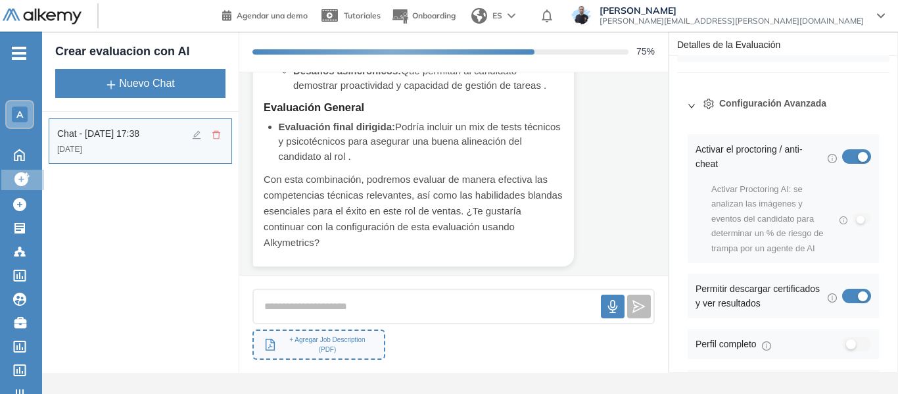
click at [858, 296] on div "button" at bounding box center [863, 296] width 10 height 10
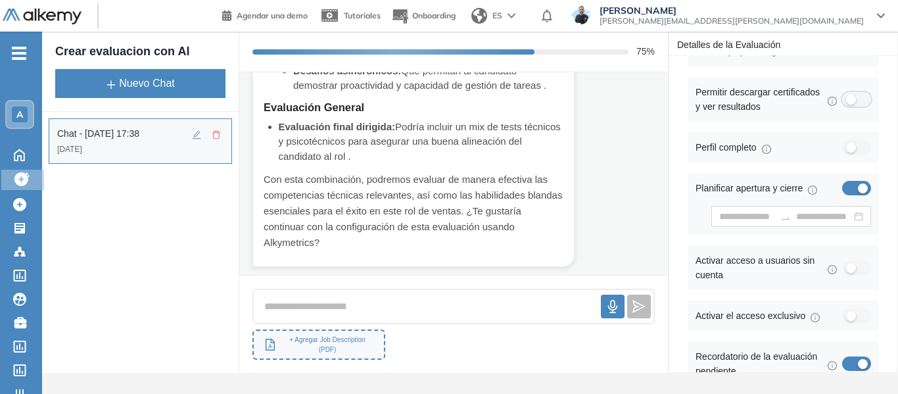
scroll to position [404, 0]
click at [857, 180] on button "button" at bounding box center [856, 187] width 29 height 14
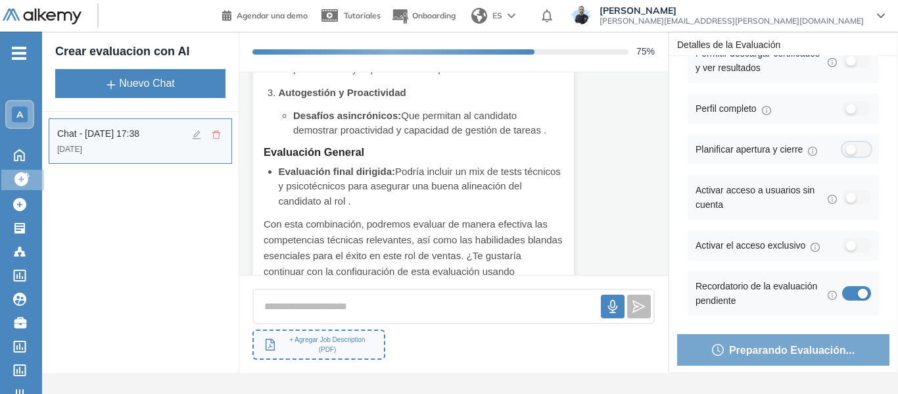
scroll to position [439, 0]
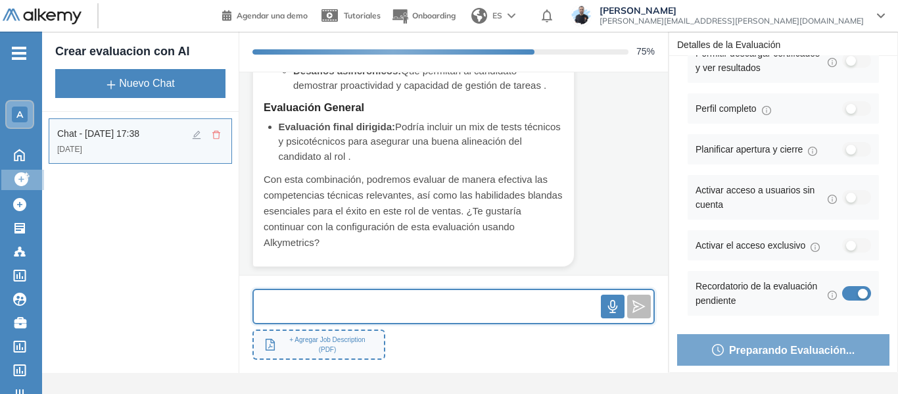
click at [345, 310] on input "text" at bounding box center [427, 307] width 347 height 28
type input "**********"
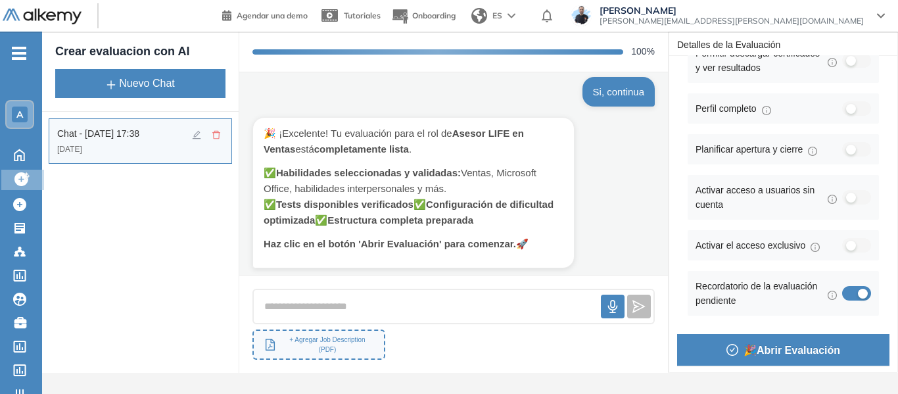
scroll to position [641, 0]
click at [789, 348] on span "🎉 Abrir Evaluación" at bounding box center [792, 350] width 97 height 16
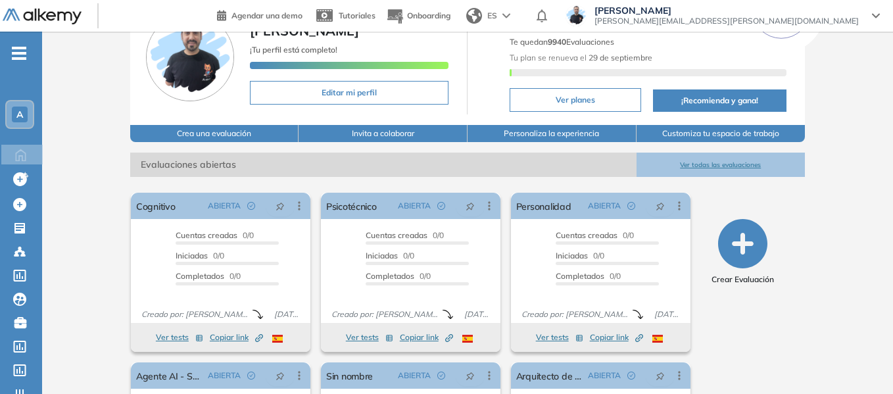
scroll to position [220, 0]
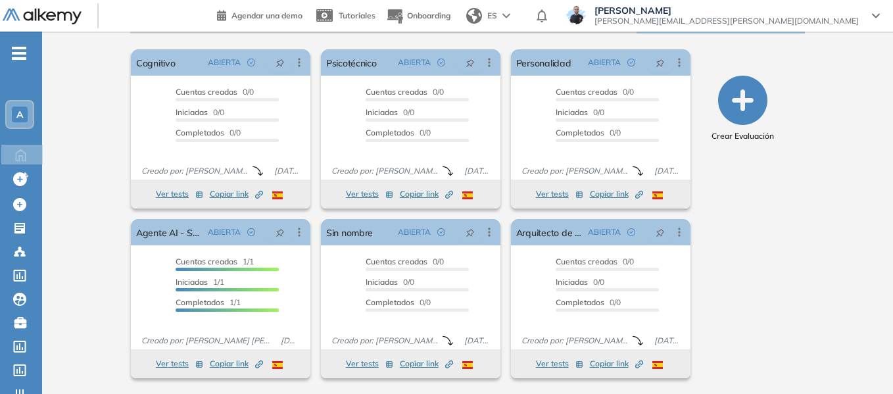
click at [11, 54] on ul "A Home Home Crear evaluacion con AI Crear evaluacion con AI Crear Evaluación Cr…" at bounding box center [21, 277] width 42 height 448
click at [18, 55] on span "-" at bounding box center [19, 52] width 14 height 11
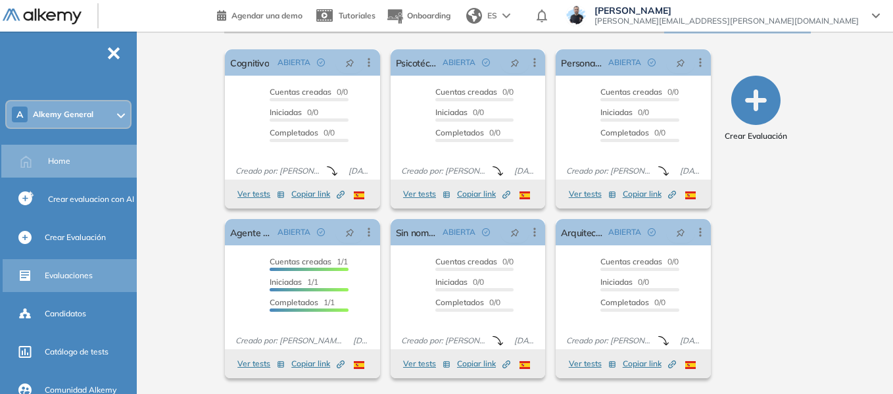
click at [57, 277] on span "Evaluaciones" at bounding box center [69, 276] width 48 height 12
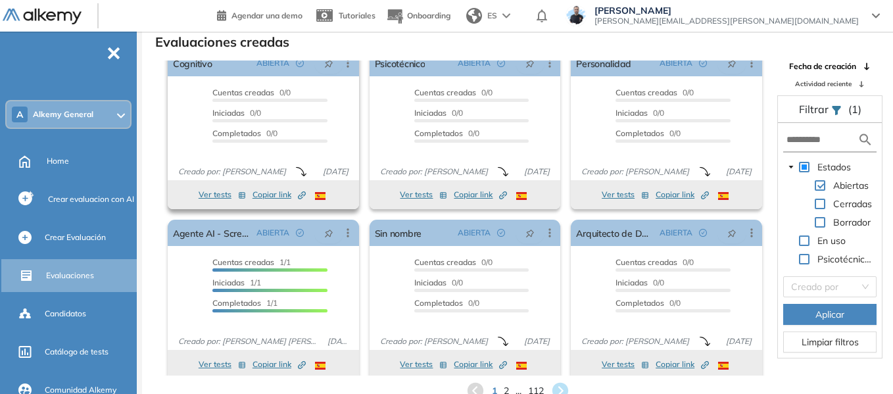
scroll to position [24, 0]
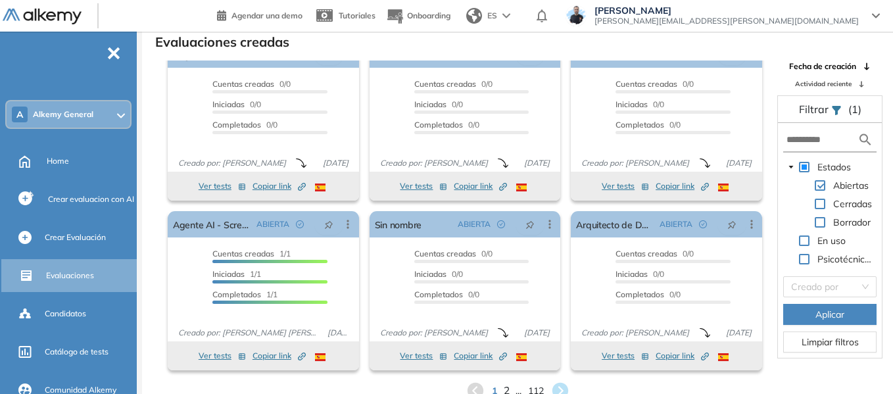
click at [506, 388] on span "2" at bounding box center [506, 390] width 6 height 15
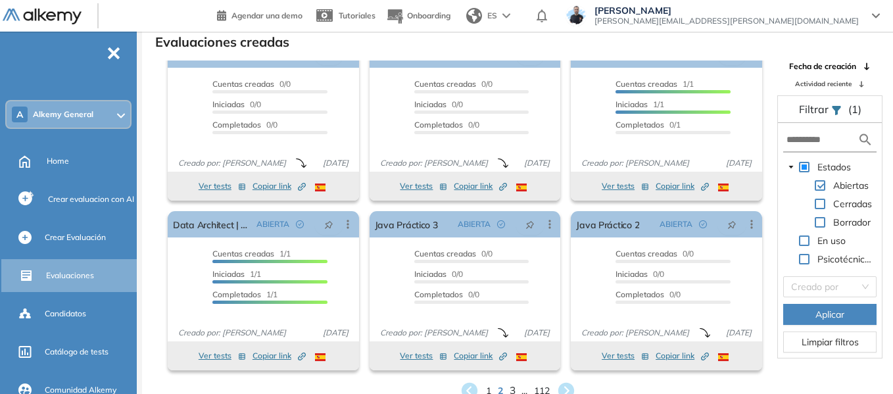
click at [512, 389] on span "3" at bounding box center [512, 390] width 6 height 15
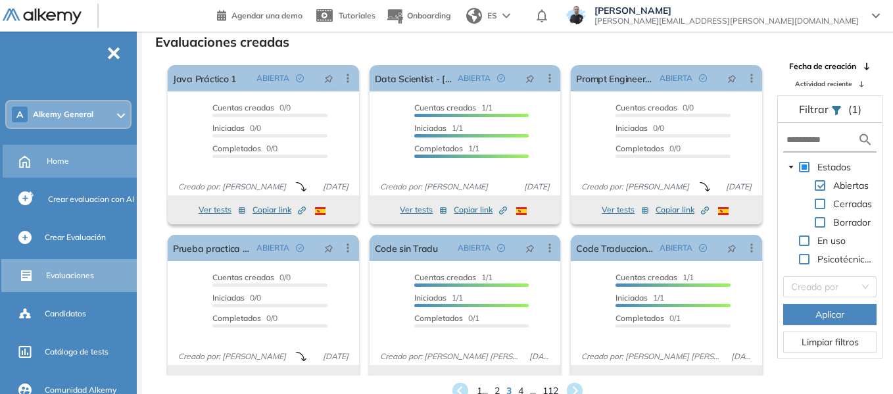
click at [58, 160] on span "Home" at bounding box center [58, 161] width 22 height 12
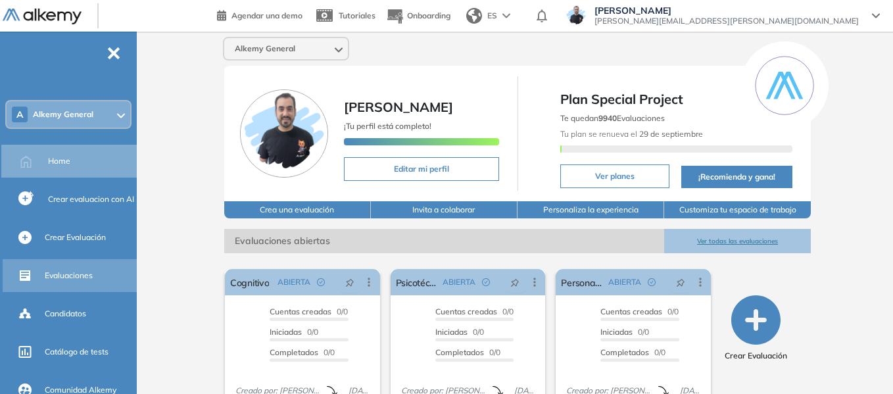
click at [75, 268] on div "Evaluaciones" at bounding box center [89, 275] width 89 height 22
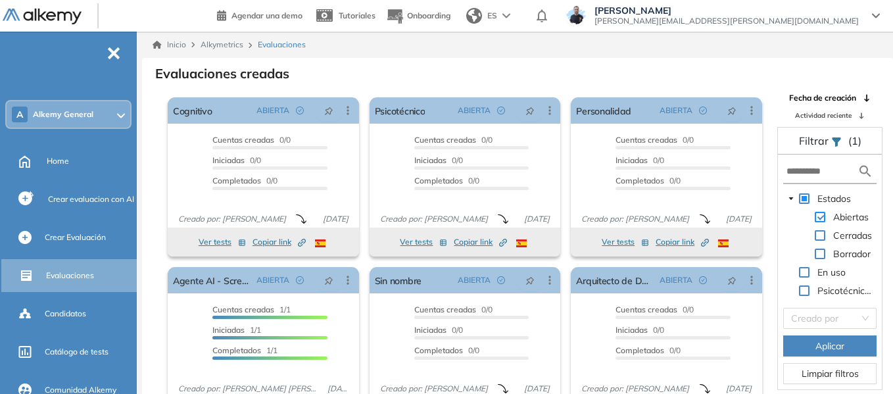
click at [818, 215] on span at bounding box center [820, 217] width 11 height 11
click at [822, 254] on span at bounding box center [820, 254] width 11 height 11
click at [817, 347] on span "Aplicar" at bounding box center [829, 346] width 29 height 14
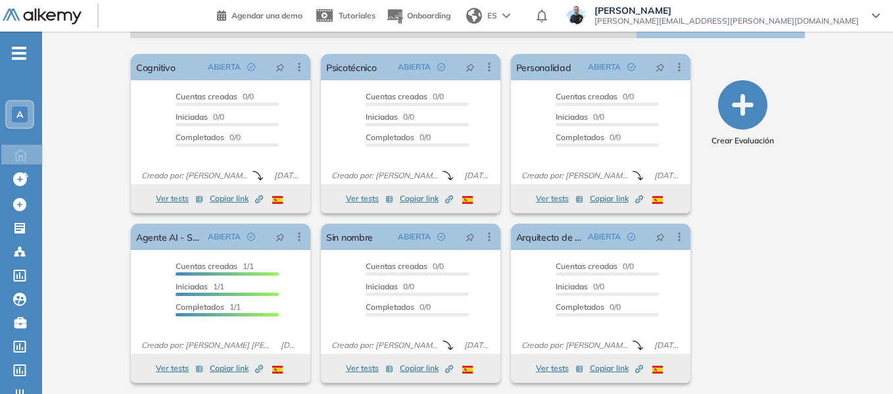
scroll to position [220, 0]
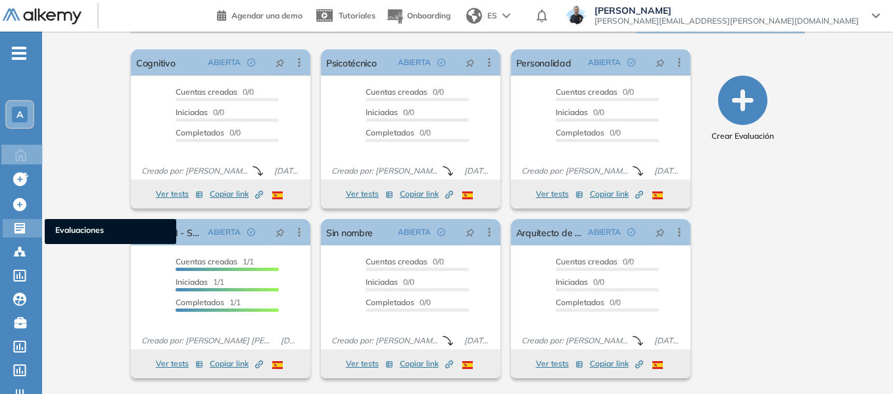
click at [17, 224] on icon at bounding box center [19, 228] width 13 height 13
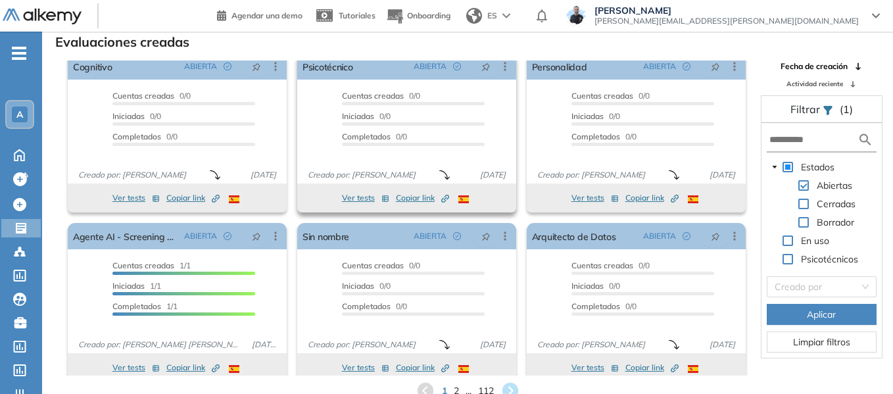
scroll to position [24, 0]
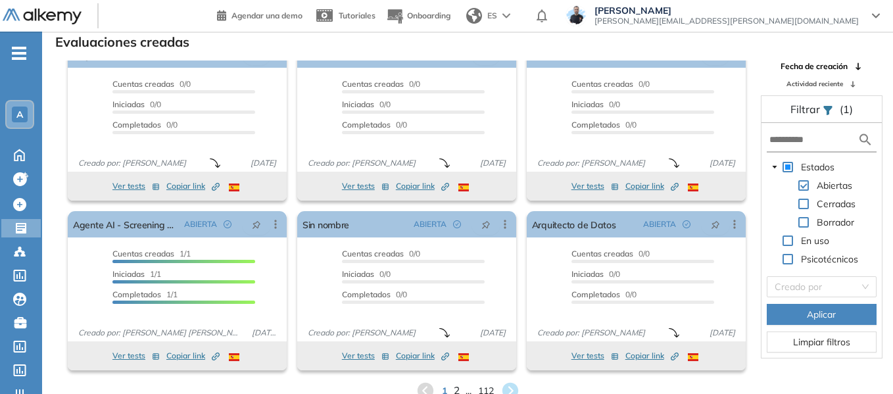
click at [455, 389] on span "2" at bounding box center [456, 390] width 6 height 15
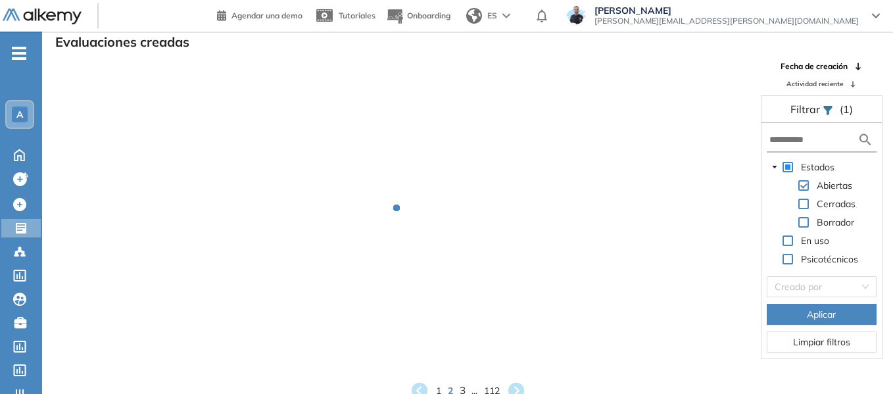
scroll to position [1, 0]
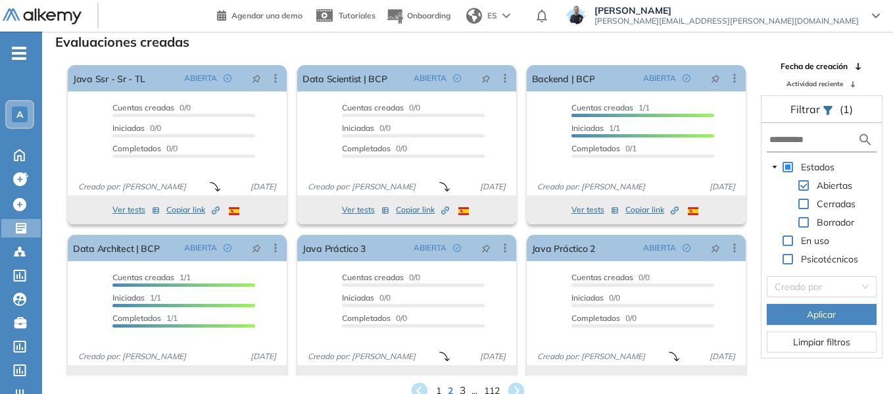
click at [462, 389] on span "3" at bounding box center [462, 390] width 6 height 15
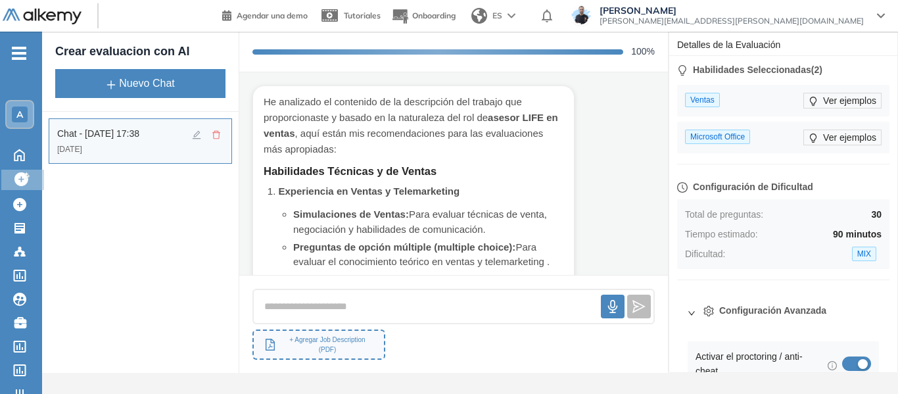
scroll to position [442, 0]
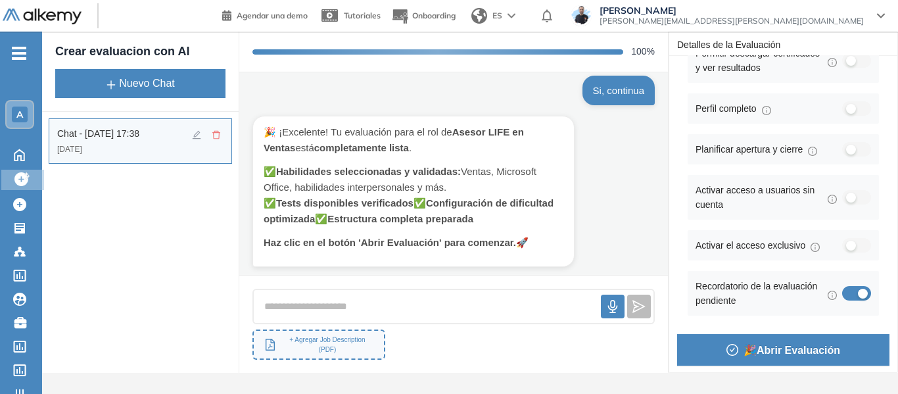
click at [786, 347] on span "🎉 Abrir Evaluación" at bounding box center [792, 350] width 97 height 16
click at [761, 343] on span "🎉 Abrir Evaluación" at bounding box center [792, 350] width 97 height 16
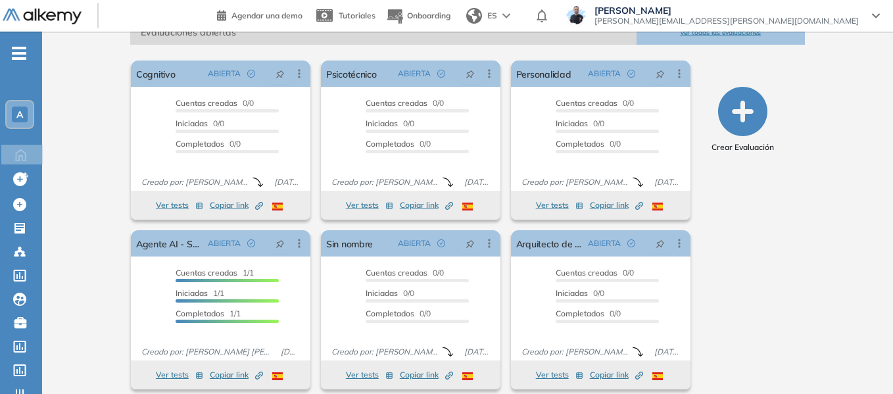
scroll to position [220, 0]
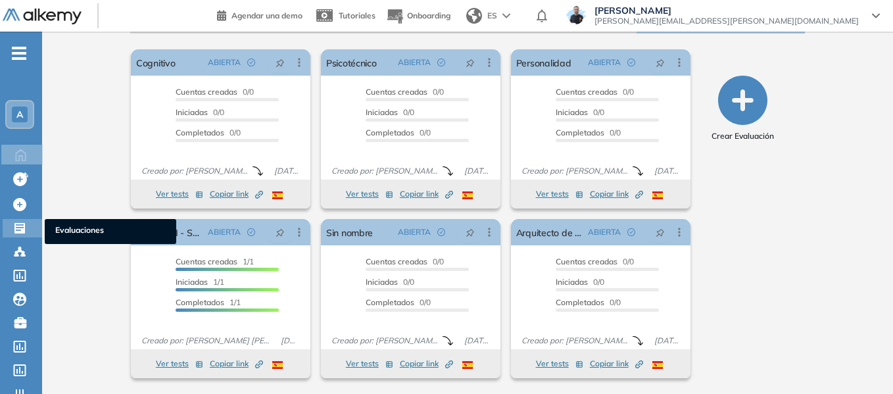
click at [78, 231] on span "Evaluaciones" at bounding box center [110, 231] width 110 height 14
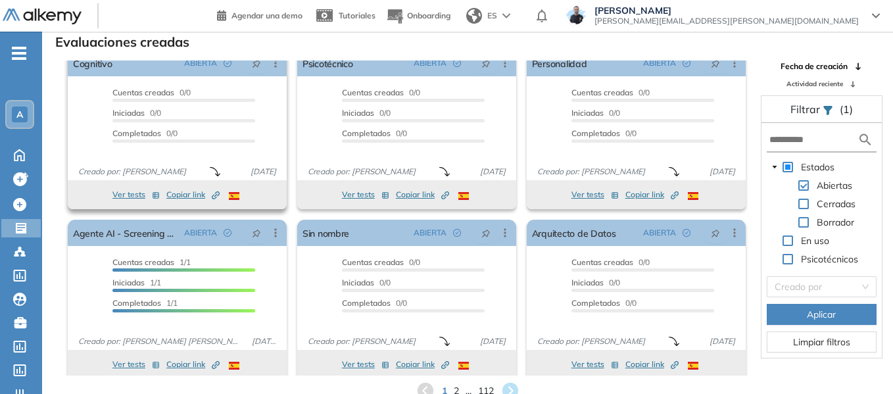
scroll to position [24, 0]
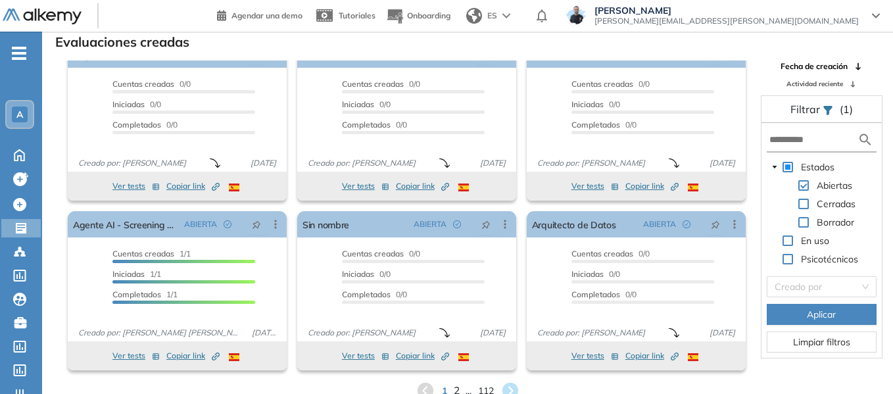
click at [456, 388] on span "2" at bounding box center [456, 390] width 6 height 15
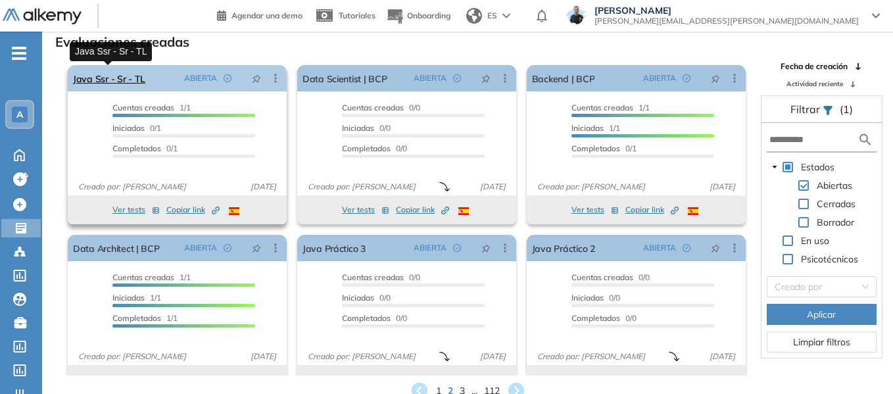
click at [128, 80] on link "Java Ssr - Sr - TL" at bounding box center [109, 78] width 72 height 26
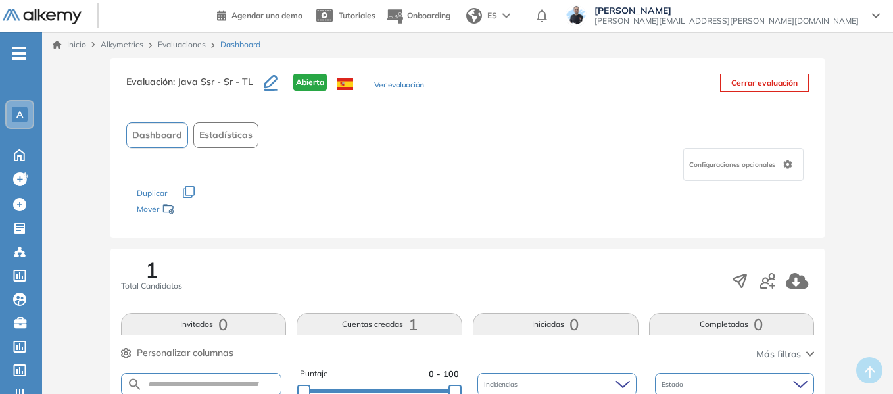
click at [187, 41] on link "Evaluaciones" at bounding box center [182, 44] width 48 height 10
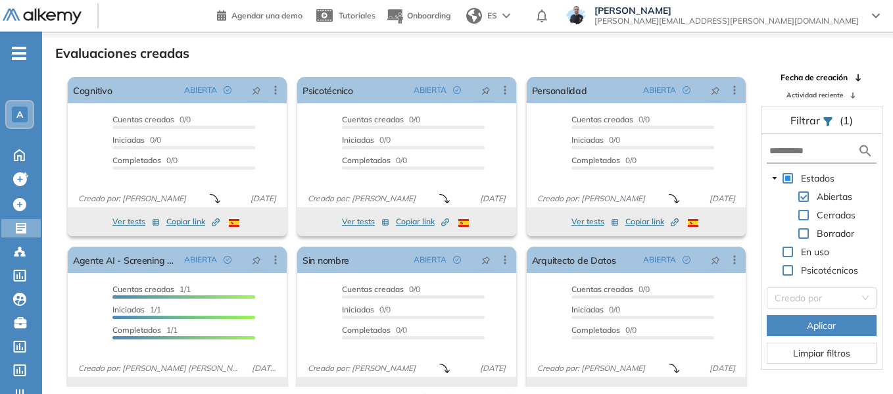
scroll to position [32, 0]
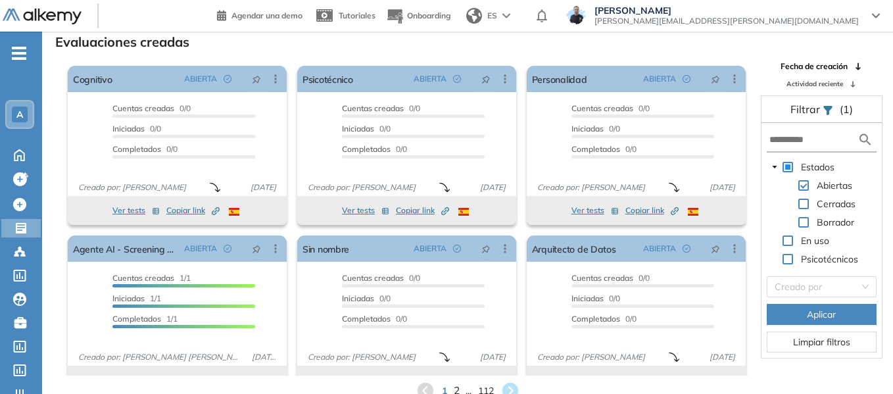
click at [458, 386] on span "2" at bounding box center [456, 390] width 6 height 15
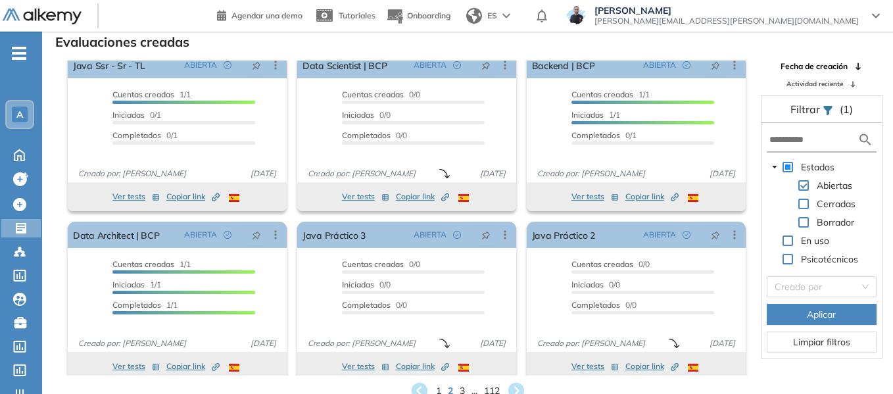
scroll to position [24, 0]
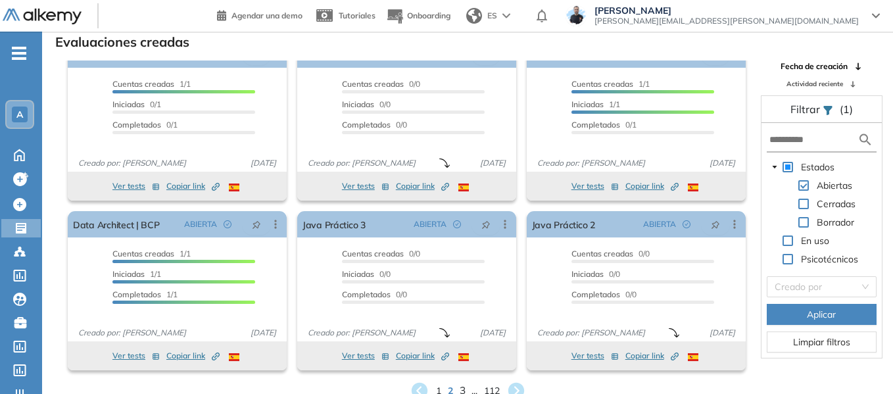
click at [463, 389] on span "3" at bounding box center [462, 390] width 6 height 15
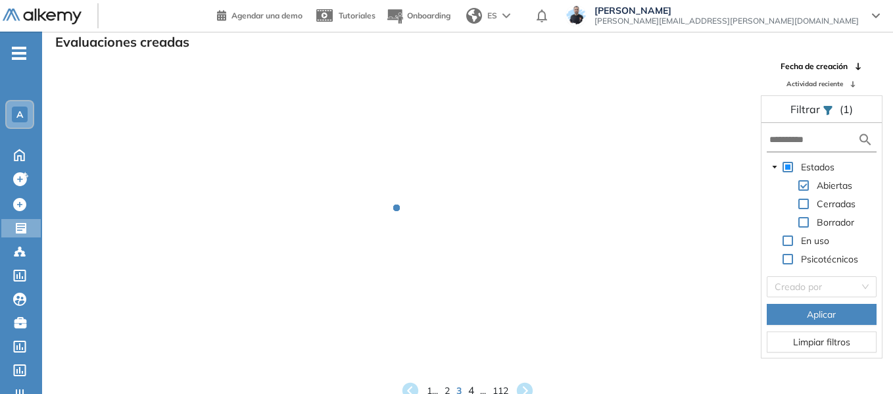
scroll to position [1, 0]
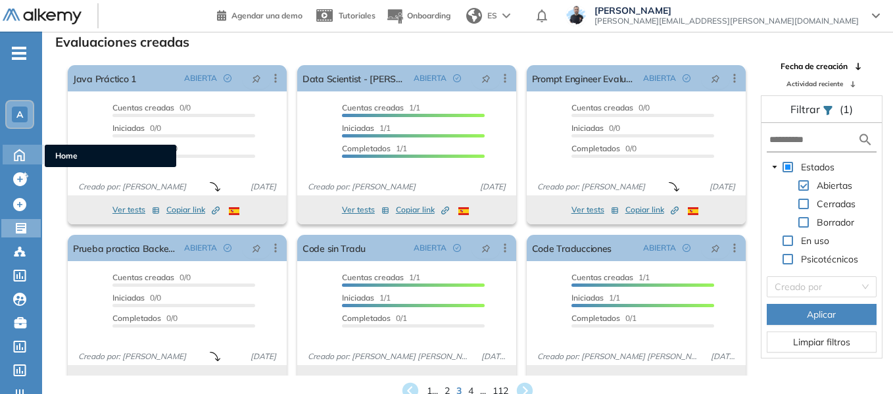
click at [60, 153] on span "Home" at bounding box center [110, 156] width 110 height 12
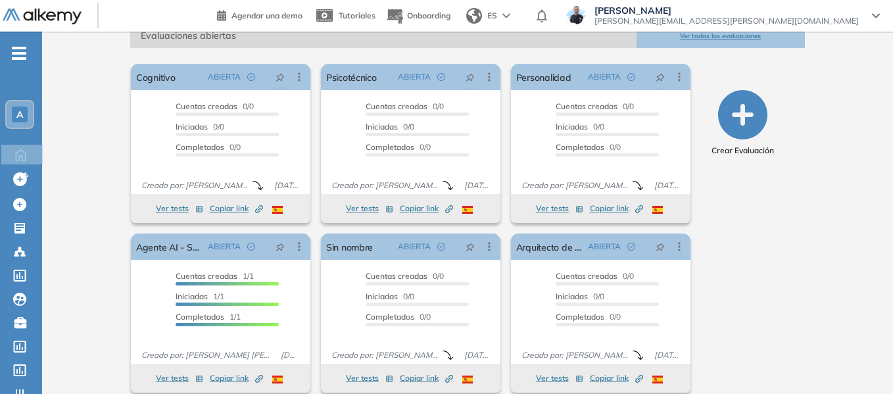
scroll to position [220, 0]
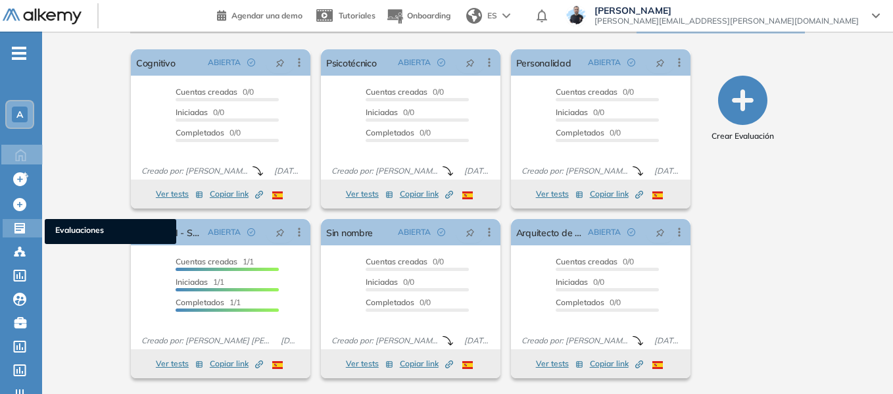
click at [93, 231] on span "Evaluaciones" at bounding box center [110, 231] width 110 height 14
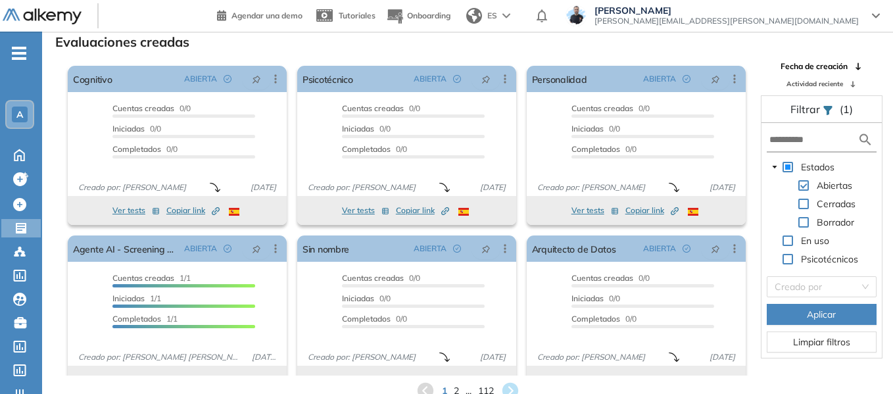
scroll to position [24, 0]
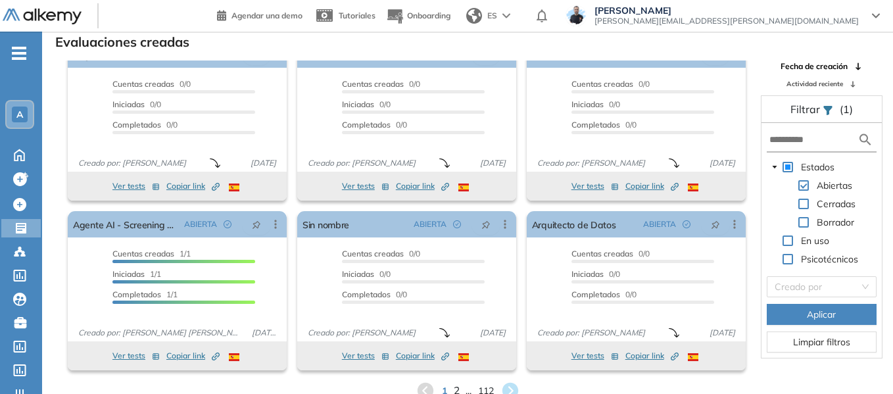
click at [457, 389] on span "2" at bounding box center [456, 390] width 6 height 15
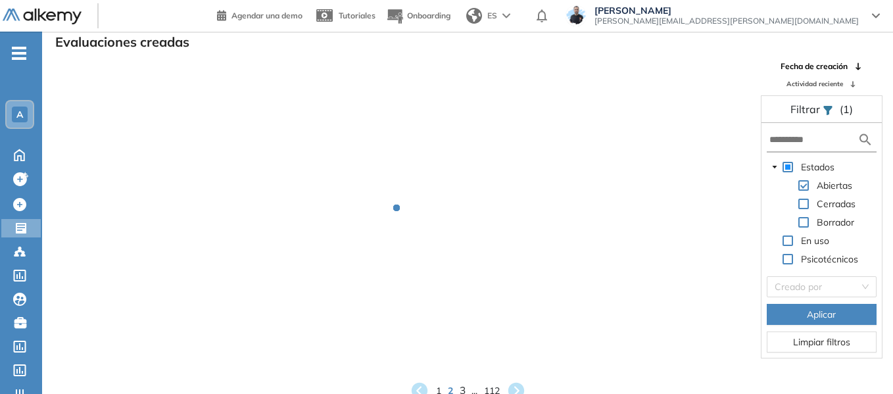
scroll to position [1, 0]
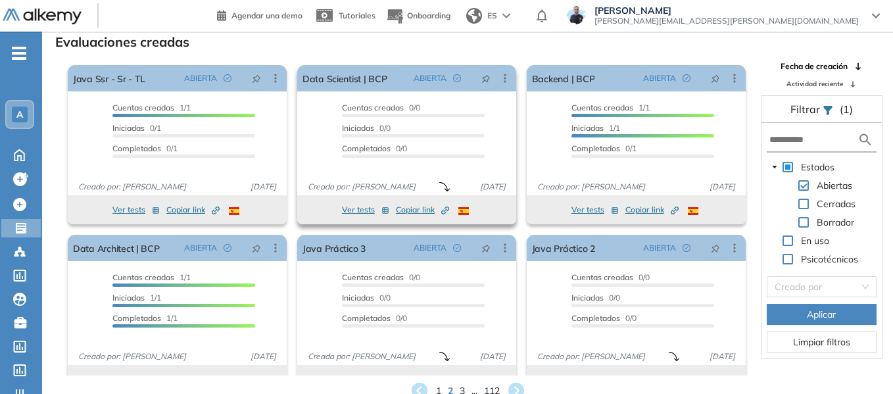
click at [416, 210] on span "Copiar link Created by potrace 1.16, written by [PERSON_NAME] [DATE]-[DATE]" at bounding box center [422, 210] width 53 height 12
click at [630, 211] on span "Copiar link Created by potrace 1.16, written by [PERSON_NAME] [DATE]-[DATE]" at bounding box center [651, 210] width 53 height 12
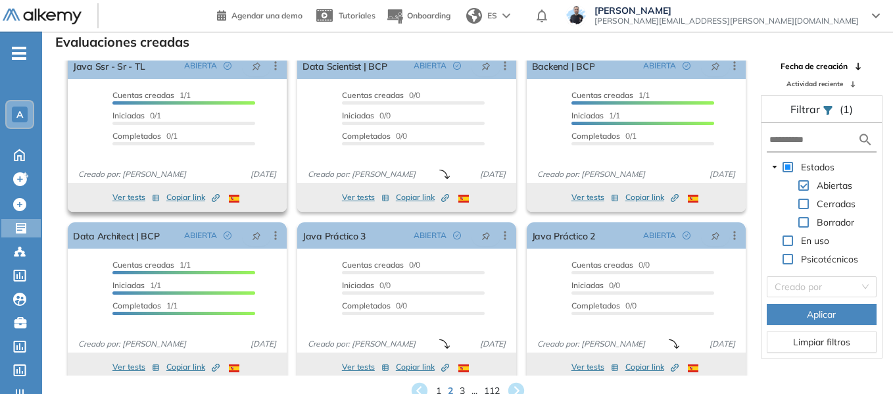
scroll to position [24, 0]
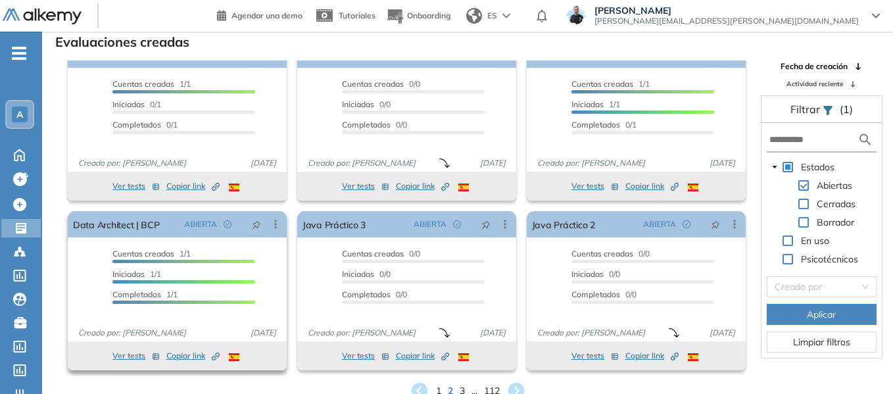
click at [190, 357] on span "Copiar link Created by potrace 1.16, written by [PERSON_NAME] [DATE]-[DATE]" at bounding box center [192, 356] width 53 height 12
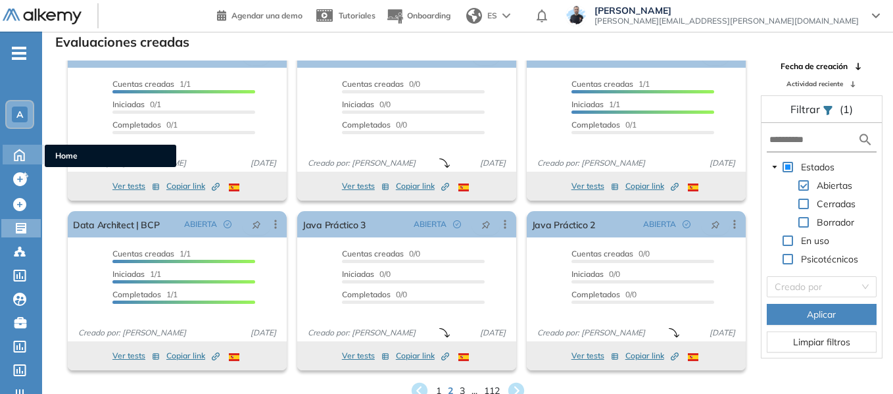
click at [24, 150] on icon at bounding box center [19, 154] width 23 height 16
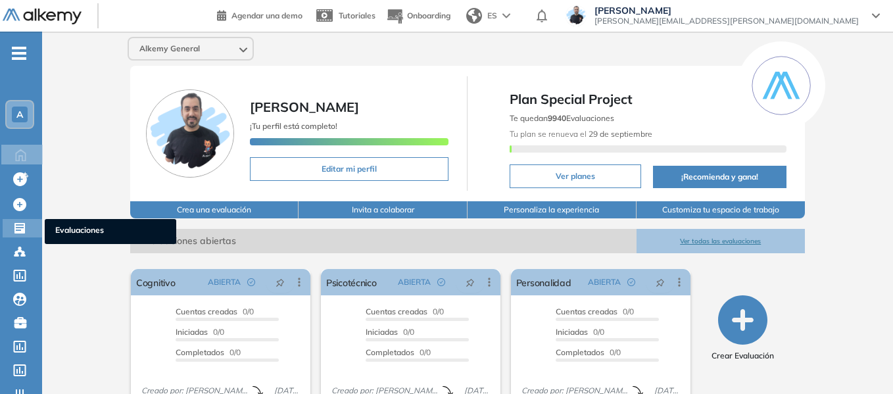
click at [83, 232] on span "Evaluaciones" at bounding box center [110, 231] width 110 height 14
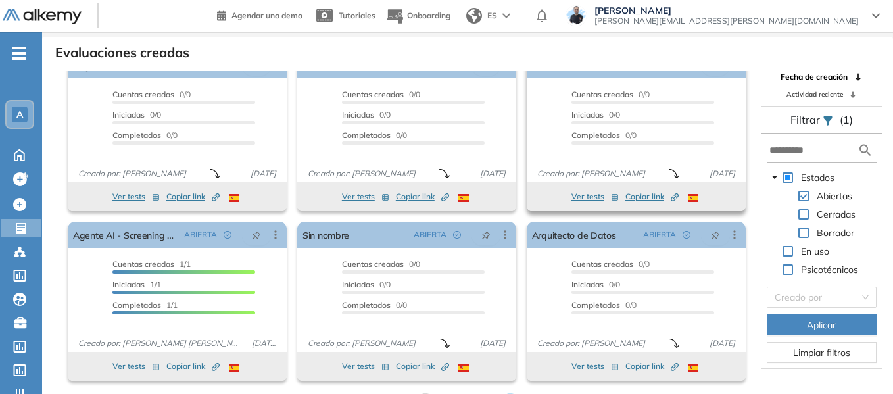
scroll to position [32, 0]
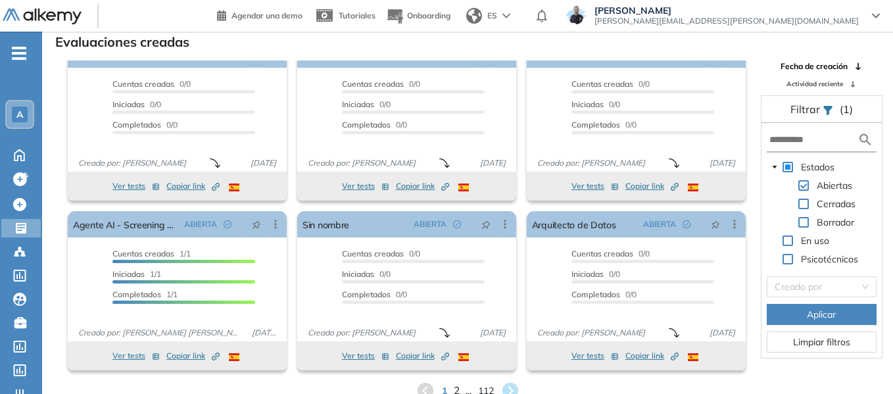
click at [456, 386] on span "2" at bounding box center [456, 390] width 6 height 15
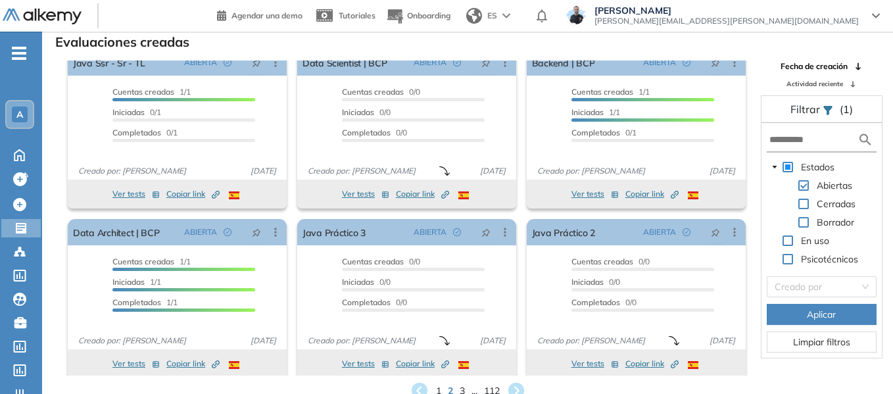
scroll to position [24, 0]
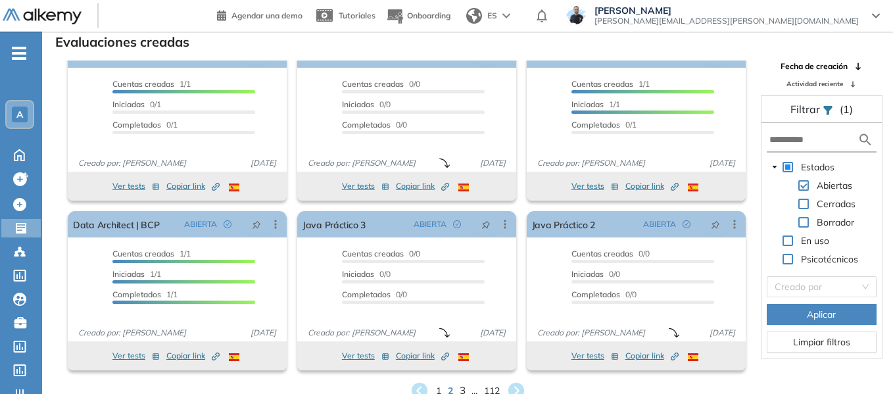
click at [462, 391] on span "3" at bounding box center [462, 390] width 6 height 15
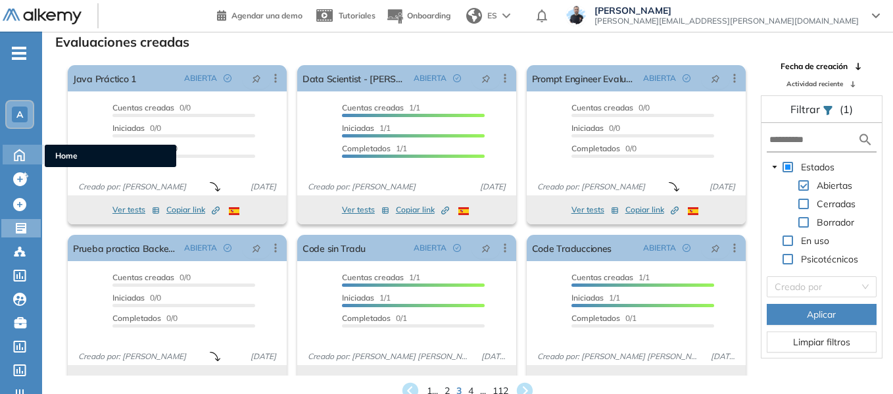
click at [64, 153] on span "Home" at bounding box center [110, 156] width 110 height 12
